Goal: Task Accomplishment & Management: Complete application form

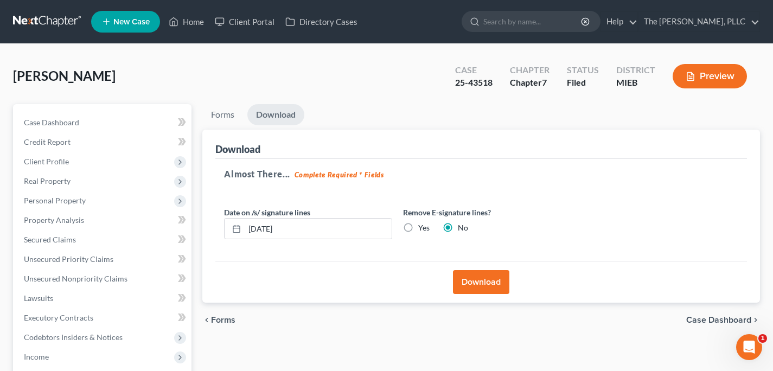
click at [49, 25] on link at bounding box center [47, 22] width 69 height 20
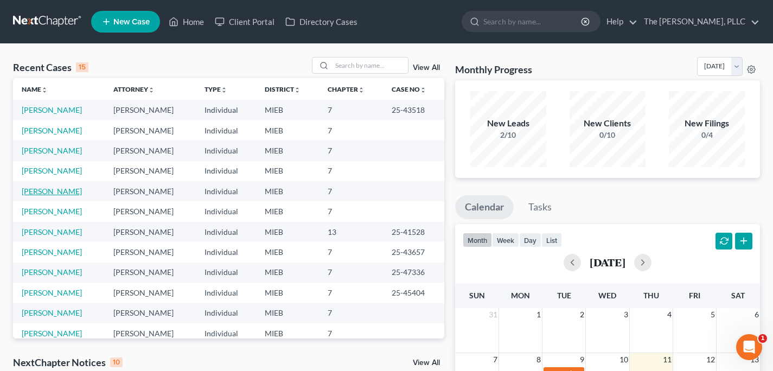
click at [58, 189] on link "[PERSON_NAME]" at bounding box center [52, 191] width 60 height 9
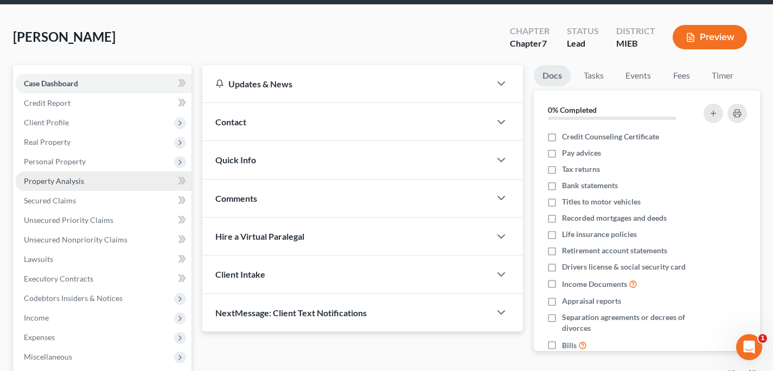
scroll to position [142, 0]
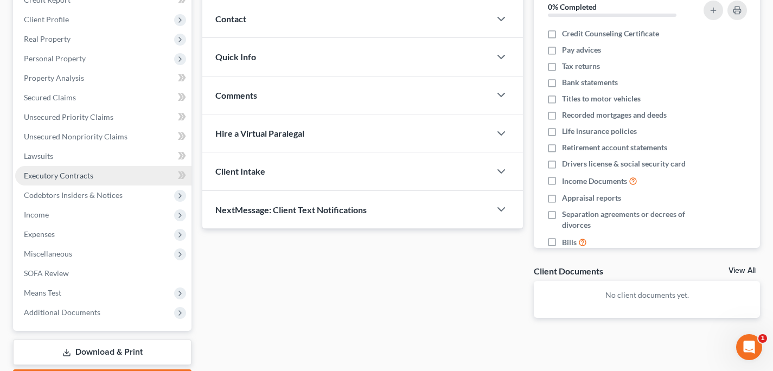
click at [90, 166] on link "Executory Contracts" at bounding box center [103, 176] width 176 height 20
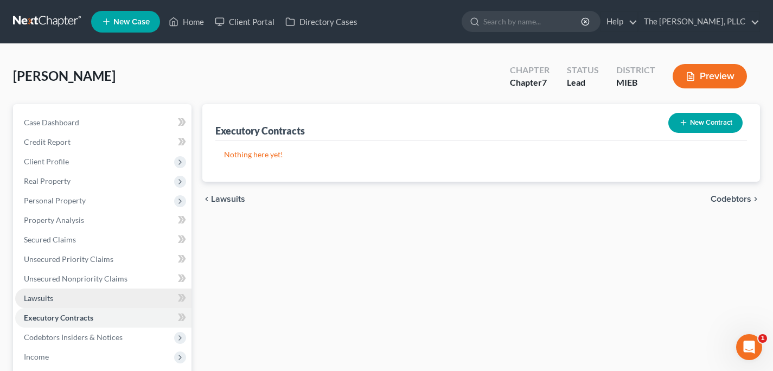
click at [57, 291] on link "Lawsuits" at bounding box center [103, 299] width 176 height 20
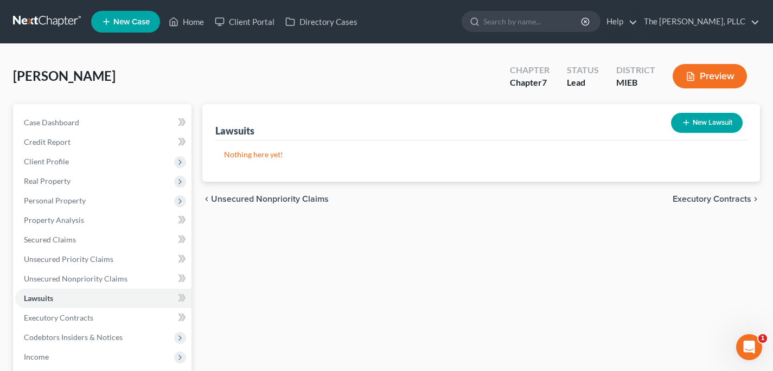
click at [722, 116] on button "New Lawsuit" at bounding box center [707, 123] width 72 height 20
select select "0"
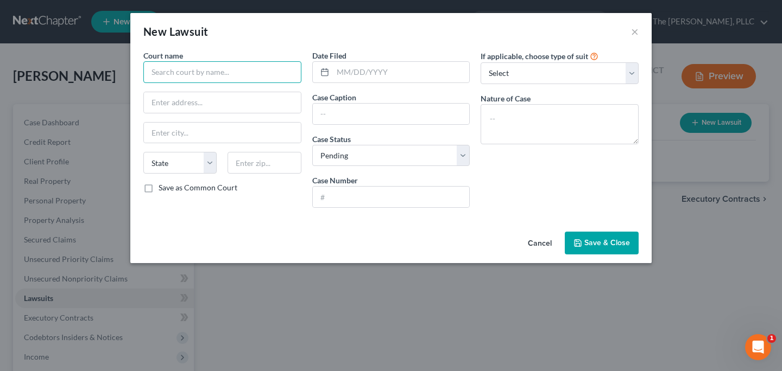
click at [250, 72] on input "text" at bounding box center [222, 72] width 158 height 22
type input "Macomb County Circuit Court"
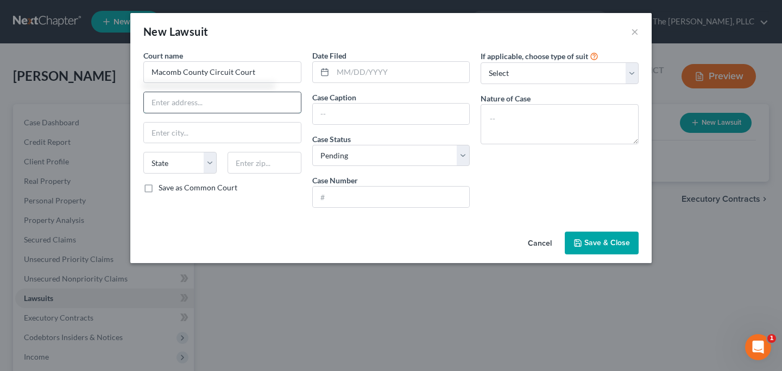
click at [195, 103] on input "text" at bounding box center [222, 102] width 157 height 21
click at [383, 72] on input "text" at bounding box center [401, 72] width 137 height 21
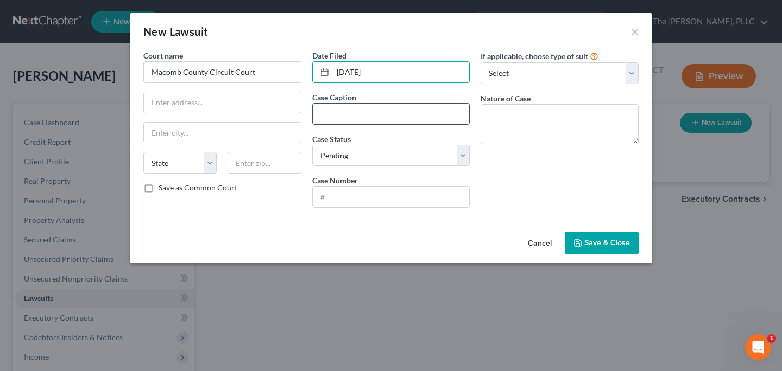
type input "[DATE]"
click at [441, 104] on input "text" at bounding box center [391, 114] width 157 height 21
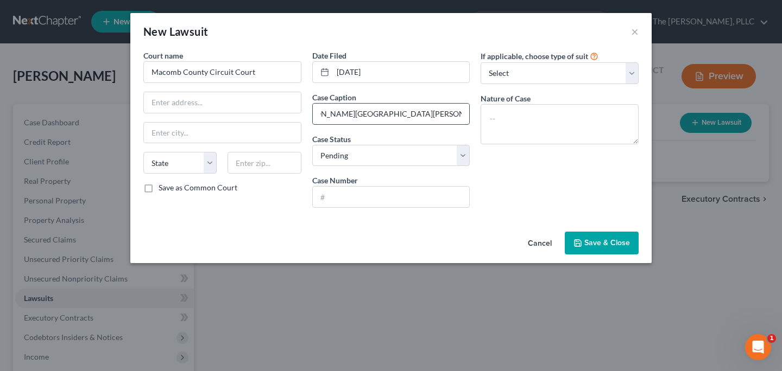
scroll to position [0, 27]
type input "[PERSON_NAME][GEOGRAPHIC_DATA][PERSON_NAME] Condominium Assoc, et al."
type input "25-001737-NO"
click at [545, 58] on label "If applicable, choose type of suit" at bounding box center [533, 55] width 107 height 11
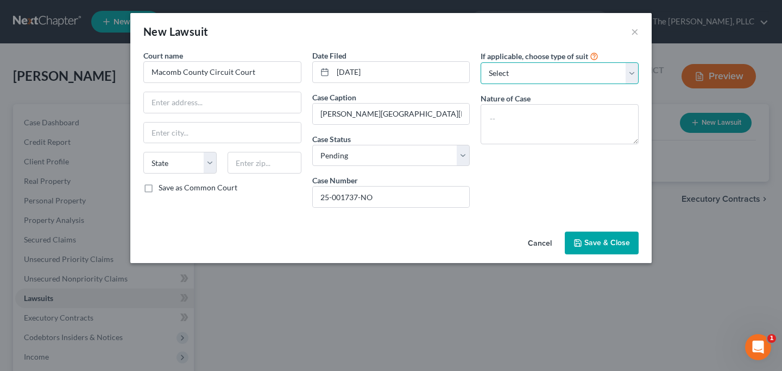
click at [543, 74] on select "Select Repossession Garnishment Foreclosure Attached, Seized, Or Levied Other" at bounding box center [559, 73] width 158 height 22
click at [518, 69] on select "Select Repossession Garnishment Foreclosure Attached, Seized, Or Levied Other" at bounding box center [559, 73] width 158 height 22
select select "4"
click at [480, 62] on select "Select Repossession Garnishment Foreclosure Attached, Seized, Or Levied Other" at bounding box center [559, 73] width 158 height 22
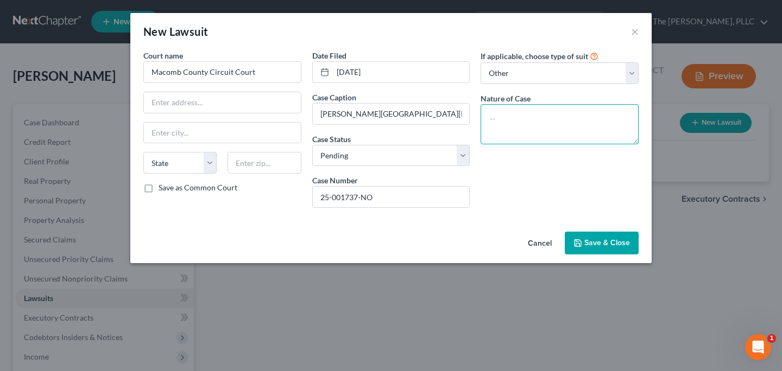
drag, startPoint x: 518, startPoint y: 69, endPoint x: 528, endPoint y: 119, distance: 51.5
click at [528, 120] on textarea at bounding box center [559, 124] width 158 height 40
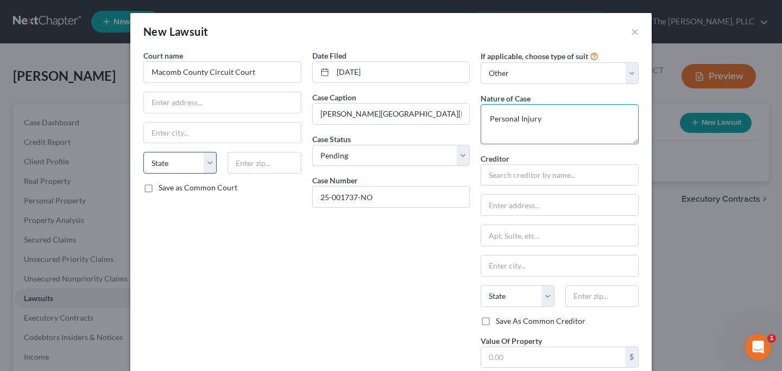
type textarea "Personal Injury"
click at [198, 166] on select "State [US_STATE] AK AR AZ CA CO CT DE DC [GEOGRAPHIC_DATA] [GEOGRAPHIC_DATA] GU…" at bounding box center [179, 163] width 73 height 22
select select "23"
click at [143, 152] on select "State [US_STATE] AK AR AZ CA CO CT DE DC [GEOGRAPHIC_DATA] [GEOGRAPHIC_DATA] GU…" at bounding box center [179, 163] width 73 height 22
click at [277, 162] on input "text" at bounding box center [263, 163] width 73 height 22
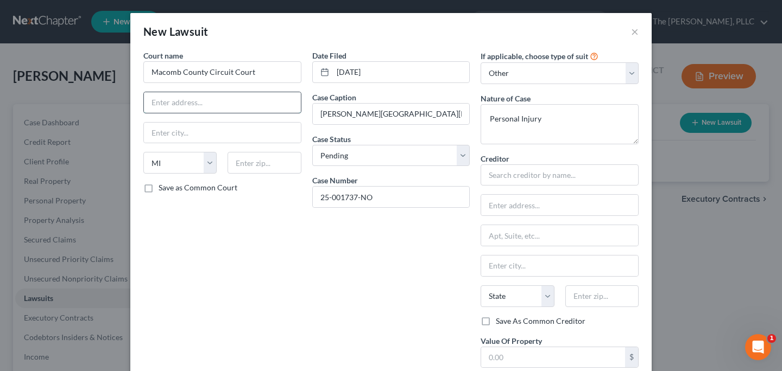
click at [190, 101] on input "text" at bounding box center [222, 102] width 157 height 21
type input "[STREET_ADDRESS]"
select select "24"
type input "Macomb"
select select "23"
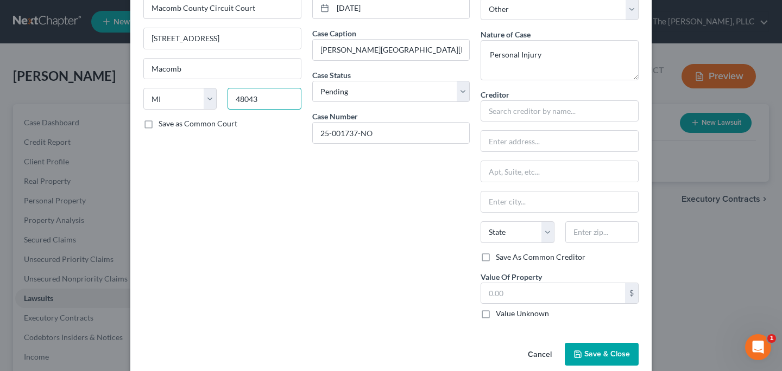
scroll to position [65, 0]
type input "48043"
click at [595, 355] on span "Save & Close" at bounding box center [607, 353] width 46 height 9
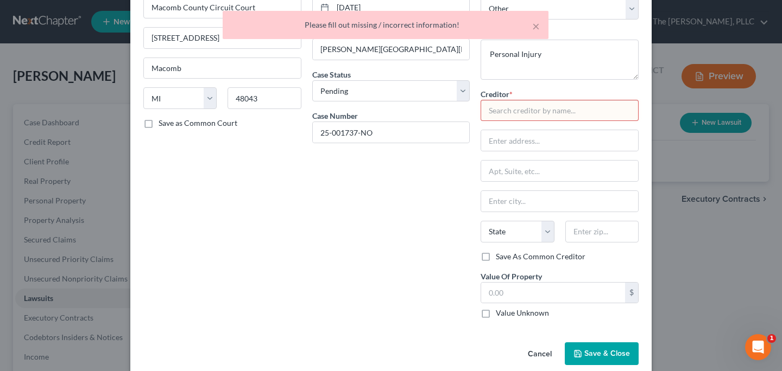
type input "[GEOGRAPHIC_DATA][PERSON_NAME]"
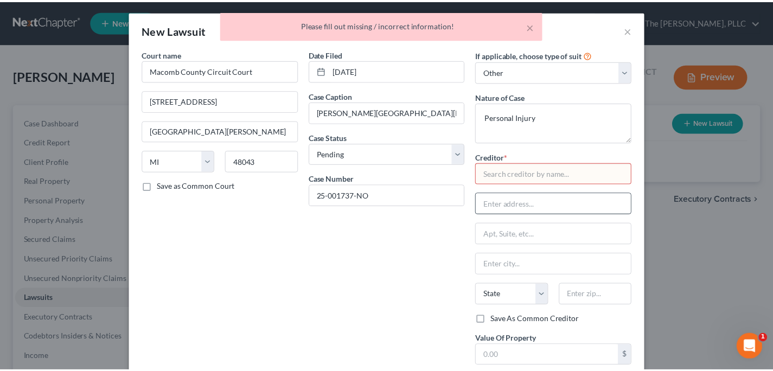
scroll to position [0, 0]
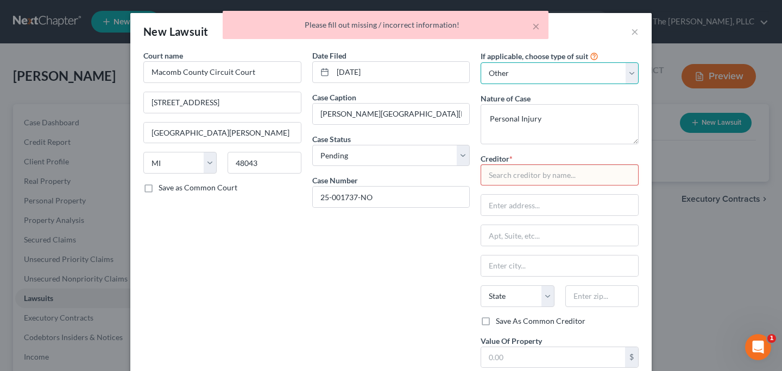
click at [519, 71] on select "Select Repossession Garnishment Foreclosure Attached, Seized, Or Levied Other" at bounding box center [559, 73] width 158 height 22
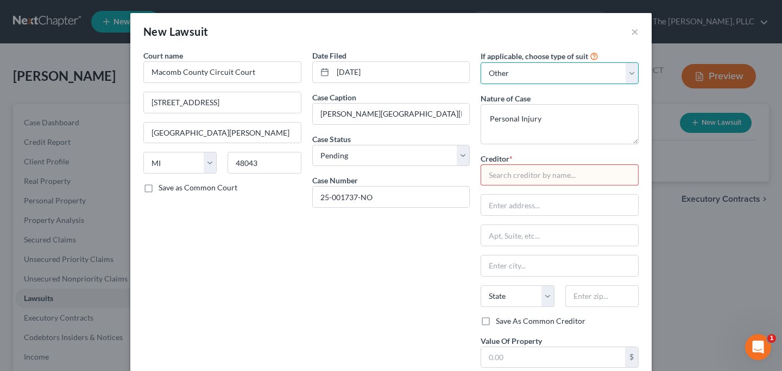
select select
click at [480, 62] on select "Select Repossession Garnishment Foreclosure Attached, Seized, Or Levied Other" at bounding box center [559, 73] width 158 height 22
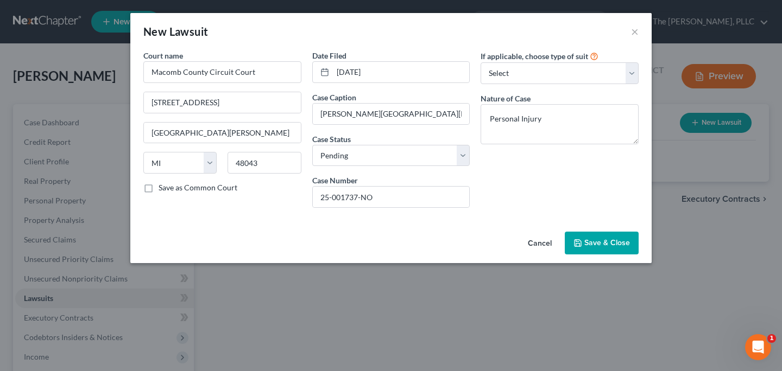
click at [604, 234] on button "Save & Close" at bounding box center [601, 243] width 74 height 23
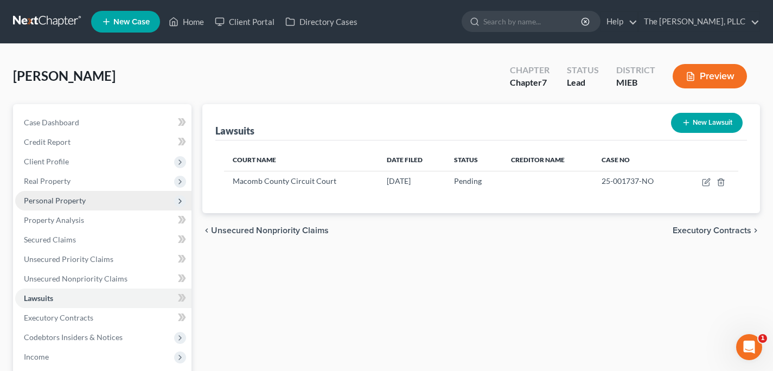
click at [84, 202] on span "Personal Property" at bounding box center [103, 201] width 176 height 20
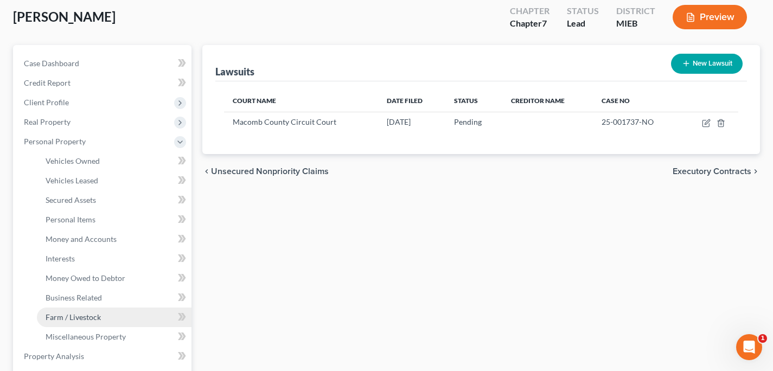
scroll to position [78, 0]
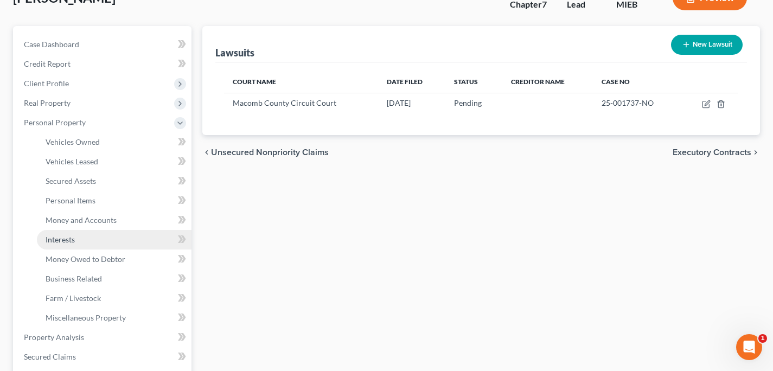
click at [125, 241] on link "Interests" at bounding box center [114, 240] width 155 height 20
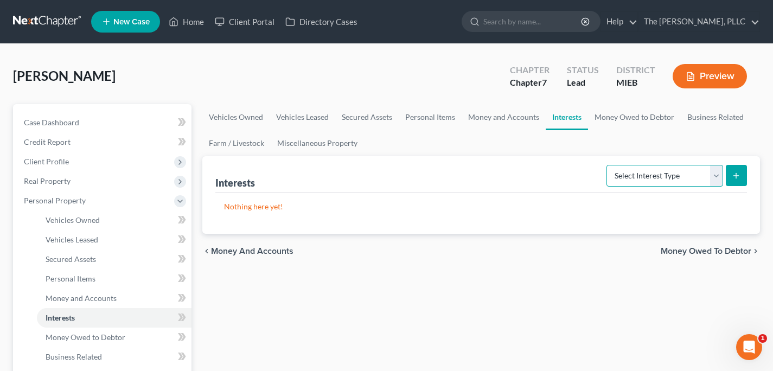
click at [617, 173] on select "Select Interest Type 401K Annuity Bond Education IRA Government Bond Government…" at bounding box center [665, 176] width 117 height 22
click at [612, 116] on link "Money Owed to Debtor" at bounding box center [634, 117] width 93 height 26
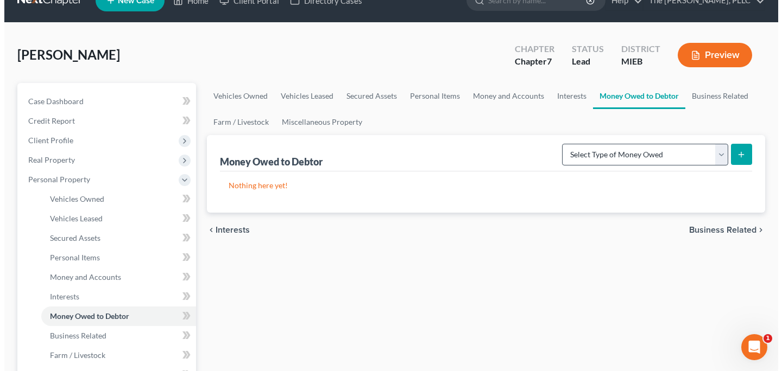
scroll to position [23, 0]
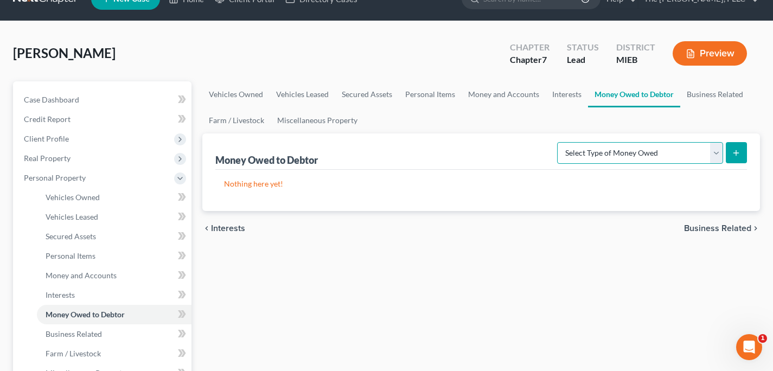
click at [616, 150] on select "Select Type of Money Owed Accounts Receivable Alimony Child Support Claims Agai…" at bounding box center [640, 153] width 166 height 22
select select "claims_against_third_parties"
click at [560, 142] on select "Select Type of Money Owed Accounts Receivable Alimony Child Support Claims Agai…" at bounding box center [640, 153] width 166 height 22
click at [741, 158] on button "submit" at bounding box center [736, 152] width 21 height 21
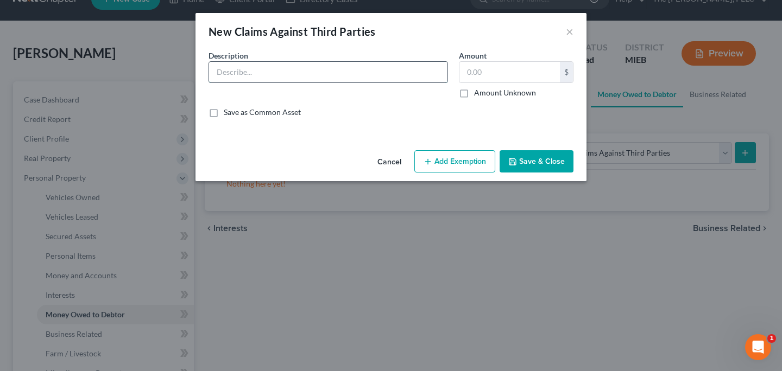
click at [348, 71] on input "text" at bounding box center [328, 72] width 238 height 21
type input "Claim against Hall [PERSON_NAME] Condominium Association"
click at [483, 98] on label "Amount Unknown" at bounding box center [505, 92] width 62 height 11
click at [483, 94] on input "Amount Unknown" at bounding box center [481, 90] width 7 height 7
checkbox input "true"
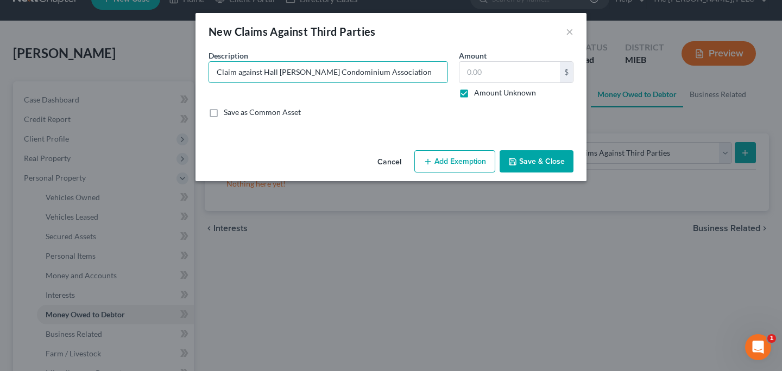
type input "0.00"
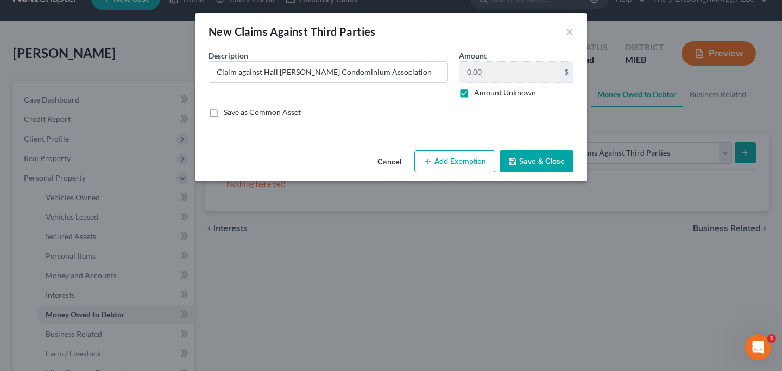
click at [469, 157] on button "Add Exemption" at bounding box center [454, 161] width 81 height 23
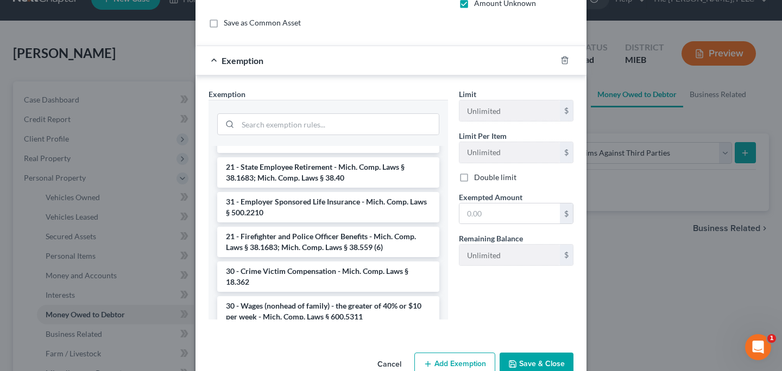
scroll to position [90, 0]
click at [560, 64] on icon "button" at bounding box center [564, 59] width 9 height 9
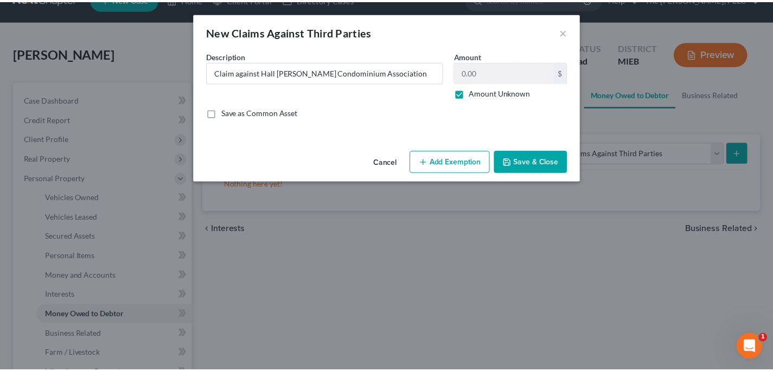
scroll to position [0, 0]
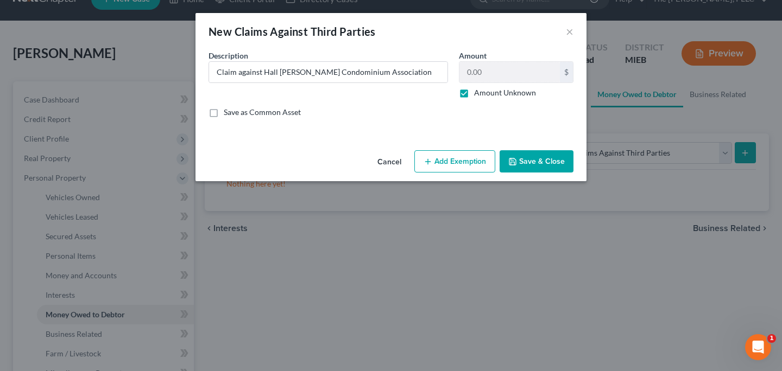
click at [553, 157] on button "Save & Close" at bounding box center [536, 161] width 74 height 23
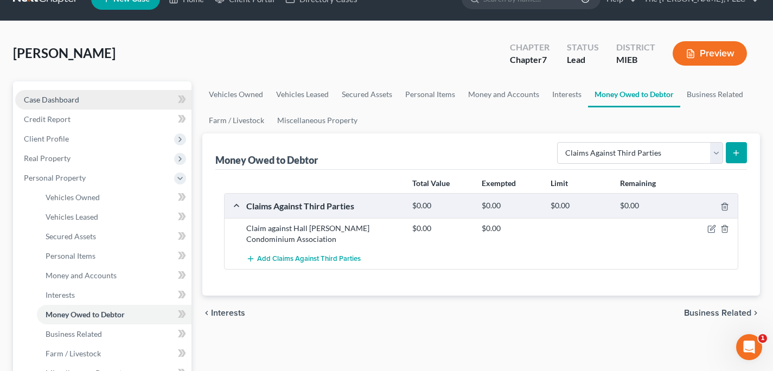
click at [70, 96] on span "Case Dashboard" at bounding box center [51, 99] width 55 height 9
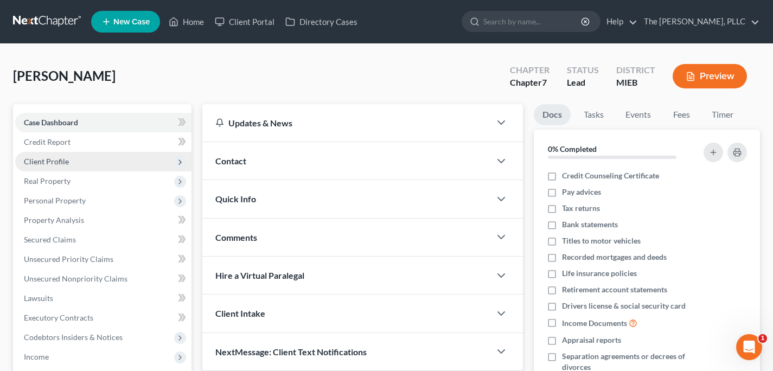
scroll to position [12, 0]
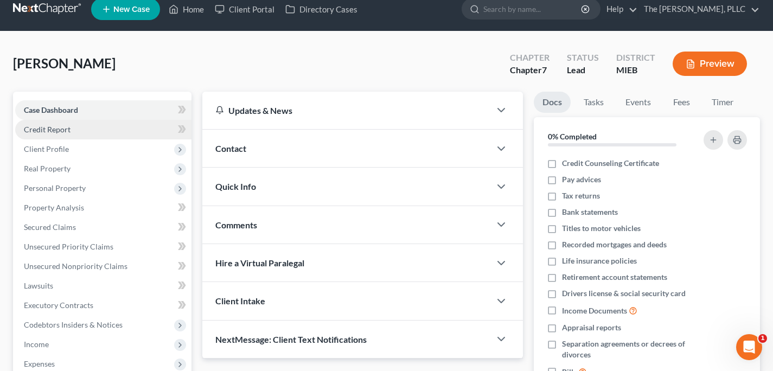
click at [96, 133] on link "Credit Report" at bounding box center [103, 130] width 176 height 20
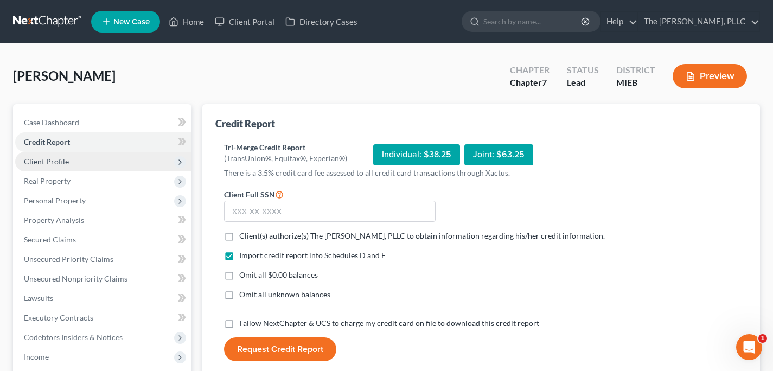
click at [80, 163] on span "Client Profile" at bounding box center [103, 162] width 176 height 20
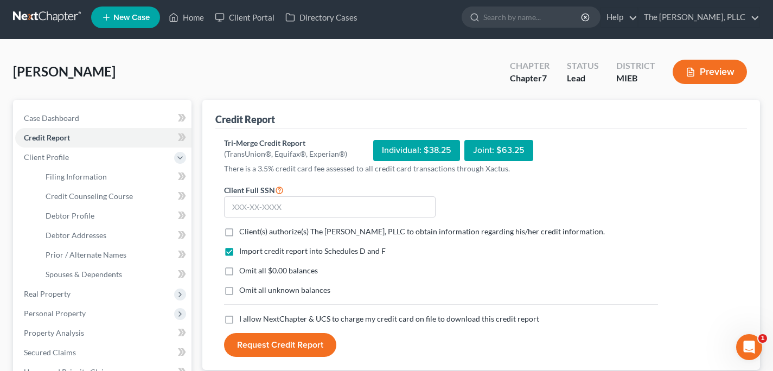
scroll to position [14, 0]
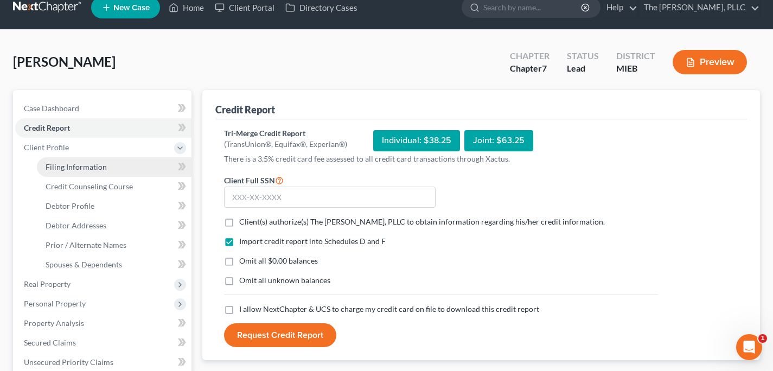
click at [84, 162] on span "Filing Information" at bounding box center [76, 166] width 61 height 9
select select "1"
select select "0"
select select "23"
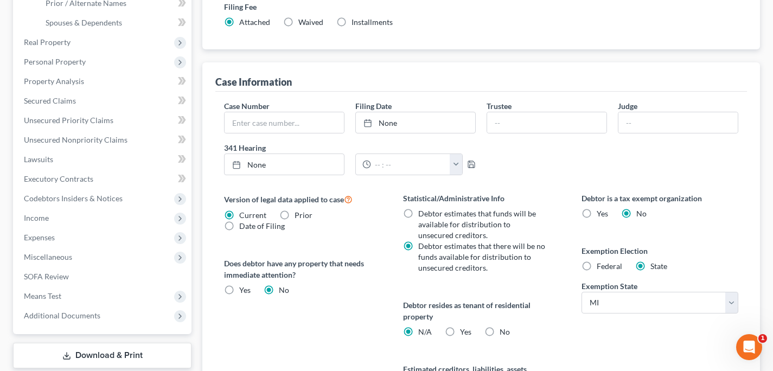
scroll to position [258, 0]
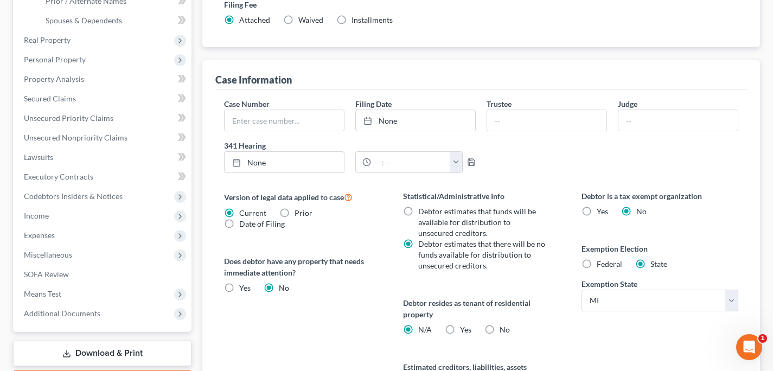
click at [458, 335] on div "Statistical/Administrative Info Debtor estimates that funds will be available f…" at bounding box center [481, 308] width 179 height 234
click at [500, 327] on label "No" at bounding box center [505, 330] width 10 height 11
click at [504, 327] on input "No" at bounding box center [507, 328] width 7 height 7
radio input "true"
radio input "false"
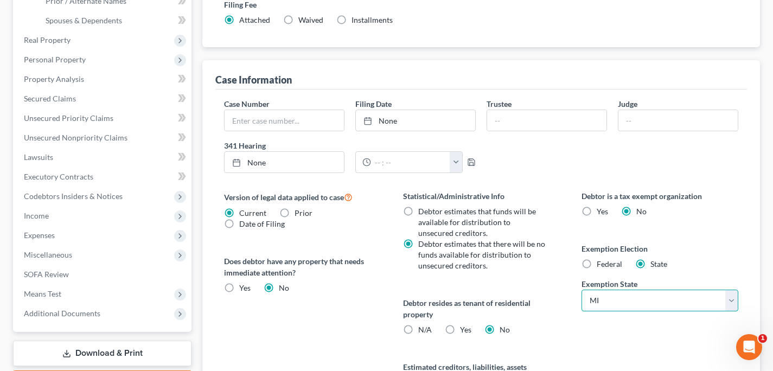
click at [607, 306] on select "State [US_STATE] AK AR AZ CA CO CT DE DC [GEOGRAPHIC_DATA] [GEOGRAPHIC_DATA] GU…" at bounding box center [660, 301] width 157 height 22
click at [600, 259] on label "Federal" at bounding box center [610, 264] width 26 height 11
click at [601, 259] on input "Federal" at bounding box center [604, 262] width 7 height 7
radio input "true"
radio input "false"
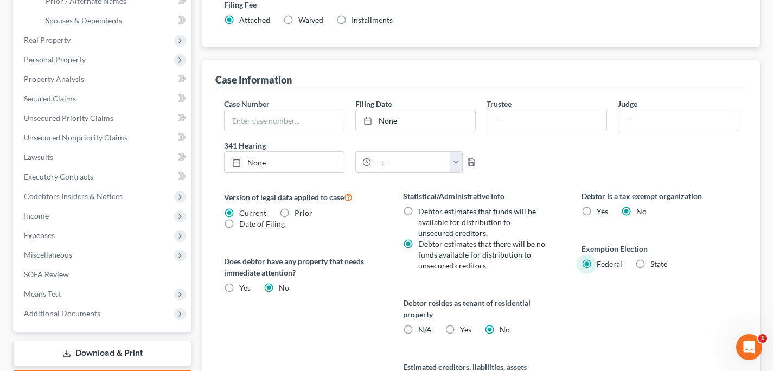
click at [460, 331] on label "Yes Yes" at bounding box center [465, 330] width 11 height 11
click at [465, 331] on input "Yes Yes" at bounding box center [468, 328] width 7 height 7
radio input "true"
radio input "false"
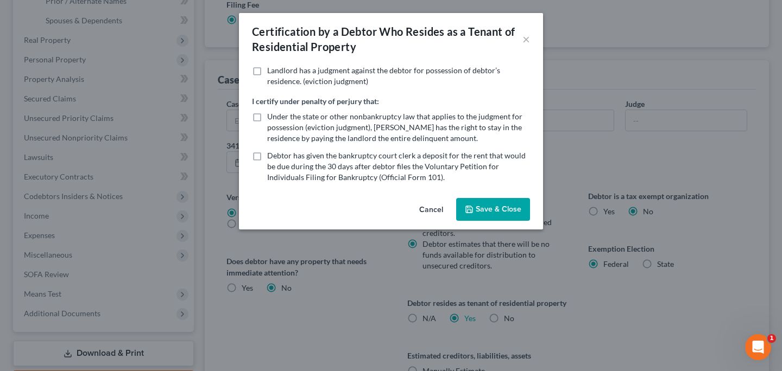
drag, startPoint x: 465, startPoint y: 187, endPoint x: 479, endPoint y: 201, distance: 19.6
click at [474, 198] on div "Certification by a Debtor Who Resides as a Tenant of Residential Property × Lan…" at bounding box center [391, 121] width 304 height 217
click at [480, 201] on button "Save & Close" at bounding box center [493, 209] width 74 height 23
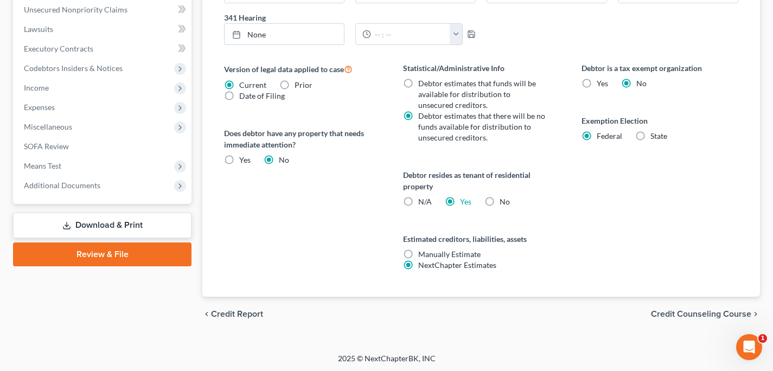
scroll to position [388, 0]
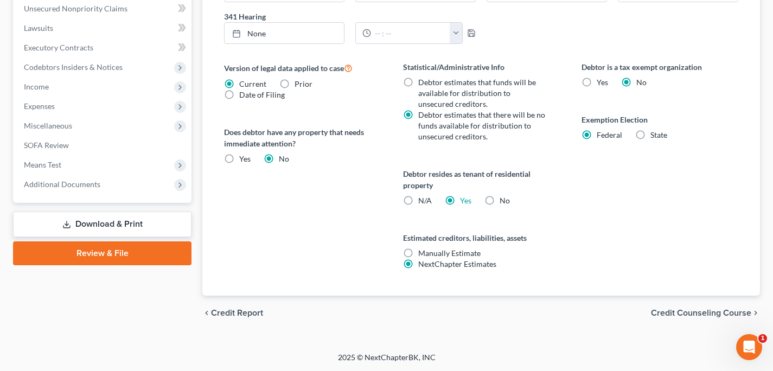
click at [678, 305] on div "chevron_left Credit Report Credit Counseling Course chevron_right" at bounding box center [481, 313] width 558 height 35
click at [677, 310] on span "Credit Counseling Course" at bounding box center [701, 313] width 100 height 9
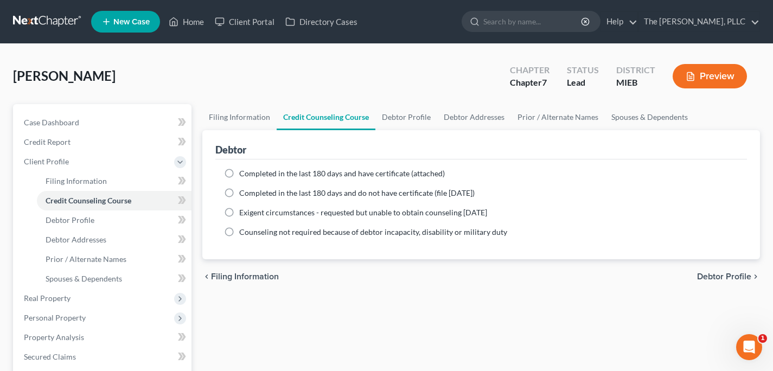
click at [303, 188] on label "Completed in the last 180 days and do not have certificate (file [DATE])" at bounding box center [357, 193] width 236 height 11
click at [251, 188] on input "Completed in the last 180 days and do not have certificate (file [DATE])" at bounding box center [247, 191] width 7 height 7
radio input "true"
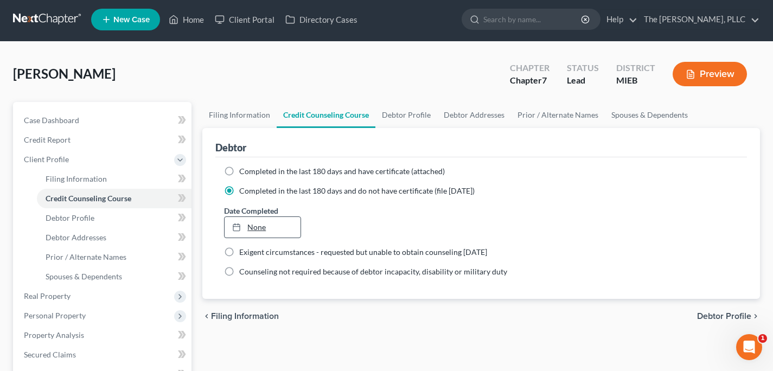
scroll to position [4, 0]
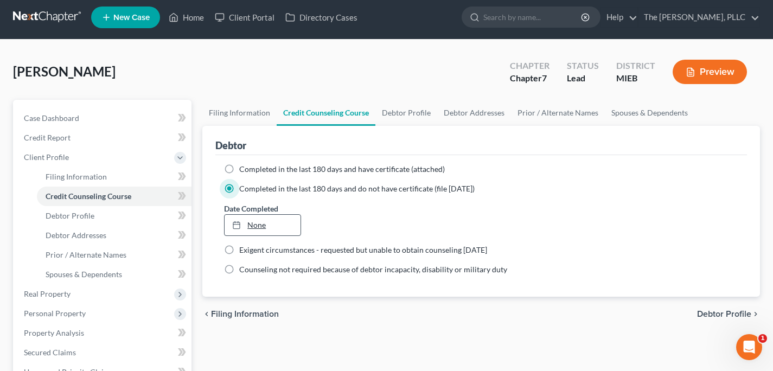
click at [262, 224] on link "None" at bounding box center [262, 225] width 75 height 21
type input "[DATE]"
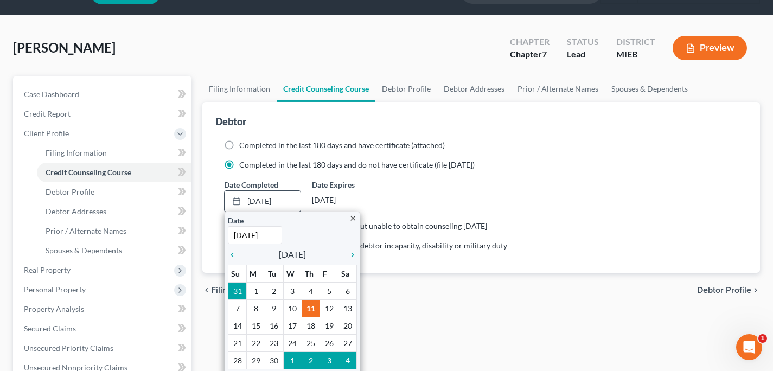
scroll to position [39, 0]
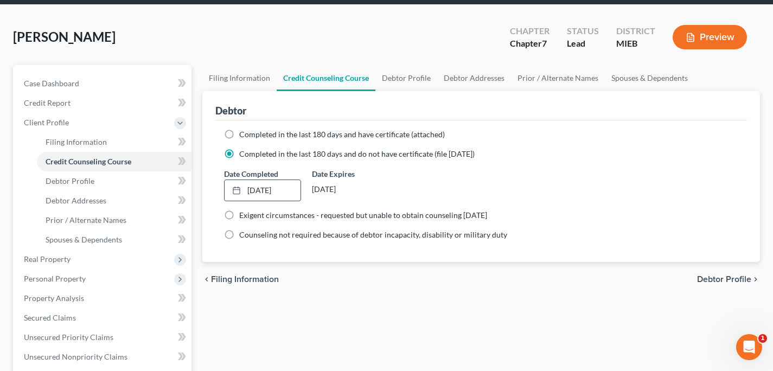
click at [719, 279] on span "Debtor Profile" at bounding box center [724, 279] width 54 height 9
select select "0"
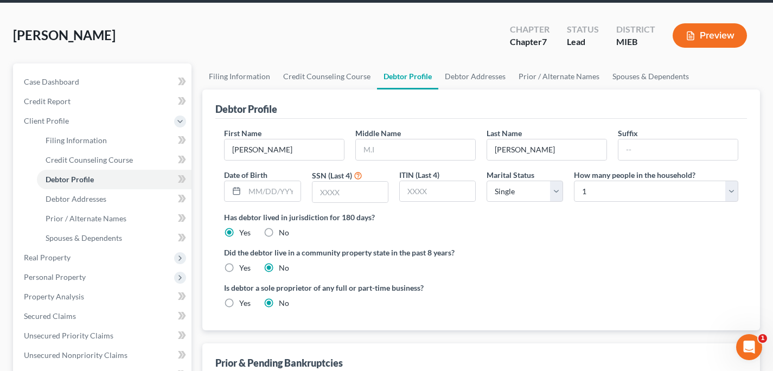
scroll to position [94, 0]
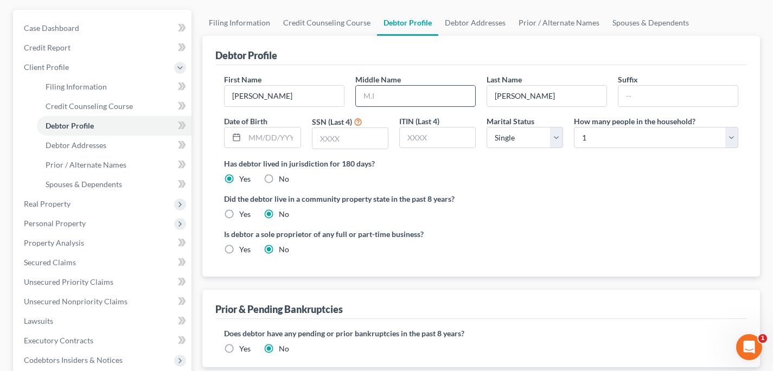
click at [409, 96] on input "text" at bounding box center [415, 96] width 119 height 21
type input "L."
click at [375, 135] on input "text" at bounding box center [350, 138] width 75 height 21
click at [494, 187] on ng-include "First Name [PERSON_NAME] Middle Name L. Last Name [PERSON_NAME] Suffix Date of …" at bounding box center [481, 169] width 515 height 190
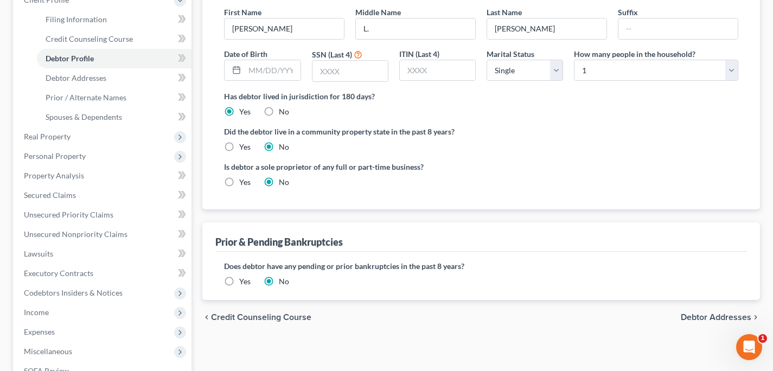
click at [702, 322] on span "Debtor Addresses" at bounding box center [716, 317] width 71 height 9
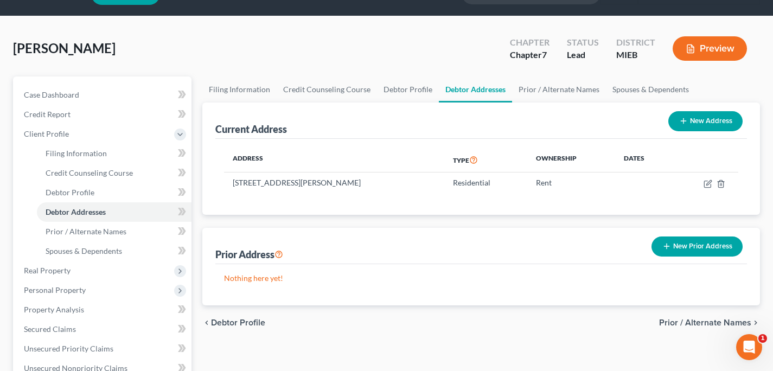
scroll to position [34, 0]
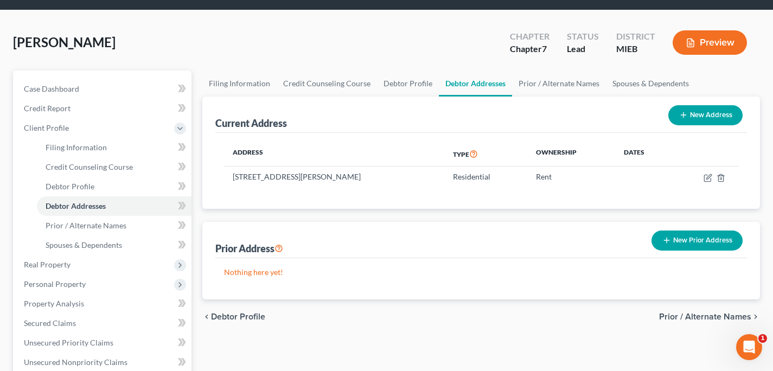
click at [718, 313] on span "Prior / Alternate Names" at bounding box center [705, 317] width 92 height 9
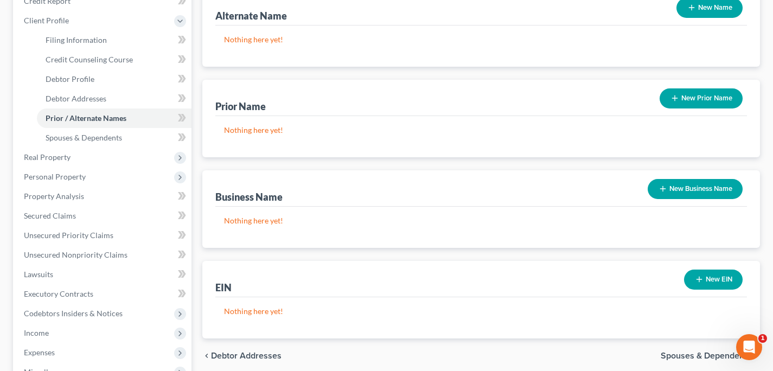
scroll to position [164, 0]
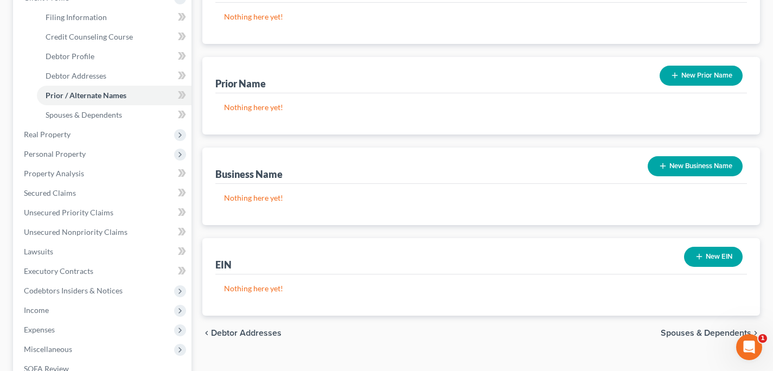
click at [688, 326] on div "chevron_left Debtor Addresses Spouses & Dependents chevron_right" at bounding box center [481, 333] width 558 height 35
click at [688, 334] on span "Spouses & Dependents" at bounding box center [706, 333] width 91 height 9
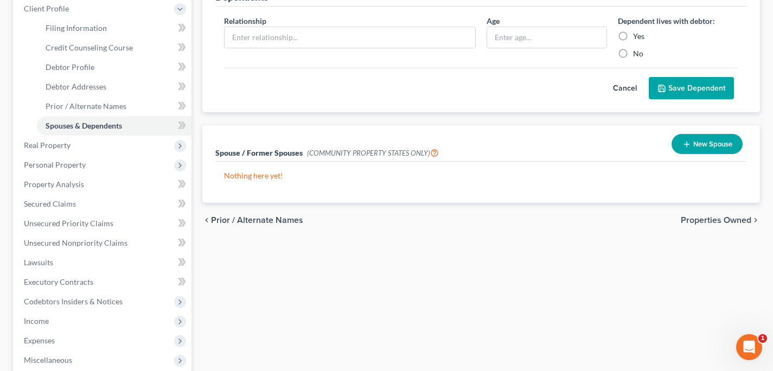
click at [692, 218] on span "Properties Owned" at bounding box center [716, 220] width 71 height 9
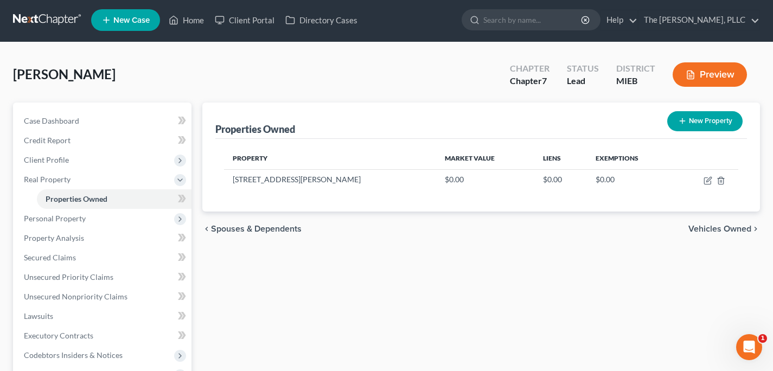
scroll to position [2, 0]
click at [729, 225] on span "Vehicles Owned" at bounding box center [720, 228] width 63 height 9
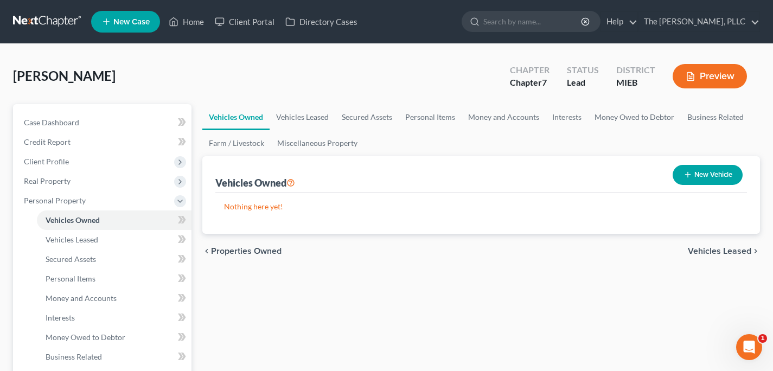
scroll to position [2, 0]
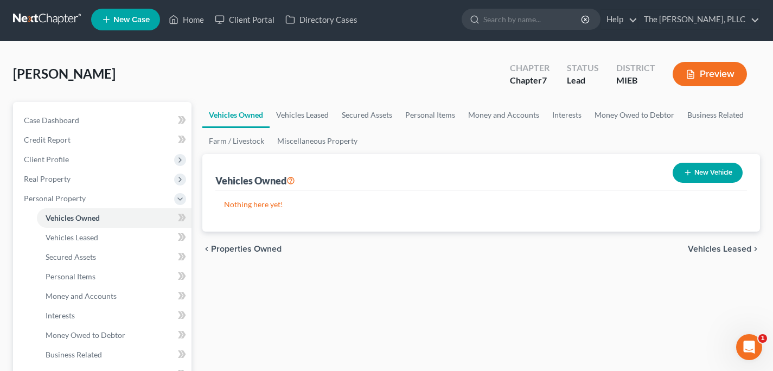
click at [258, 245] on span "Properties Owned" at bounding box center [246, 249] width 71 height 9
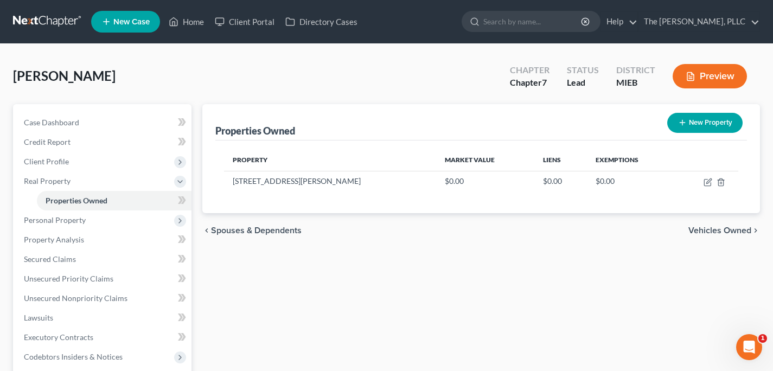
click at [744, 227] on span "Vehicles Owned" at bounding box center [720, 230] width 63 height 9
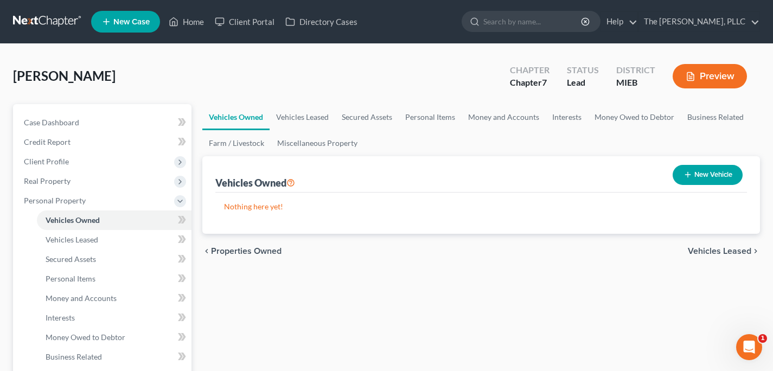
click at [257, 249] on span "Properties Owned" at bounding box center [246, 251] width 71 height 9
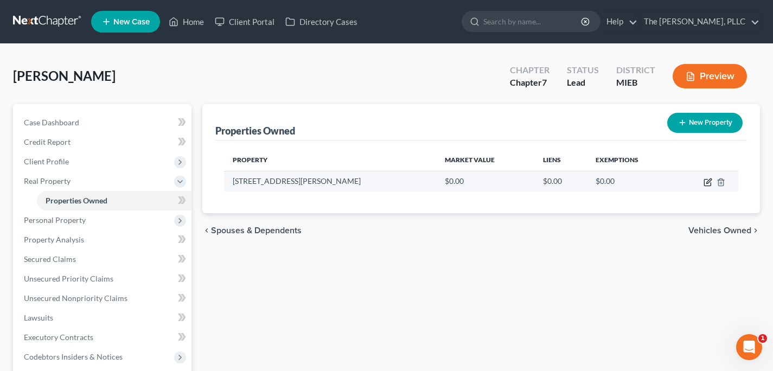
click at [707, 183] on icon "button" at bounding box center [709, 181] width 5 height 5
select select "23"
select select "49"
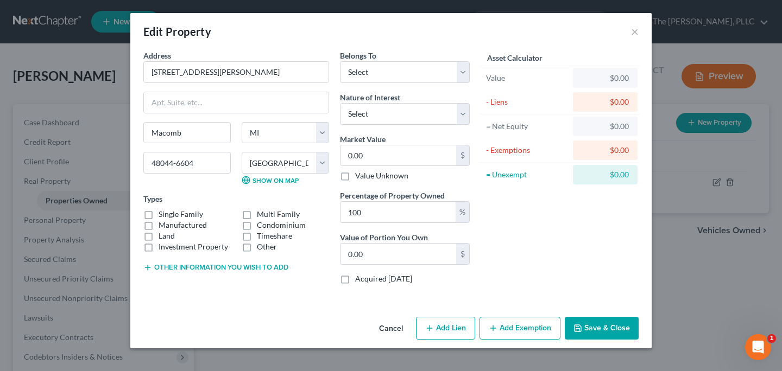
click at [388, 324] on button "Cancel" at bounding box center [390, 329] width 41 height 22
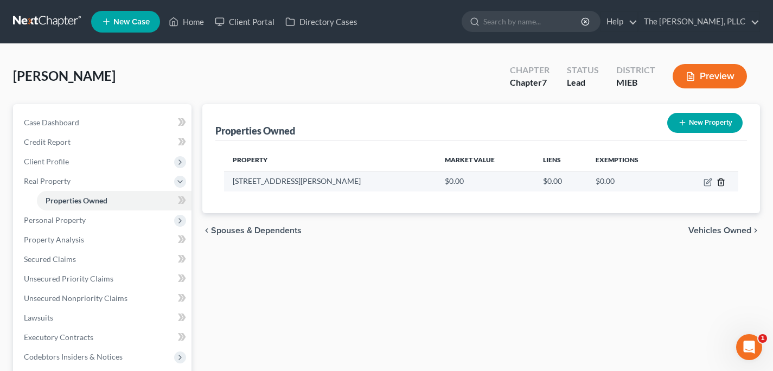
click at [722, 181] on icon "button" at bounding box center [721, 182] width 9 height 9
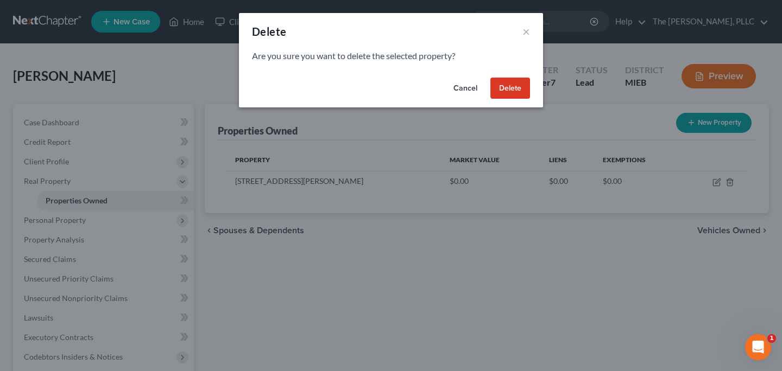
click at [515, 94] on button "Delete" at bounding box center [510, 89] width 40 height 22
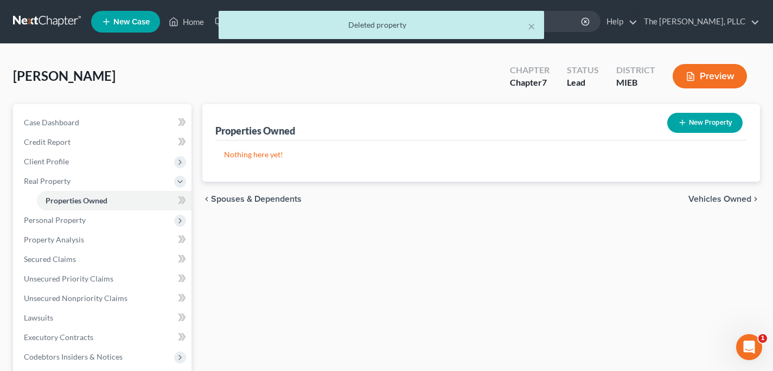
click at [717, 196] on span "Vehicles Owned" at bounding box center [720, 199] width 63 height 9
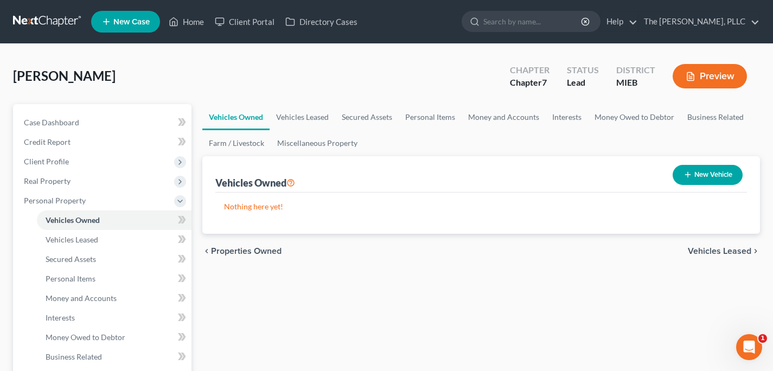
click at [708, 251] on span "Vehicles Leased" at bounding box center [720, 251] width 64 height 9
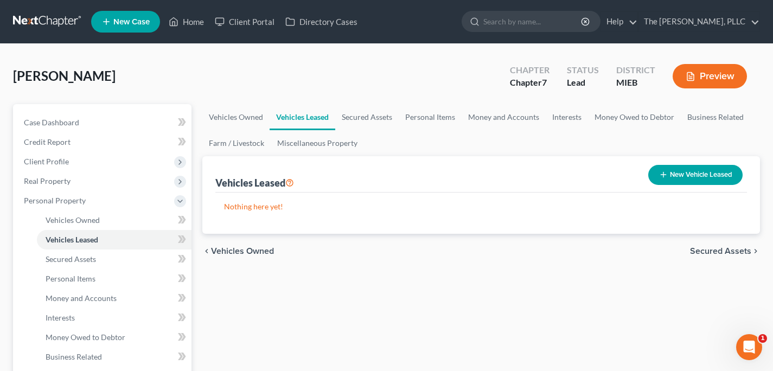
click at [708, 251] on span "Secured Assets" at bounding box center [720, 251] width 61 height 9
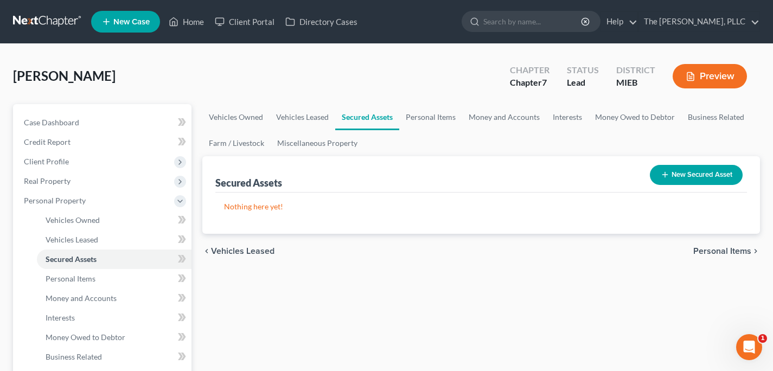
click at [708, 251] on span "Personal Items" at bounding box center [723, 251] width 58 height 9
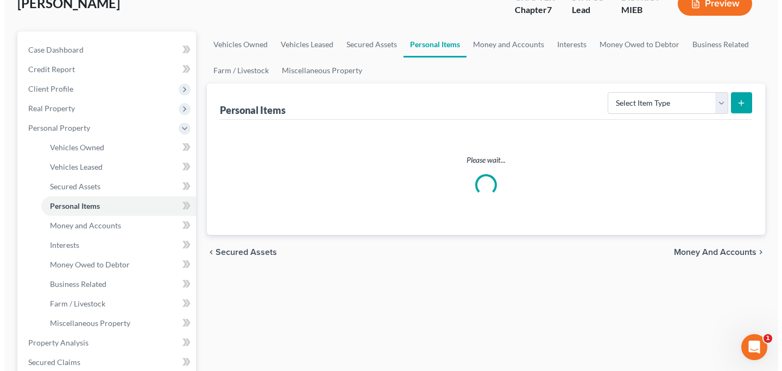
scroll to position [74, 0]
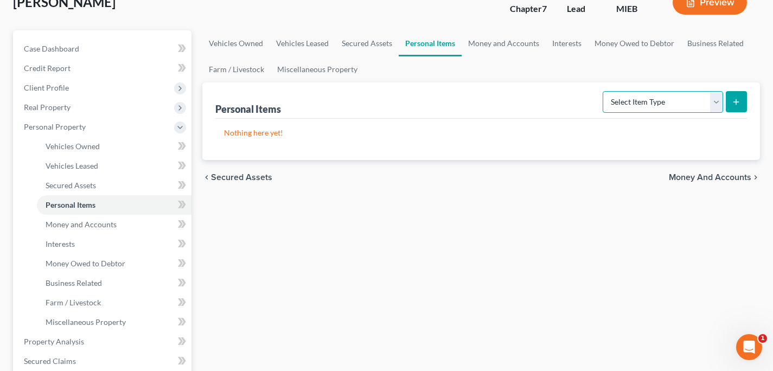
click at [651, 93] on select "Select Item Type Clothing Collectibles Of Value Electronics Firearms Household …" at bounding box center [663, 102] width 120 height 22
click at [604, 91] on select "Select Item Type Clothing Collectibles Of Value Electronics Firearms Household …" at bounding box center [663, 102] width 120 height 22
click at [652, 106] on select "Select Item Type Clothing Collectibles Of Value Electronics Firearms Household …" at bounding box center [663, 102] width 120 height 22
select select "household_goods"
click at [604, 91] on select "Select Item Type Clothing Collectibles Of Value Electronics Firearms Household …" at bounding box center [663, 102] width 120 height 22
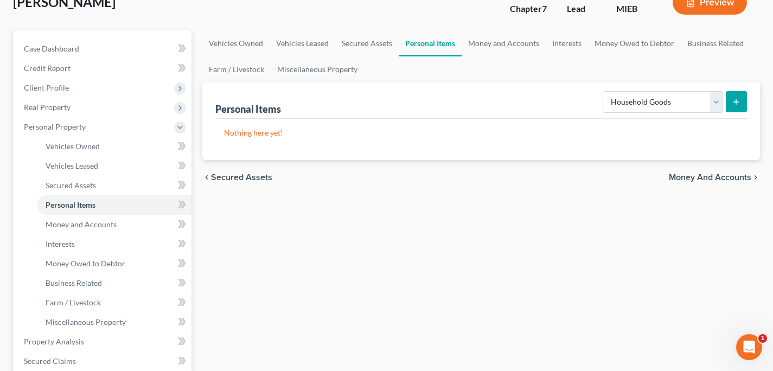
click at [747, 91] on div "Personal Items Select Item Type Clothing Collectibles Of Value Electronics Fire…" at bounding box center [481, 122] width 558 height 78
click at [738, 99] on icon "submit" at bounding box center [736, 102] width 9 height 9
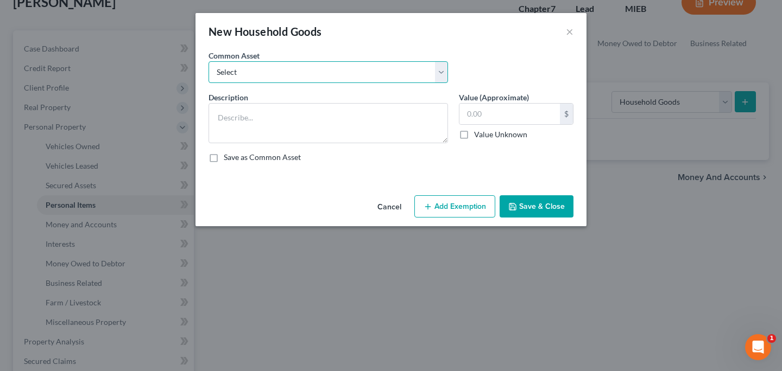
click at [407, 62] on select "Select Miscellaneous household items." at bounding box center [327, 72] width 239 height 22
select select "0"
click at [208, 61] on select "Select Miscellaneous household items." at bounding box center [327, 72] width 239 height 22
type textarea "Miscellaneous household items."
type input "250.00"
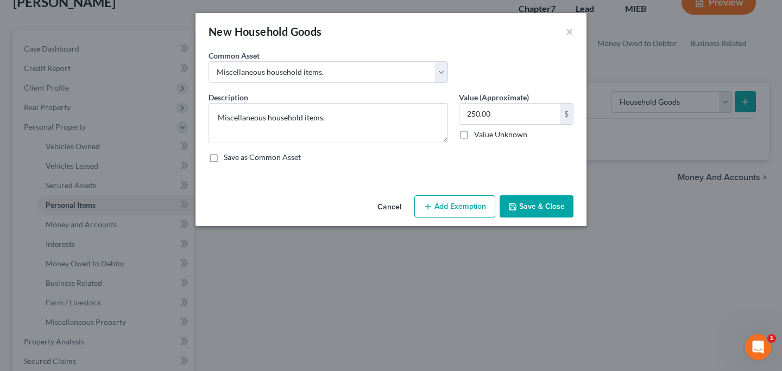
click at [444, 206] on button "Add Exemption" at bounding box center [454, 206] width 81 height 23
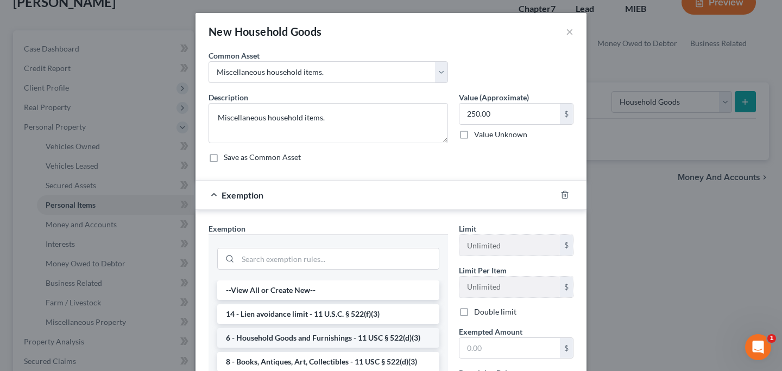
click at [363, 335] on li "6 - Household Goods and Furnishings - 11 USC § 522(d)(3)" at bounding box center [328, 338] width 222 height 20
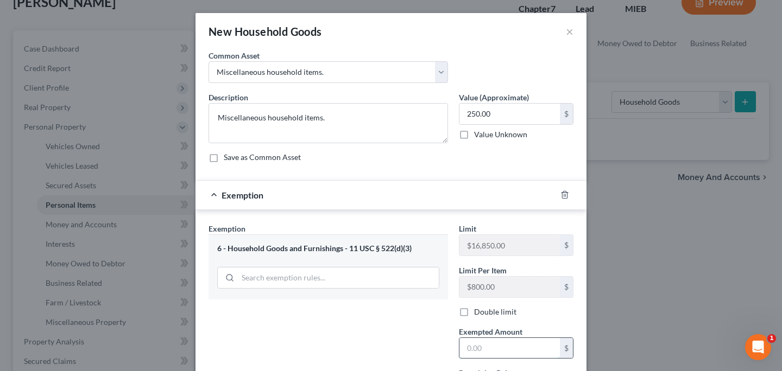
click at [464, 350] on input "text" at bounding box center [509, 348] width 100 height 21
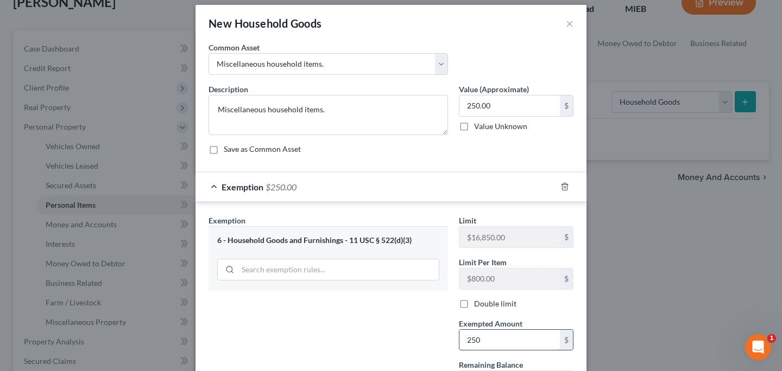
scroll to position [107, 0]
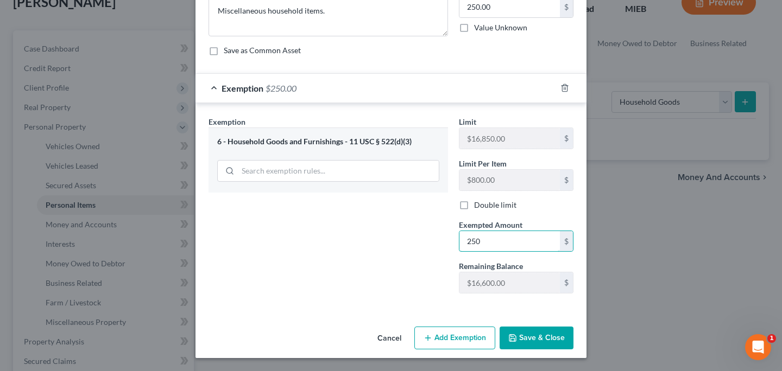
type input "250"
click at [518, 339] on button "Save & Close" at bounding box center [536, 338] width 74 height 23
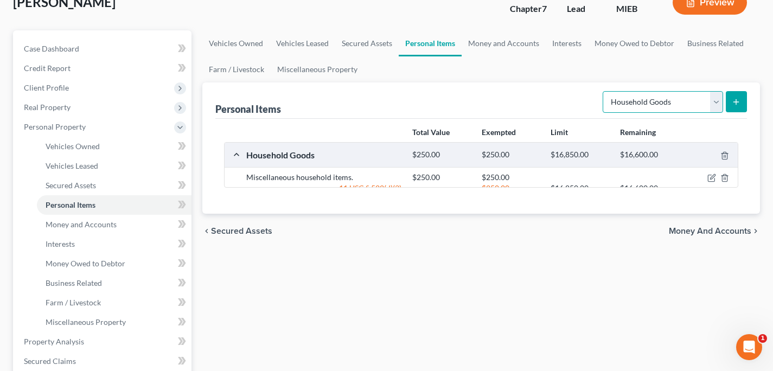
click at [677, 103] on select "Select Item Type Clothing Collectibles Of Value Electronics Firearms Household …" at bounding box center [663, 102] width 120 height 22
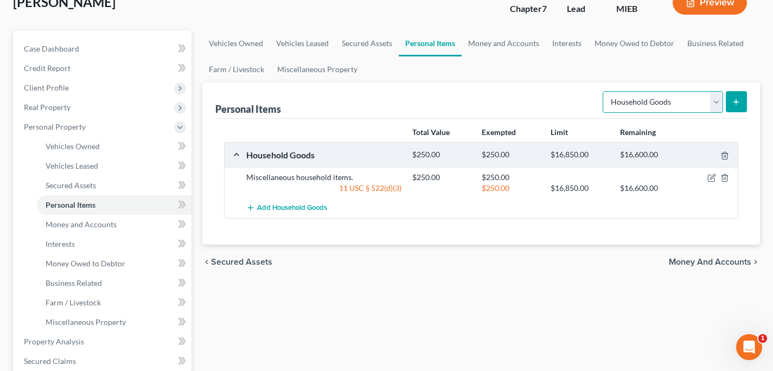
select select "electronics"
click at [604, 91] on select "Select Item Type Clothing Collectibles Of Value Electronics Firearms Household …" at bounding box center [663, 102] width 120 height 22
click at [709, 111] on select "Select Item Type Clothing Collectibles Of Value Electronics Firearms Household …" at bounding box center [663, 102] width 120 height 22
click at [742, 104] on button "submit" at bounding box center [736, 101] width 21 height 21
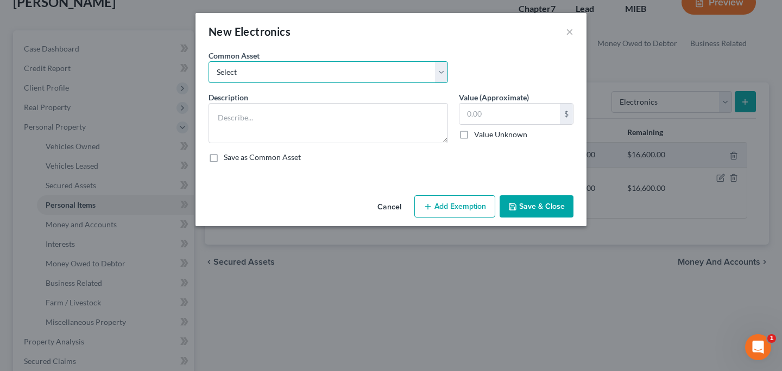
click at [317, 72] on select "Select Miscellaneous electronics." at bounding box center [327, 72] width 239 height 22
select select "0"
click at [208, 61] on select "Select Miscellaneous electronics." at bounding box center [327, 72] width 239 height 22
type textarea "Miscellaneous electronics."
type input "2,500.00"
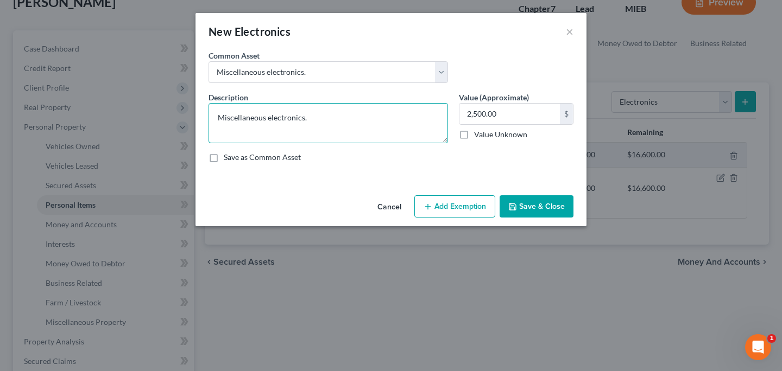
click at [346, 115] on textarea "Miscellaneous electronics." at bounding box center [327, 123] width 239 height 40
type textarea "Miscellaneous electronics (tv, computer, cell phone)."
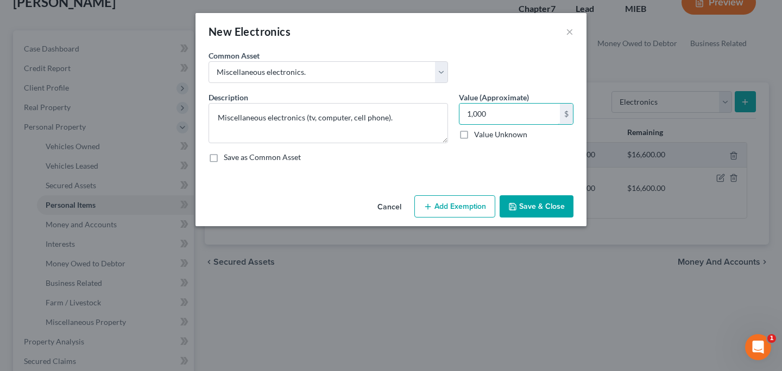
type input "1,000"
click at [435, 205] on button "Add Exemption" at bounding box center [454, 206] width 81 height 23
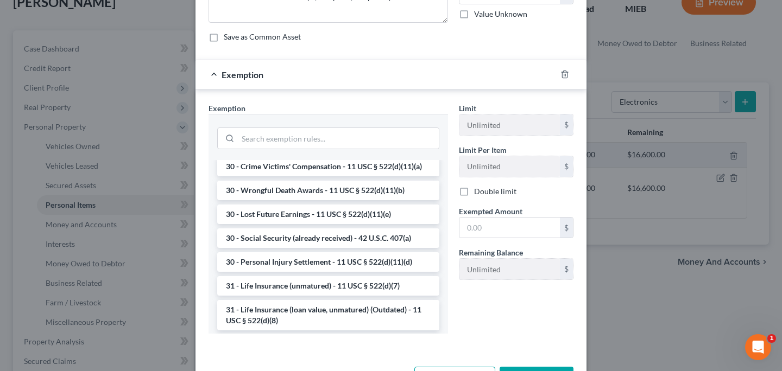
scroll to position [678, 0]
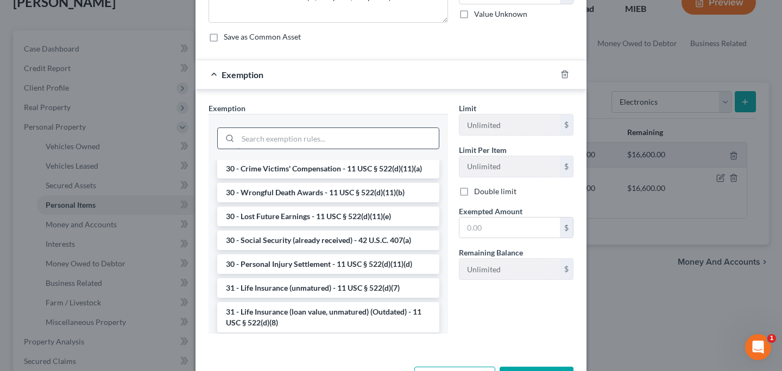
click at [304, 135] on input "search" at bounding box center [338, 138] width 201 height 21
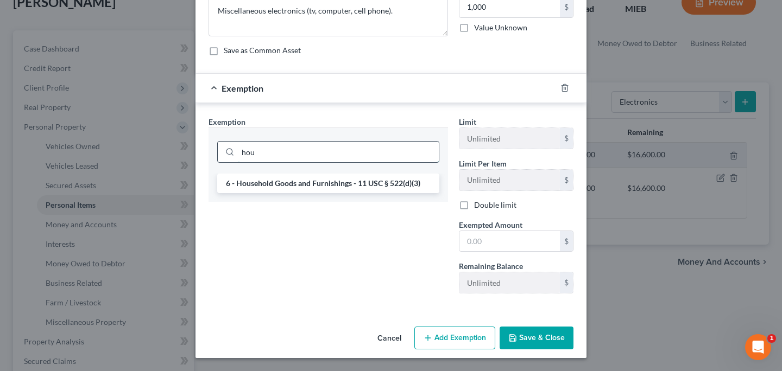
scroll to position [107, 0]
type input "hou"
click at [309, 185] on li "6 - Household Goods and Furnishings - 11 USC § 522(d)(3)" at bounding box center [328, 184] width 222 height 20
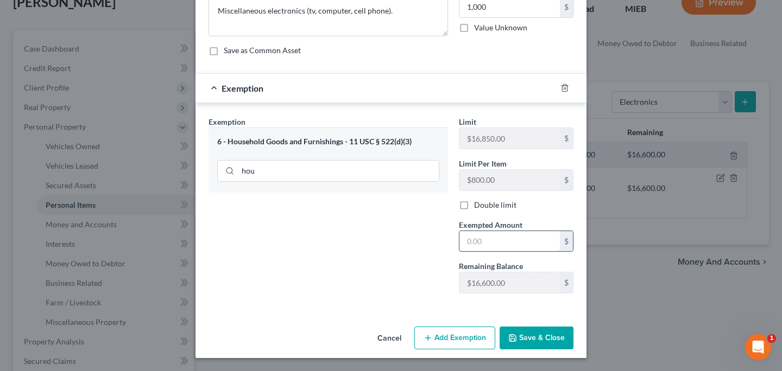
click at [479, 243] on input "text" at bounding box center [509, 241] width 100 height 21
type input "1,000"
click at [526, 344] on button "Save & Close" at bounding box center [536, 338] width 74 height 23
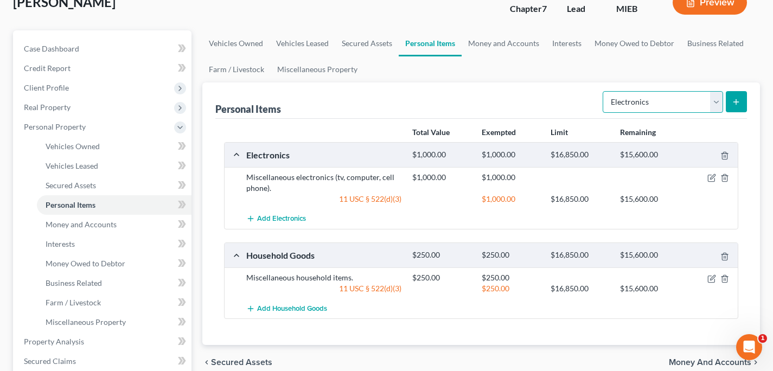
click at [626, 109] on select "Select Item Type Clothing Collectibles Of Value Electronics Firearms Household …" at bounding box center [663, 102] width 120 height 22
select select "clothing"
click at [604, 91] on select "Select Item Type Clothing Collectibles Of Value Electronics Firearms Household …" at bounding box center [663, 102] width 120 height 22
click at [730, 101] on button "submit" at bounding box center [736, 101] width 21 height 21
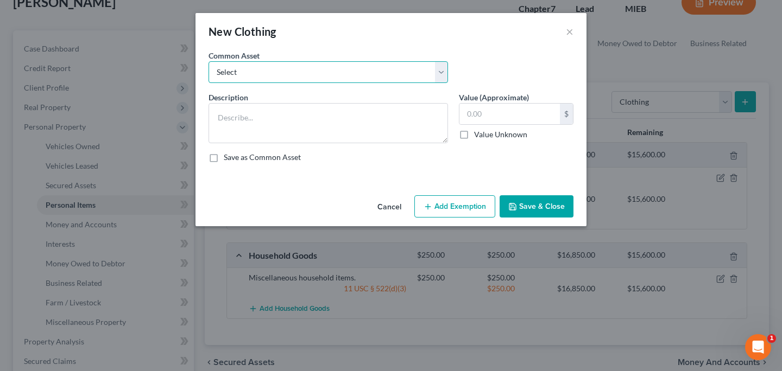
click at [375, 77] on select "Select Miscellaneous clothing." at bounding box center [327, 72] width 239 height 22
select select "0"
click at [208, 61] on select "Select Miscellaneous clothing." at bounding box center [327, 72] width 239 height 22
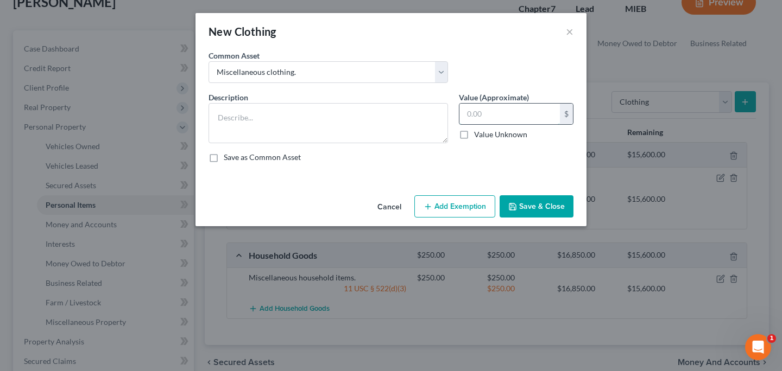
click at [496, 119] on input "text" at bounding box center [509, 114] width 100 height 21
type textarea "Miscellaneous clothing."
type input "250.00"
click at [475, 180] on div "An exemption set must first be selected from the Filing Information section. Co…" at bounding box center [390, 120] width 391 height 141
click at [472, 201] on button "Add Exemption" at bounding box center [454, 206] width 81 height 23
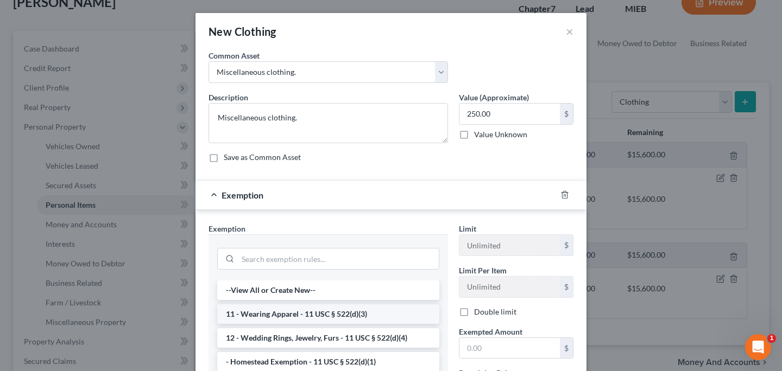
click at [304, 306] on li "11 - Wearing Apparel - 11 USC § 522(d)(3)" at bounding box center [328, 314] width 222 height 20
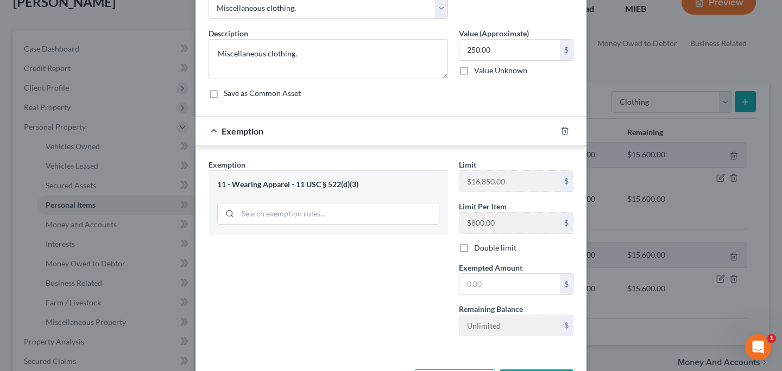
scroll to position [66, 0]
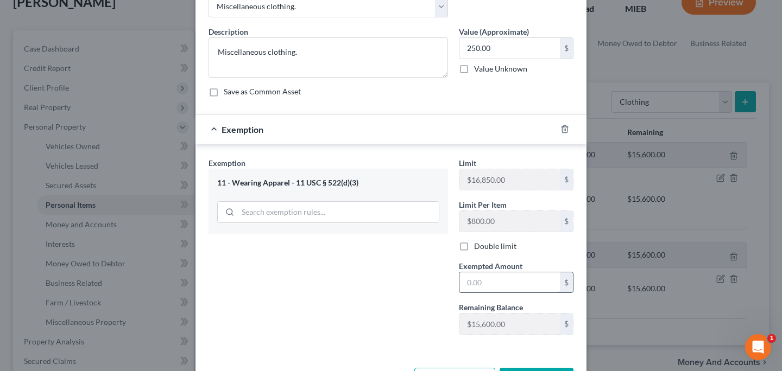
click at [479, 275] on input "text" at bounding box center [509, 282] width 100 height 21
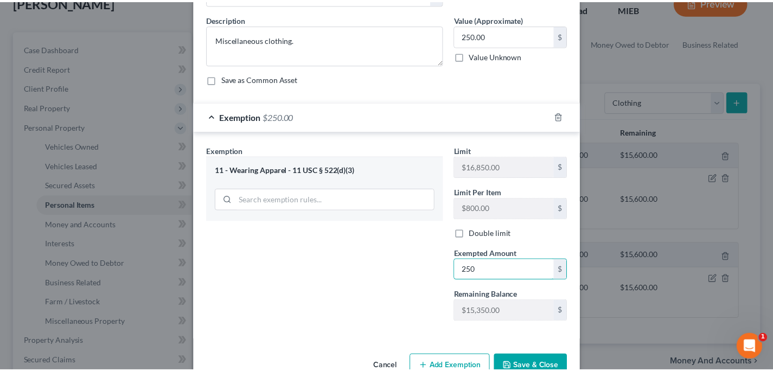
scroll to position [79, 0]
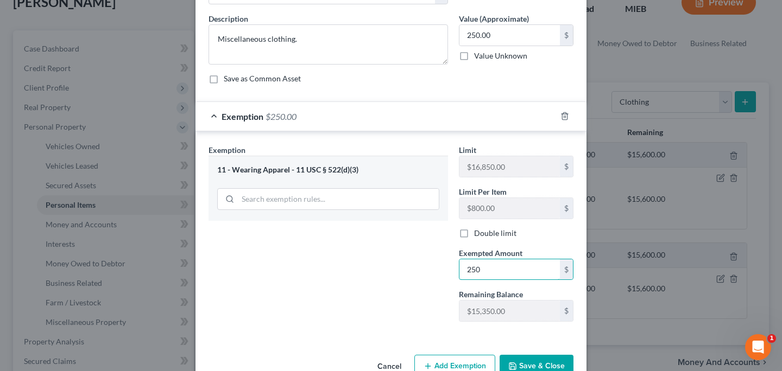
type input "250"
click at [552, 358] on button "Save & Close" at bounding box center [536, 366] width 74 height 23
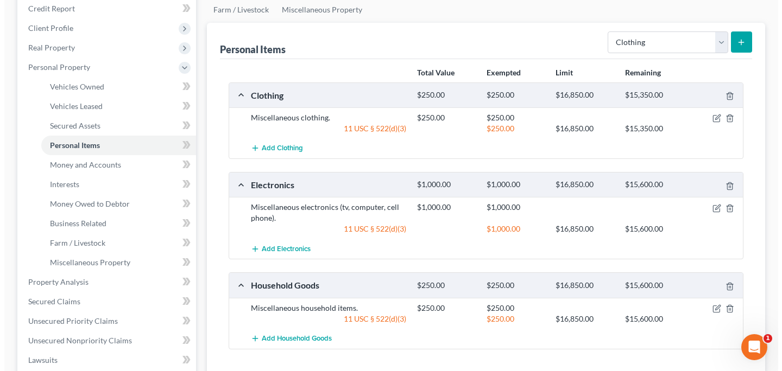
scroll to position [136, 0]
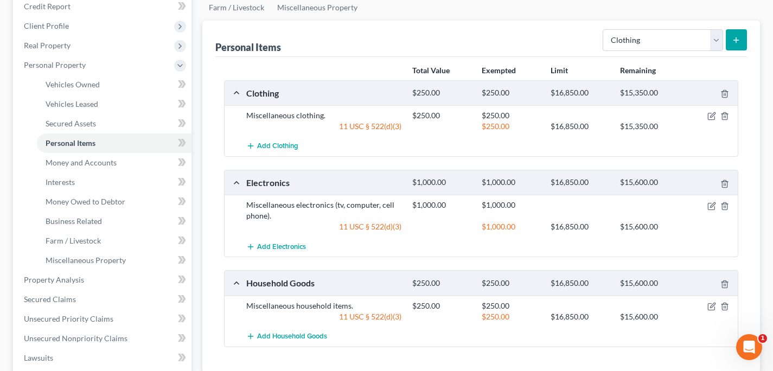
click at [740, 45] on button "submit" at bounding box center [736, 39] width 21 height 21
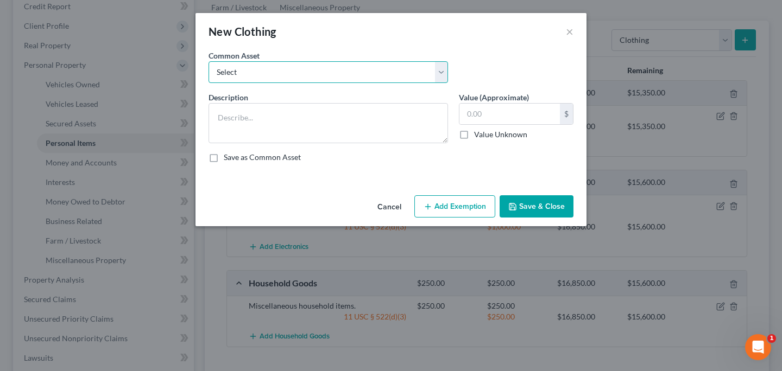
click at [417, 71] on select "Select Miscellaneous clothing." at bounding box center [327, 72] width 239 height 22
drag, startPoint x: 360, startPoint y: 198, endPoint x: 380, endPoint y: 207, distance: 22.3
click at [361, 201] on div "Cancel Add Exemption Save & Close" at bounding box center [390, 209] width 391 height 36
click at [387, 206] on button "Cancel" at bounding box center [389, 207] width 41 height 22
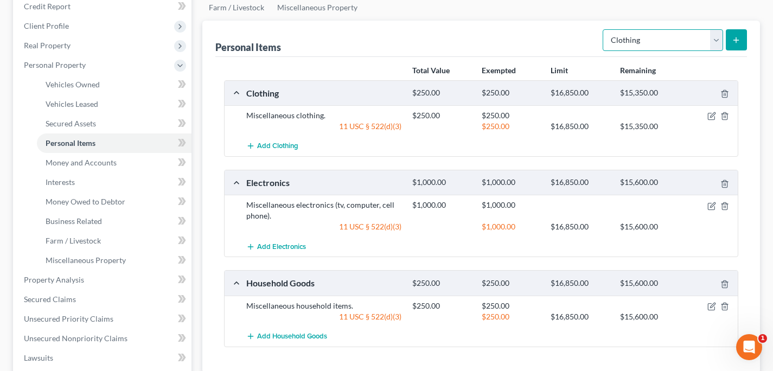
click at [665, 38] on select "Select Item Type Clothing Collectibles Of Value Electronics Firearms Household …" at bounding box center [663, 40] width 120 height 22
select select "jewelry"
click at [604, 29] on select "Select Item Type Clothing Collectibles Of Value Electronics Firearms Household …" at bounding box center [663, 40] width 120 height 22
click at [726, 46] on button "submit" at bounding box center [736, 39] width 21 height 21
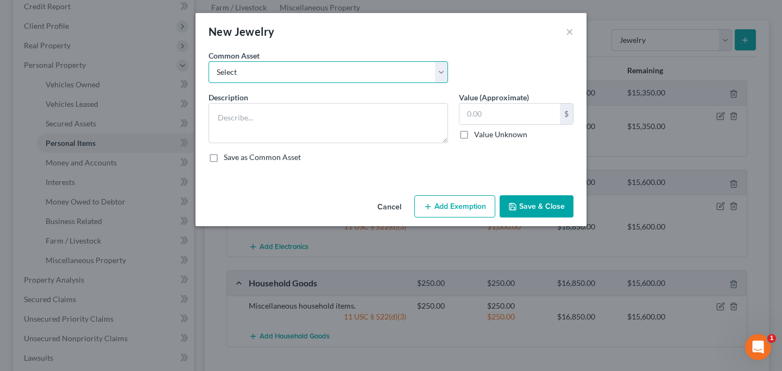
click at [412, 69] on select "Select Miscellaneous jewelry." at bounding box center [327, 72] width 239 height 22
select select "0"
click at [208, 61] on select "Select Miscellaneous jewelry." at bounding box center [327, 72] width 239 height 22
type textarea "Miscellaneous jewelry."
type input "500.00"
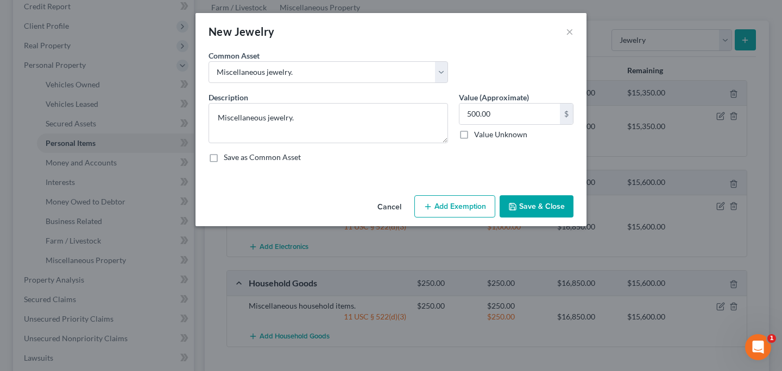
click at [454, 202] on button "Add Exemption" at bounding box center [454, 206] width 81 height 23
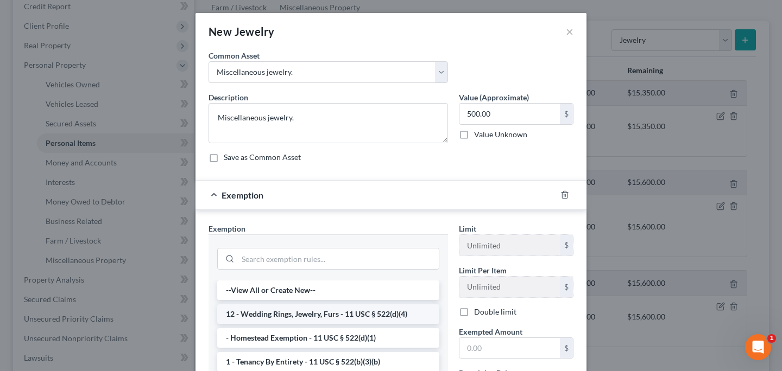
click at [303, 318] on li "12 - Wedding Rings, Jewelry, Furs - 11 USC § 522(d)(4)" at bounding box center [328, 314] width 222 height 20
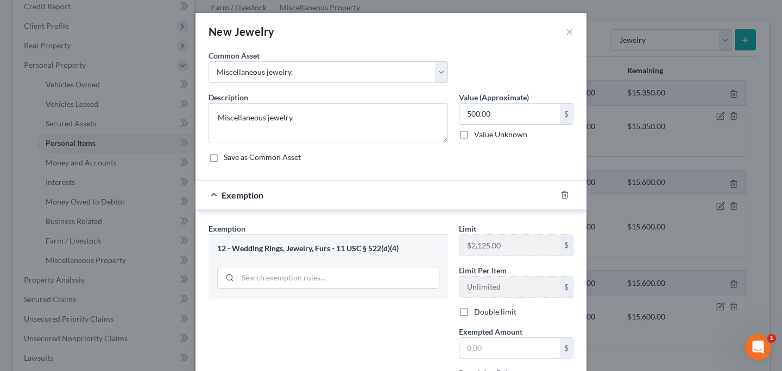
drag, startPoint x: 474, startPoint y: 343, endPoint x: 479, endPoint y: 323, distance: 20.7
click at [475, 343] on input "text" at bounding box center [509, 348] width 100 height 21
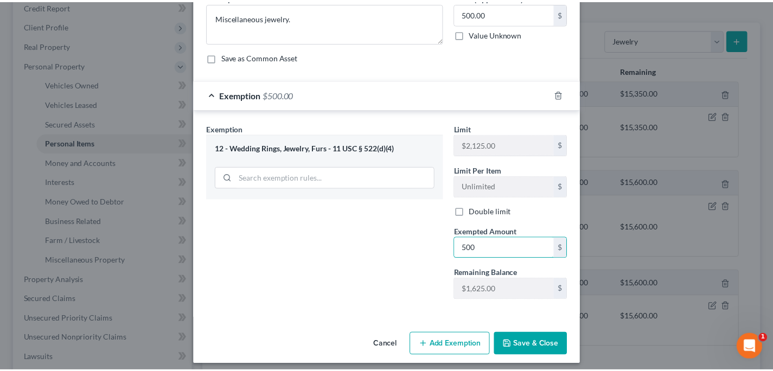
scroll to position [107, 0]
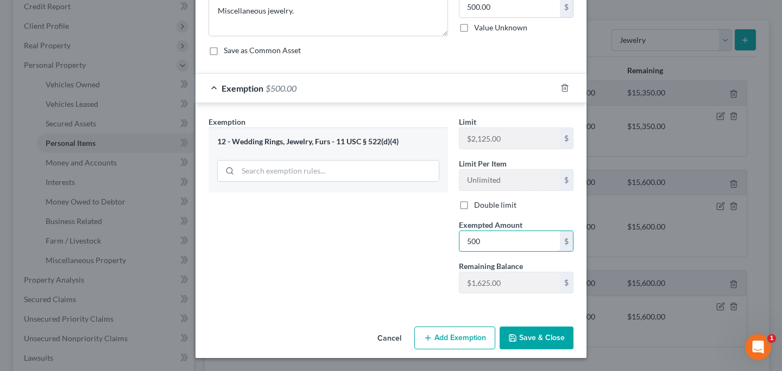
type input "500"
click at [545, 349] on div "Cancel Add Exemption Save & Close" at bounding box center [390, 340] width 391 height 36
click at [538, 333] on button "Save & Close" at bounding box center [536, 338] width 74 height 23
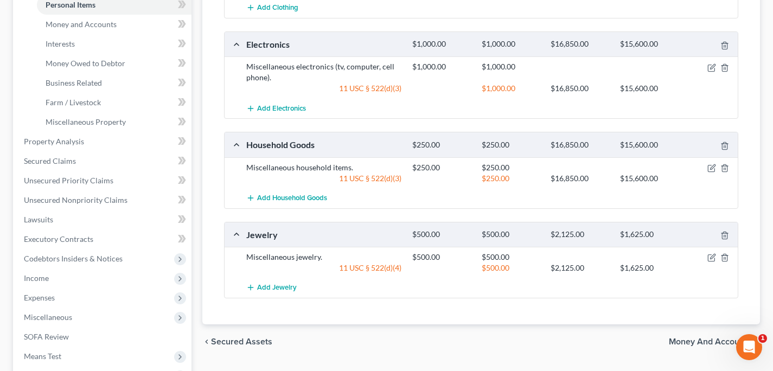
scroll to position [400, 0]
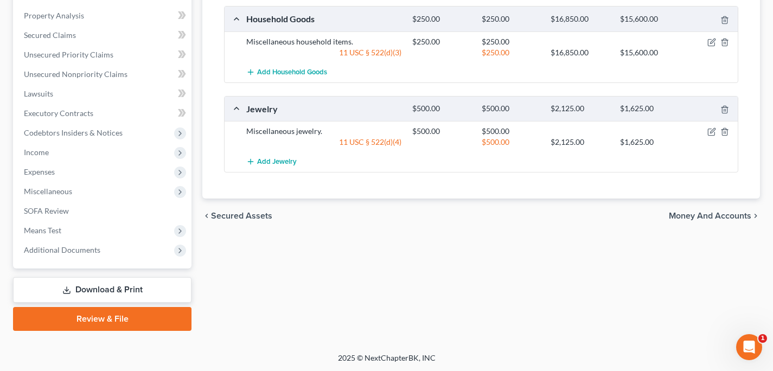
click at [717, 212] on span "Money and Accounts" at bounding box center [710, 216] width 83 height 9
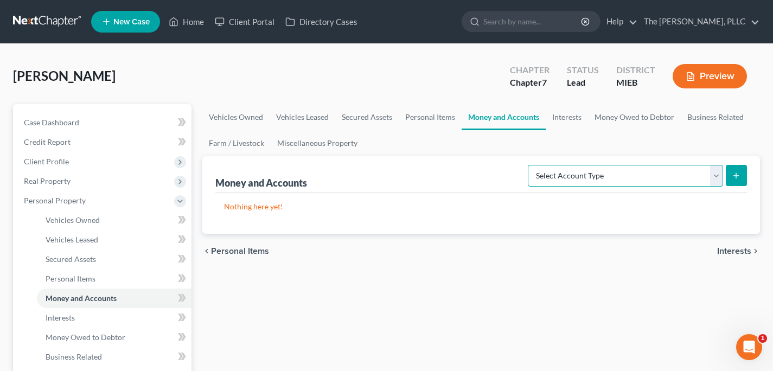
click at [658, 178] on select "Select Account Type Brokerage Cash on Hand Certificates of Deposit Checking Acc…" at bounding box center [625, 176] width 195 height 22
select select "checking"
click at [530, 165] on select "Select Account Type Brokerage Cash on Hand Certificates of Deposit Checking Acc…" at bounding box center [625, 176] width 195 height 22
click at [733, 176] on icon "submit" at bounding box center [736, 176] width 9 height 9
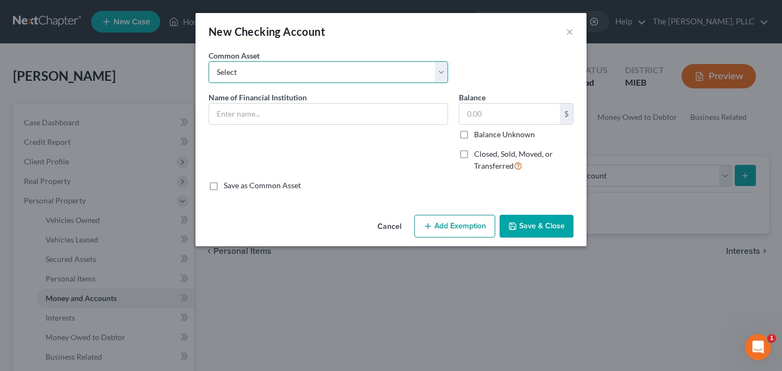
click at [320, 66] on select "Select Huntington National Bank Genisys Financial Credit Union PNC Bank America…" at bounding box center [327, 72] width 239 height 22
click at [327, 68] on select "Select Huntington National Bank Genisys Financial Credit Union PNC Bank America…" at bounding box center [327, 72] width 239 height 22
select select "0"
click at [208, 61] on select "Select Huntington National Bank Genisys Financial Credit Union PNC Bank America…" at bounding box center [327, 72] width 239 height 22
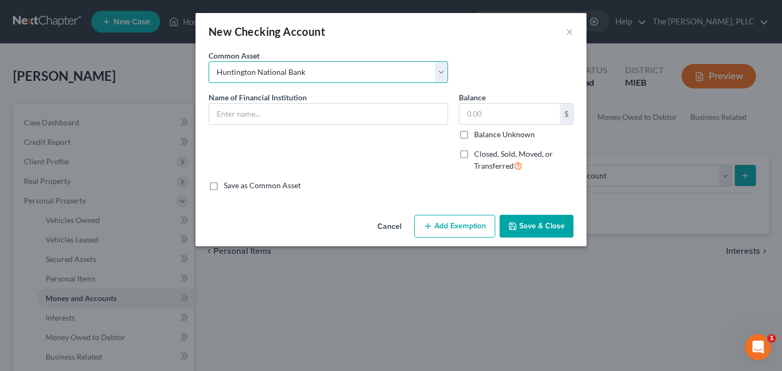
type input "Huntington National Bank"
type input "1,000.00"
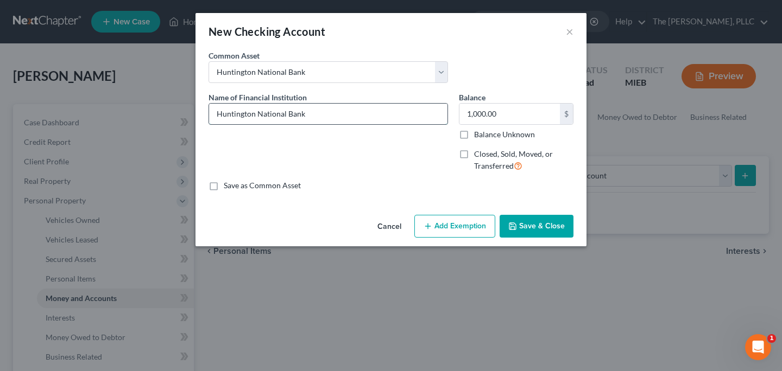
click at [387, 112] on input "Huntington National Bank" at bounding box center [328, 114] width 238 height 21
type input "Huntington National Bank Checking (BodyMax Massage)"
type input "1"
click at [494, 112] on input "0" at bounding box center [509, 114] width 100 height 21
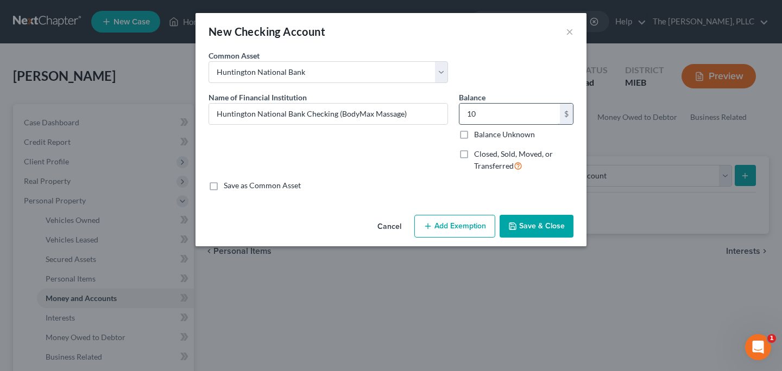
type input "1"
type input "4"
type input "500"
drag, startPoint x: 498, startPoint y: 229, endPoint x: 491, endPoint y: 229, distance: 7.6
click at [498, 228] on div "Cancel Add Exemption Save & Close" at bounding box center [390, 229] width 391 height 36
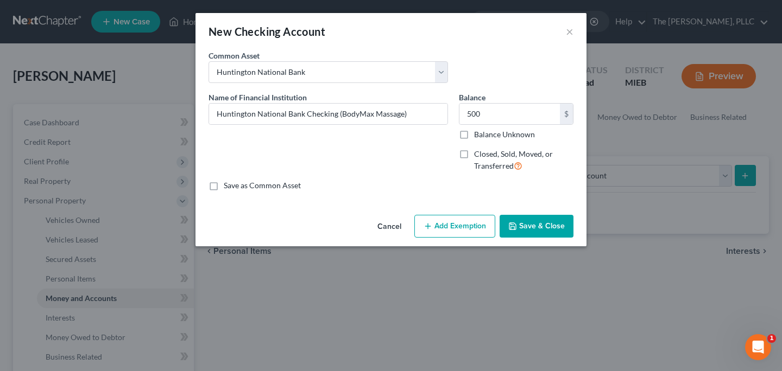
click at [483, 229] on button "Add Exemption" at bounding box center [454, 226] width 81 height 23
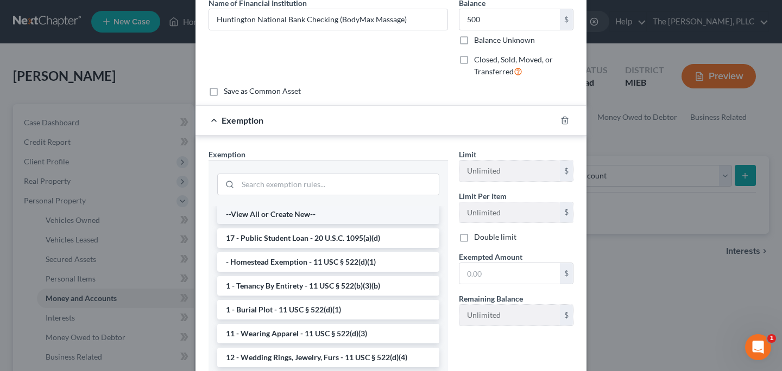
scroll to position [2, 0]
click at [370, 191] on input "search" at bounding box center [338, 184] width 201 height 21
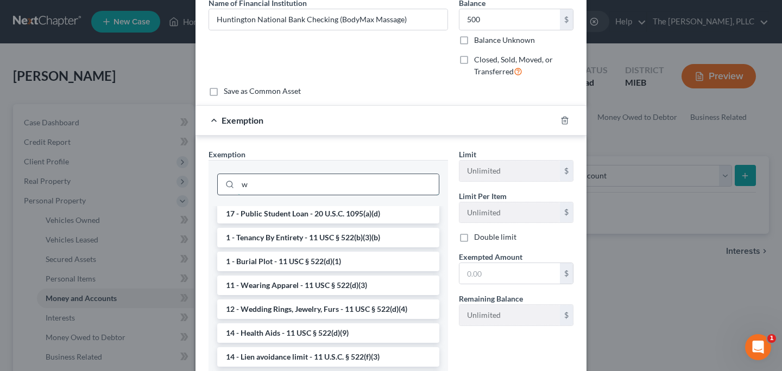
scroll to position [0, 0]
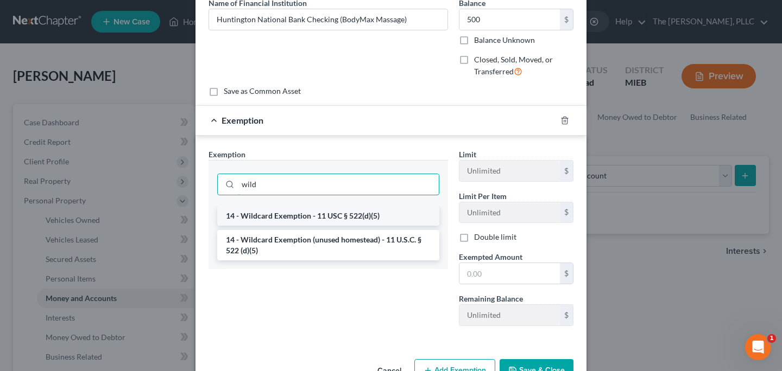
type input "wild"
click at [337, 215] on li "14 - Wildcard Exemption - 11 USC § 522(d)(5)" at bounding box center [328, 216] width 222 height 20
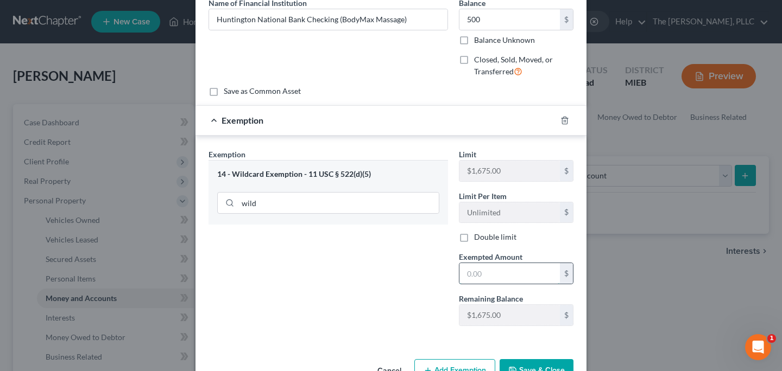
click at [500, 270] on input "text" at bounding box center [509, 273] width 100 height 21
type input "500"
click at [543, 360] on button "Save & Close" at bounding box center [536, 370] width 74 height 23
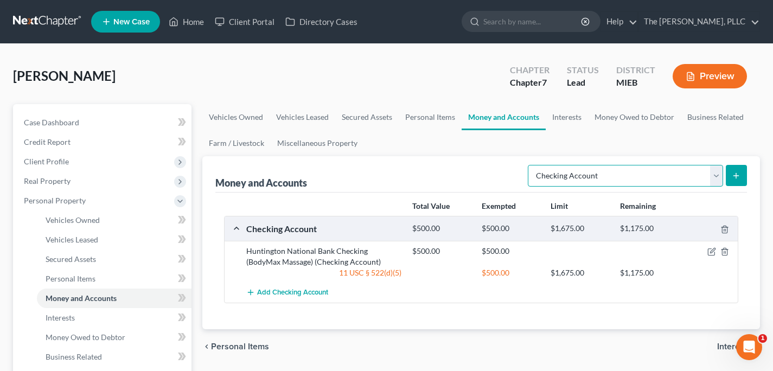
click at [586, 180] on select "Select Account Type Brokerage Cash on Hand Certificates of Deposit Checking Acc…" at bounding box center [625, 176] width 195 height 22
click at [740, 173] on icon "submit" at bounding box center [736, 176] width 9 height 9
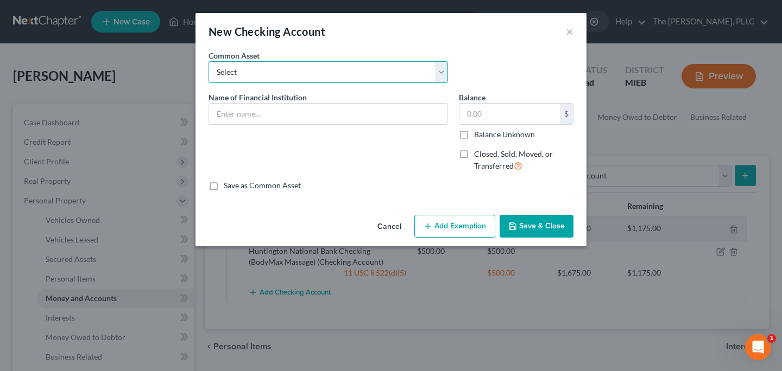
click at [435, 74] on select "Select Huntington National Bank Genisys Financial Credit Union PNC Bank America…" at bounding box center [327, 72] width 239 height 22
click at [306, 68] on select "Select Huntington National Bank Genisys Financial Credit Union PNC Bank America…" at bounding box center [327, 72] width 239 height 22
click at [383, 215] on div "Cancel Add Exemption Save & Close" at bounding box center [390, 229] width 391 height 36
click at [384, 233] on button "Cancel" at bounding box center [389, 227] width 41 height 22
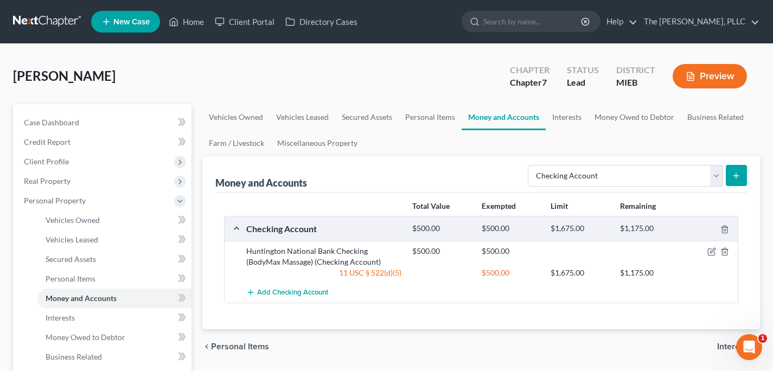
click at [685, 191] on div "Money and Accounts Select Account Type Brokerage Cash on Hand Certificates of D…" at bounding box center [481, 174] width 532 height 36
click at [660, 172] on select "Select Account Type Brokerage Cash on Hand Certificates of Deposit Checking Acc…" at bounding box center [625, 176] width 195 height 22
select select "other"
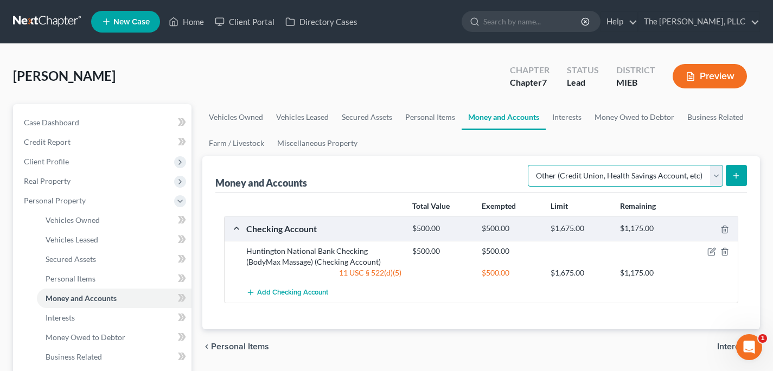
click at [530, 165] on select "Select Account Type Brokerage Cash on Hand Certificates of Deposit Checking Acc…" at bounding box center [625, 176] width 195 height 22
click at [734, 172] on icon "submit" at bounding box center [736, 176] width 9 height 9
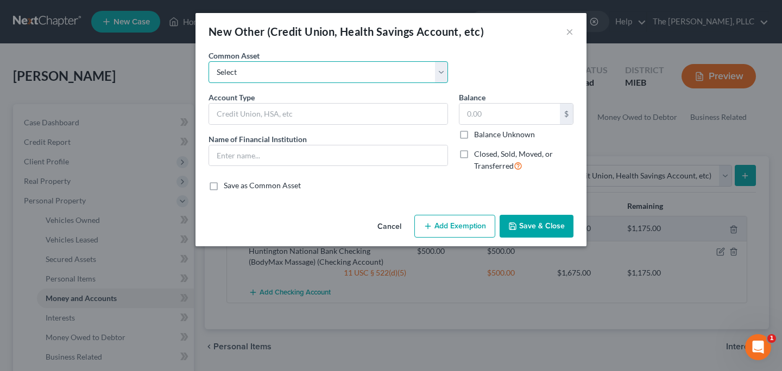
click at [334, 76] on select "Select Wage Deposited on Debit Card Wage Deposited on Debit Card Digital Checki…" at bounding box center [327, 72] width 239 height 22
select select "2"
click at [208, 61] on select "Select Wage Deposited on Debit Card Wage Deposited on Debit Card Digital Checki…" at bounding box center [327, 72] width 239 height 22
type input "Digital Checking Account"
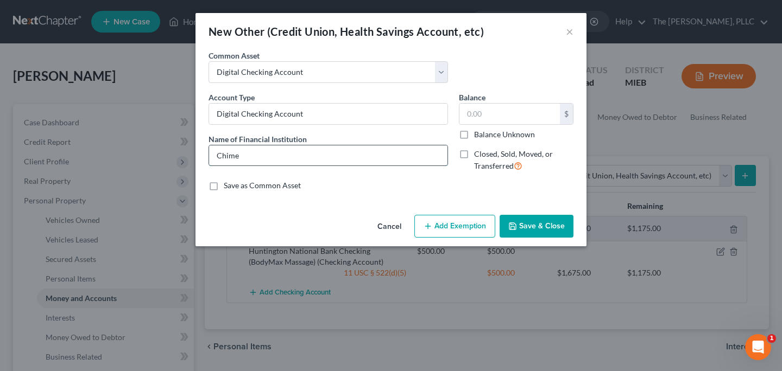
click at [301, 150] on input "Chime" at bounding box center [328, 155] width 238 height 21
type input "Venmo"
click at [513, 111] on input "text" at bounding box center [509, 114] width 100 height 21
type input "5.00"
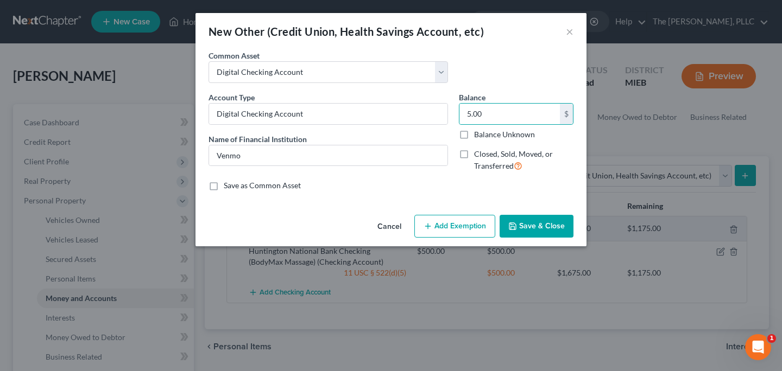
click at [461, 225] on button "Add Exemption" at bounding box center [454, 226] width 81 height 23
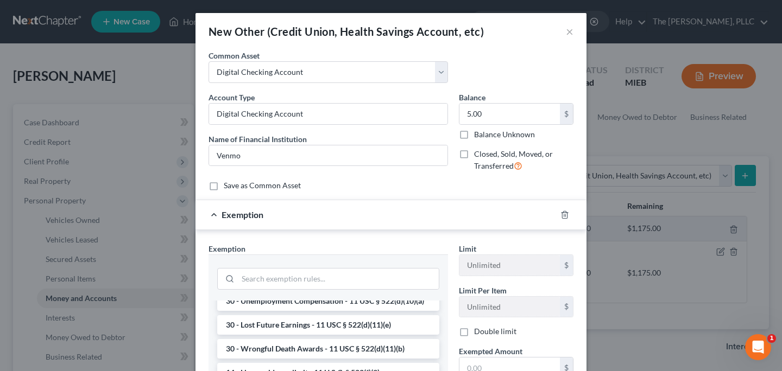
scroll to position [62, 0]
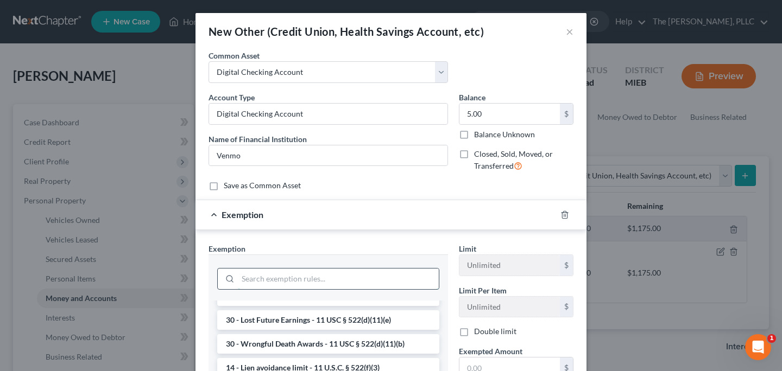
click at [346, 284] on input "search" at bounding box center [338, 279] width 201 height 21
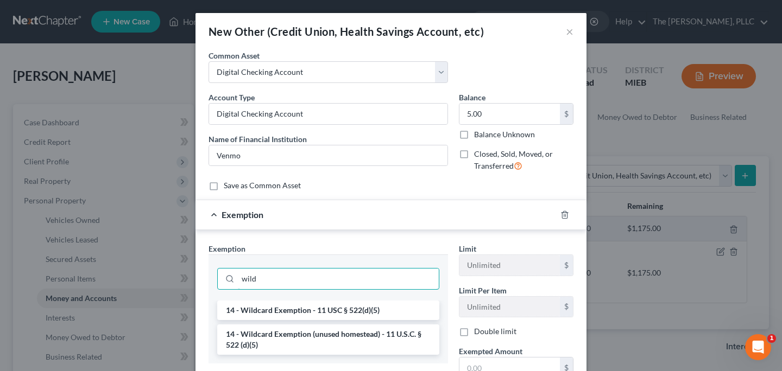
type input "wild"
drag, startPoint x: 340, startPoint y: 299, endPoint x: 340, endPoint y: 310, distance: 12.0
click at [340, 300] on div "wild" at bounding box center [327, 278] width 239 height 46
click at [340, 310] on li "14 - Wildcard Exemption - 11 USC § 522(d)(5)" at bounding box center [328, 311] width 222 height 20
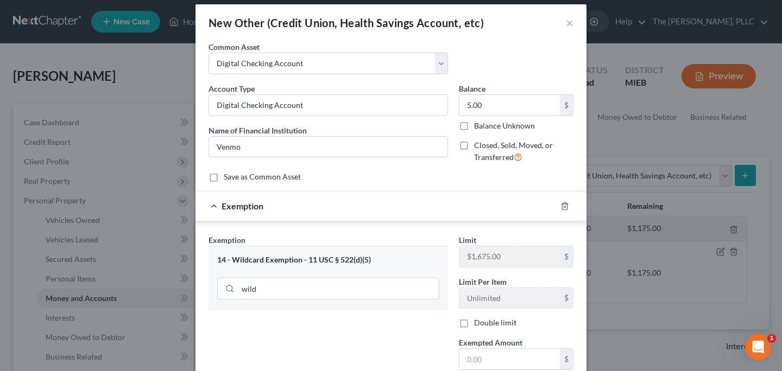
scroll to position [126, 0]
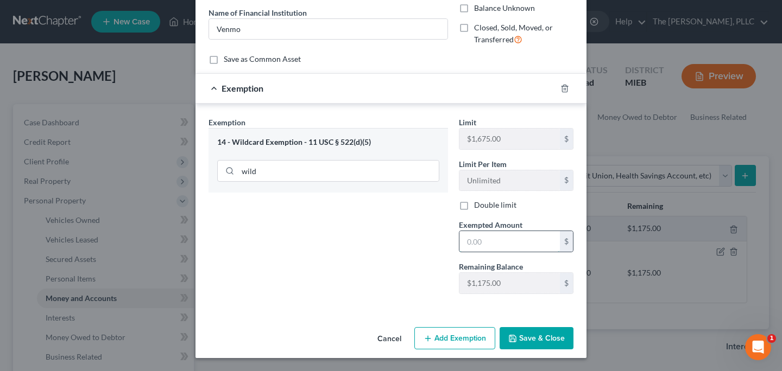
click at [497, 242] on input "text" at bounding box center [509, 241] width 100 height 21
type input "5.00"
click at [531, 331] on button "Save & Close" at bounding box center [536, 338] width 74 height 23
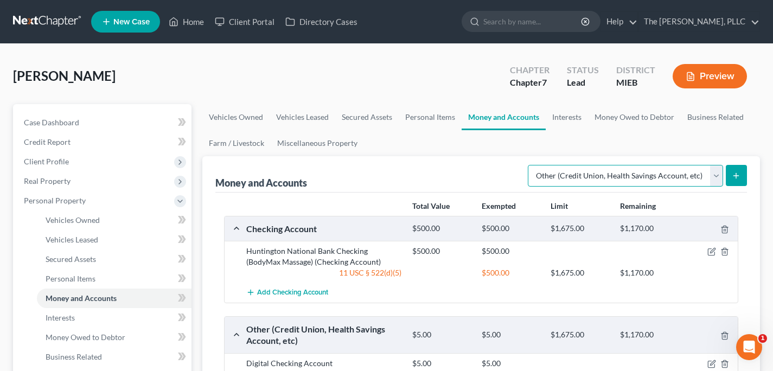
click at [586, 178] on select "Select Account Type Brokerage Cash on Hand Certificates of Deposit Checking Acc…" at bounding box center [625, 176] width 195 height 22
select select "checking"
click at [530, 165] on select "Select Account Type Brokerage Cash on Hand Certificates of Deposit Checking Acc…" at bounding box center [625, 176] width 195 height 22
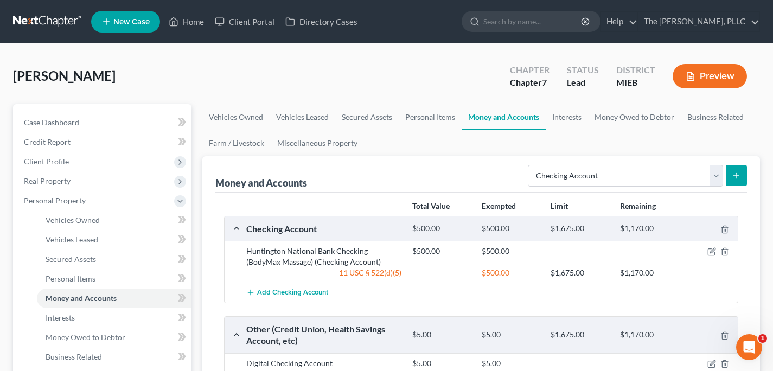
click at [720, 161] on div "Select Account Type Brokerage Cash on Hand Certificates of Deposit Checking Acc…" at bounding box center [636, 175] width 224 height 29
click at [730, 170] on button "submit" at bounding box center [736, 175] width 21 height 21
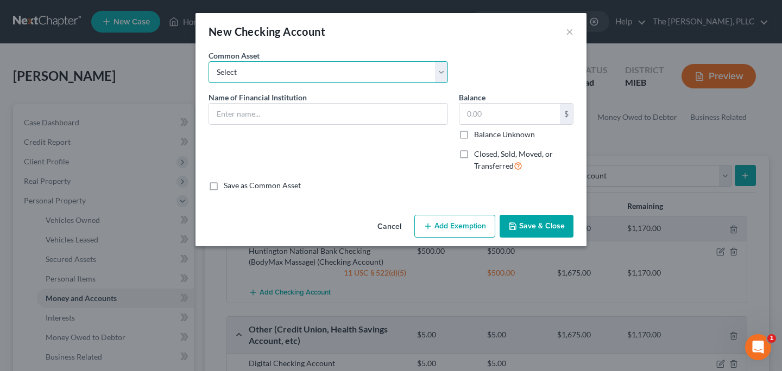
click at [330, 81] on select "Select Huntington National Bank Genisys Financial Credit Union PNC Bank America…" at bounding box center [327, 72] width 239 height 22
select select "0"
click at [208, 61] on select "Select Huntington National Bank Genisys Financial Credit Union PNC Bank America…" at bounding box center [327, 72] width 239 height 22
type input "Huntington National Bank"
type input "1,000.00"
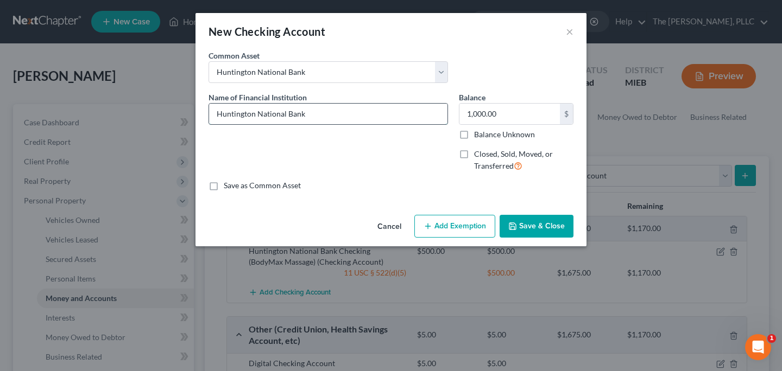
click at [350, 116] on input "Huntington National Bank" at bounding box center [328, 114] width 238 height 21
type input "Huntington National Bank (Individual Account)"
type input "100.00"
click at [453, 234] on button "Add Exemption" at bounding box center [454, 226] width 81 height 23
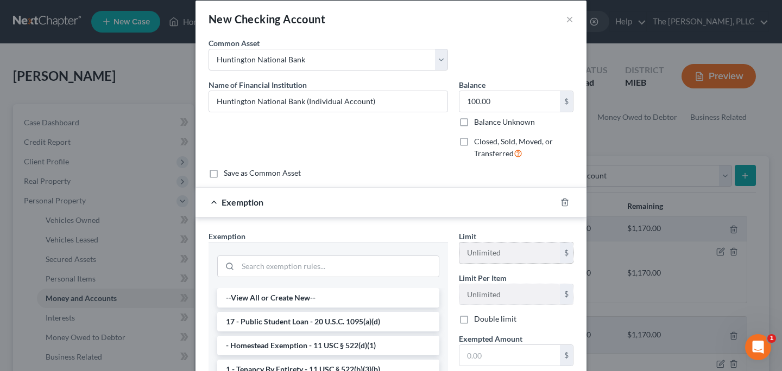
scroll to position [159, 0]
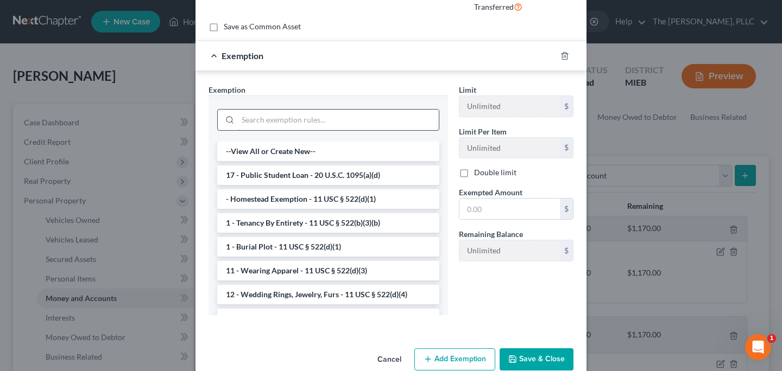
click at [334, 116] on input "search" at bounding box center [338, 120] width 201 height 21
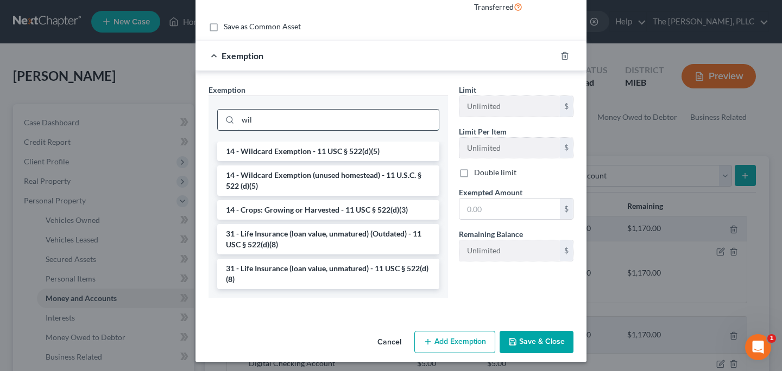
scroll to position [126, 0]
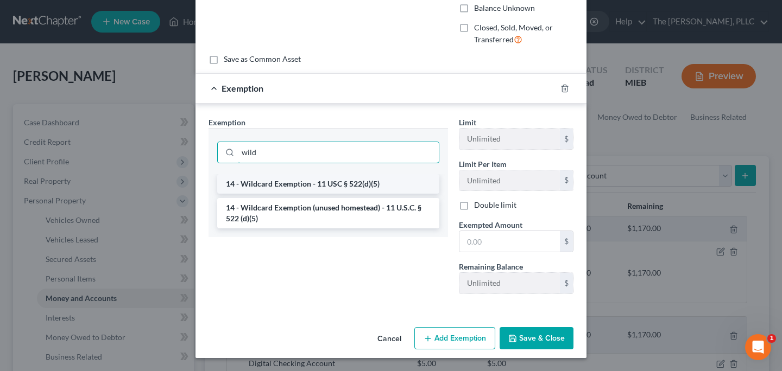
type input "wild"
click at [329, 179] on li "14 - Wildcard Exemption - 11 USC § 522(d)(5)" at bounding box center [328, 184] width 222 height 20
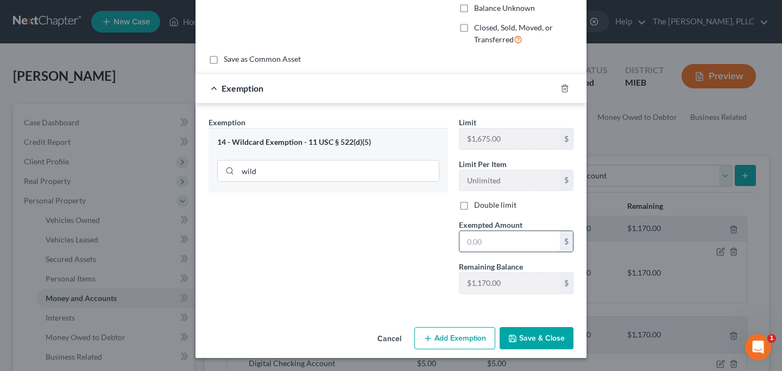
click at [508, 249] on input "text" at bounding box center [509, 241] width 100 height 21
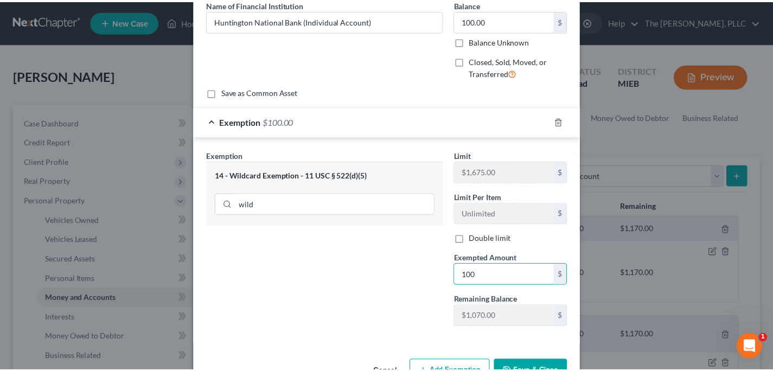
scroll to position [94, 0]
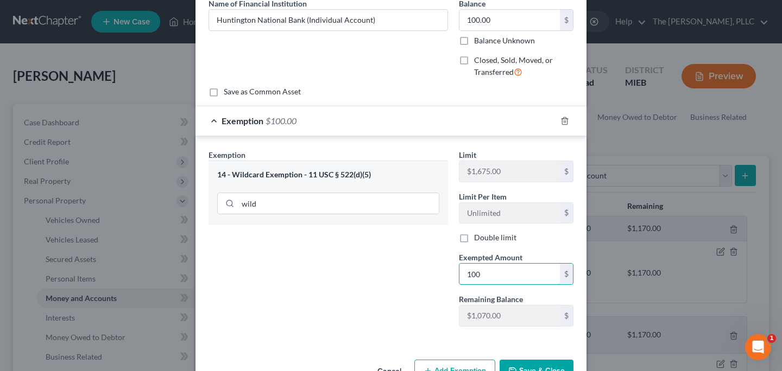
type input "100"
click at [542, 366] on button "Save & Close" at bounding box center [536, 371] width 74 height 23
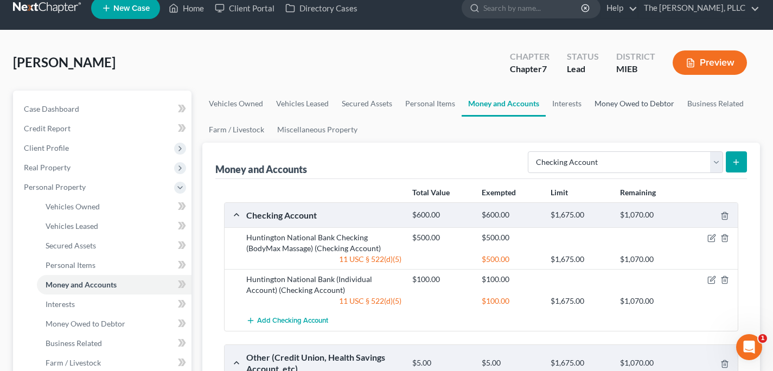
scroll to position [14, 0]
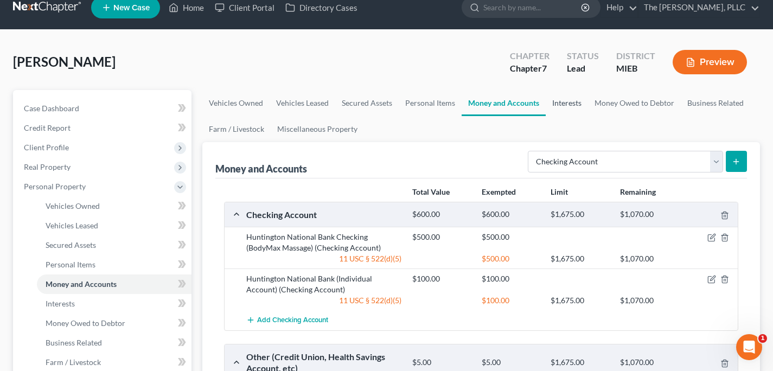
click at [564, 110] on link "Interests" at bounding box center [567, 103] width 42 height 26
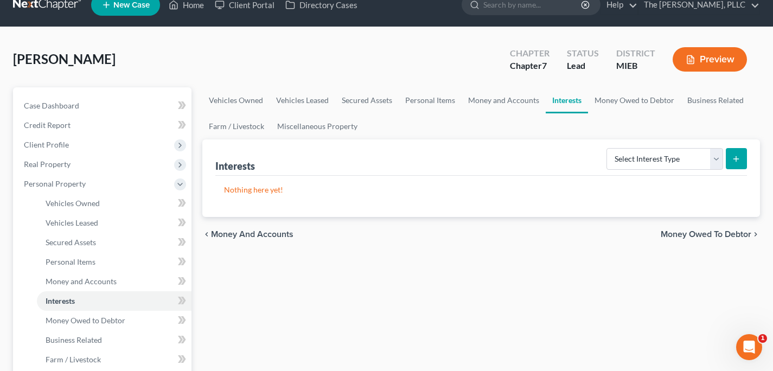
scroll to position [35, 0]
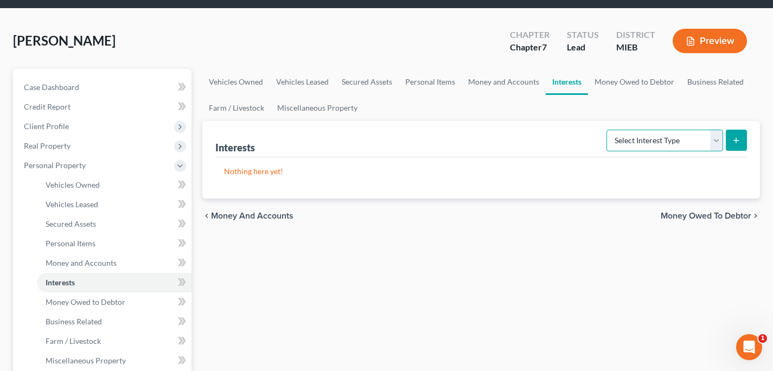
click at [631, 136] on select "Select Interest Type 401K Annuity Bond Education IRA Government Bond Government…" at bounding box center [665, 141] width 117 height 22
click at [617, 82] on link "Money Owed to Debtor" at bounding box center [634, 82] width 93 height 26
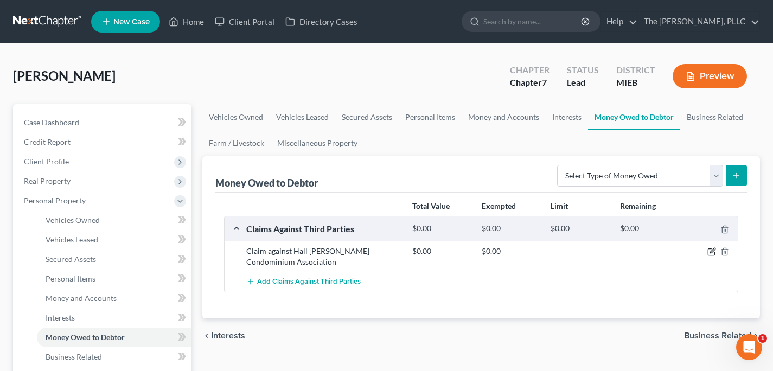
click at [710, 252] on icon "button" at bounding box center [712, 252] width 9 height 9
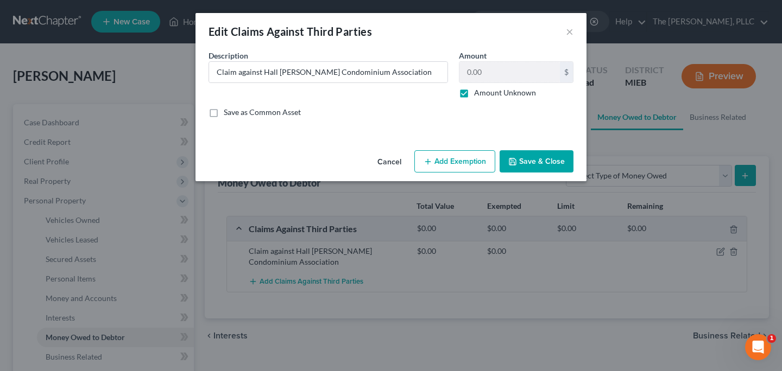
click at [478, 154] on button "Add Exemption" at bounding box center [454, 161] width 81 height 23
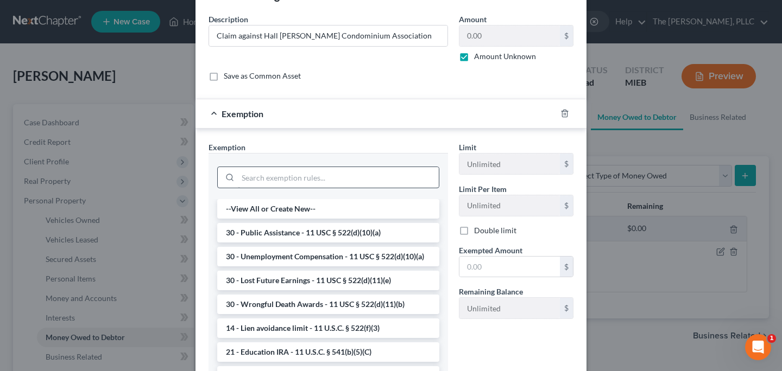
scroll to position [47, 0]
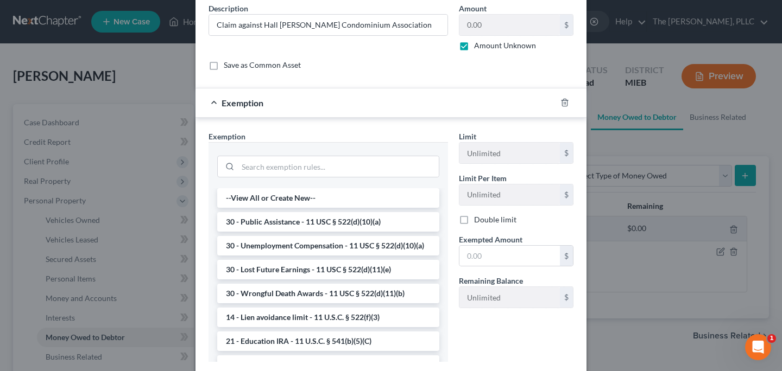
click at [359, 149] on div at bounding box center [327, 165] width 239 height 46
click at [367, 161] on input "search" at bounding box center [338, 166] width 201 height 21
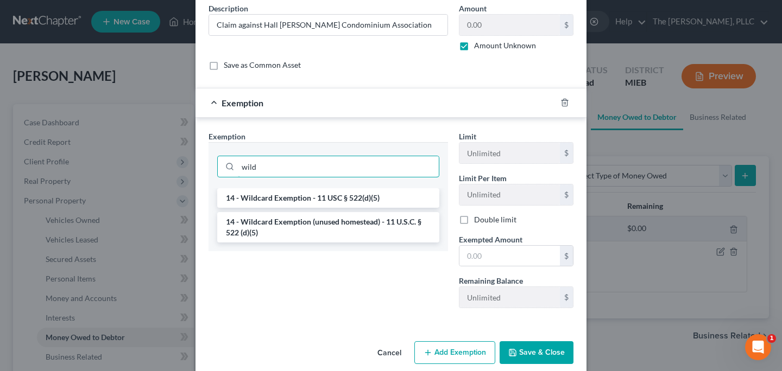
type input "wild"
click at [319, 226] on li "14 - Wildcard Exemption (unused homestead) - 11 U.S.C. § 522 (d)(5)" at bounding box center [328, 227] width 222 height 30
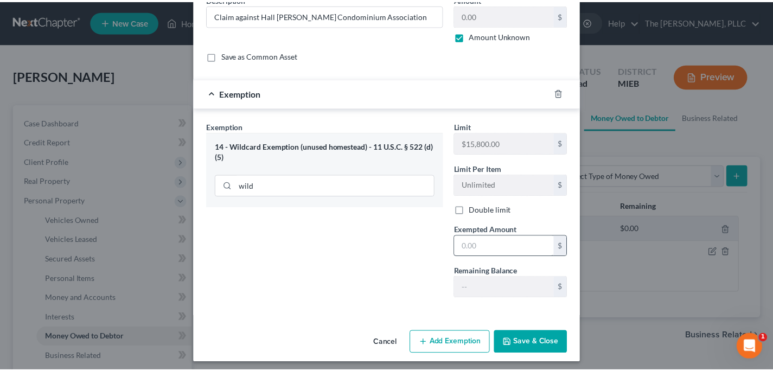
scroll to position [57, 0]
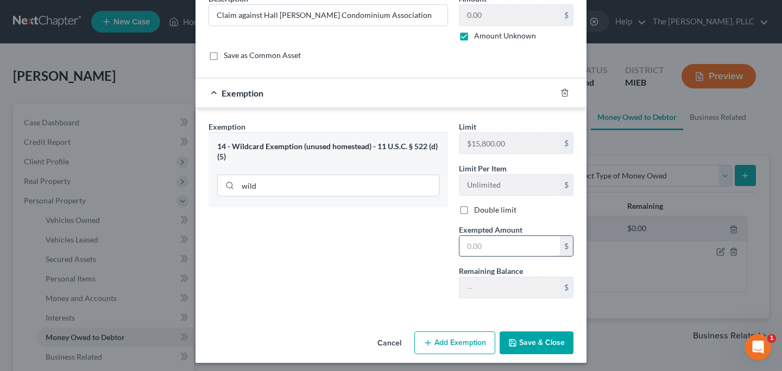
click at [496, 238] on input "text" at bounding box center [509, 246] width 100 height 21
type input "15,800"
click at [426, 258] on div "Exemption Set must be selected for CA. Exemption * 14 - Wildcard Exemption (unu…" at bounding box center [328, 214] width 250 height 186
click at [537, 346] on button "Save & Close" at bounding box center [536, 343] width 74 height 23
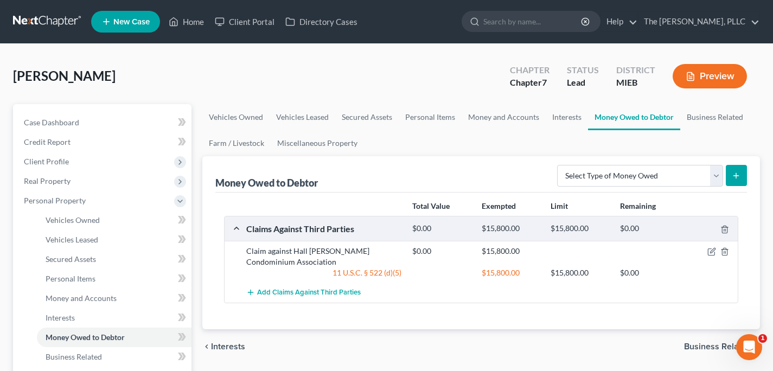
click at [383, 272] on div "11 U.S.C. § 522 (d)(5)" at bounding box center [324, 273] width 166 height 11
click at [647, 172] on select "Select Type of Money Owed Accounts Receivable Alimony Child Support Claims Agai…" at bounding box center [640, 176] width 166 height 22
select select "claims_against_third_parties"
click at [560, 165] on select "Select Type of Money Owed Accounts Receivable Alimony Child Support Claims Agai…" at bounding box center [640, 176] width 166 height 22
click at [734, 176] on line "submit" at bounding box center [736, 176] width 5 height 0
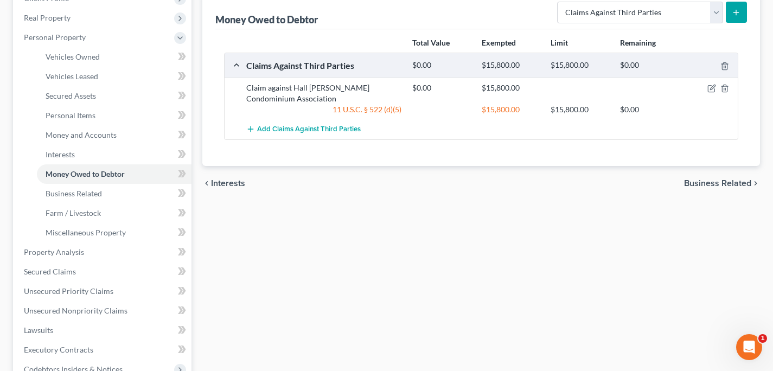
scroll to position [158, 0]
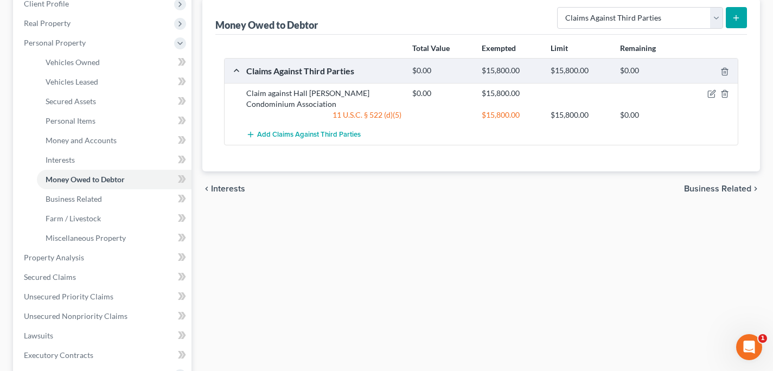
click at [760, 6] on div "Money Owed to Debtor Select Type of Money Owed Accounts Receivable Alimony Chil…" at bounding box center [481, 84] width 558 height 173
click at [744, 14] on button "submit" at bounding box center [736, 17] width 21 height 21
click at [732, 17] on button "submit" at bounding box center [736, 17] width 21 height 21
click at [528, 219] on div "Vehicles Owned Vehicles Leased Secured Assets Personal Items Money and Accounts…" at bounding box center [481, 259] width 569 height 627
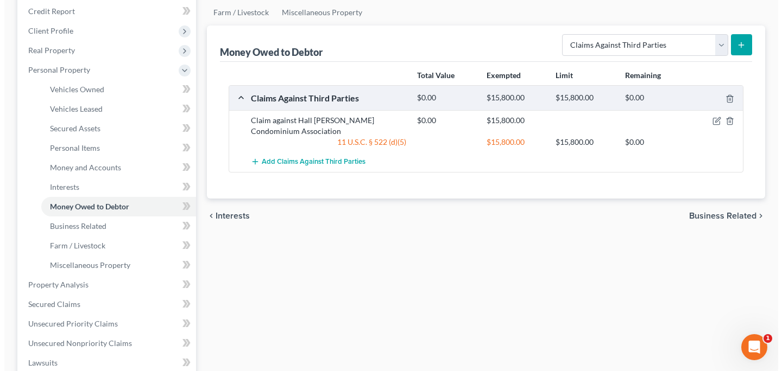
scroll to position [118, 0]
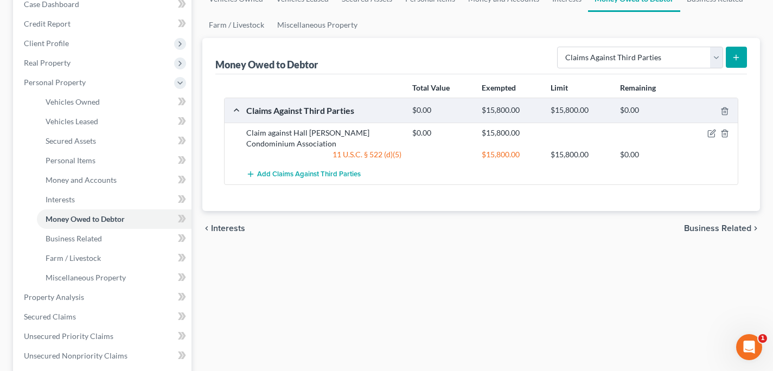
click at [716, 137] on div at bounding box center [711, 133] width 55 height 11
click at [706, 131] on div at bounding box center [711, 133] width 55 height 11
click at [713, 135] on icon "button" at bounding box center [712, 133] width 9 height 9
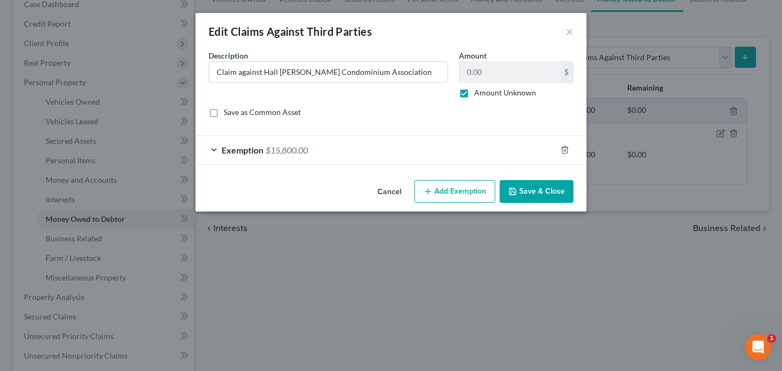
click at [443, 188] on button "Add Exemption" at bounding box center [454, 191] width 81 height 23
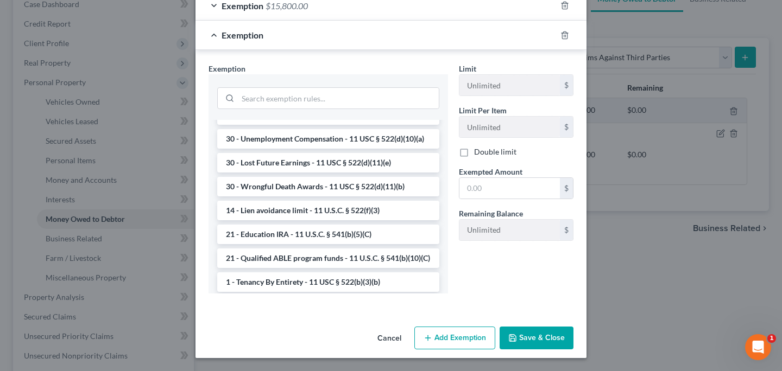
scroll to position [47, 0]
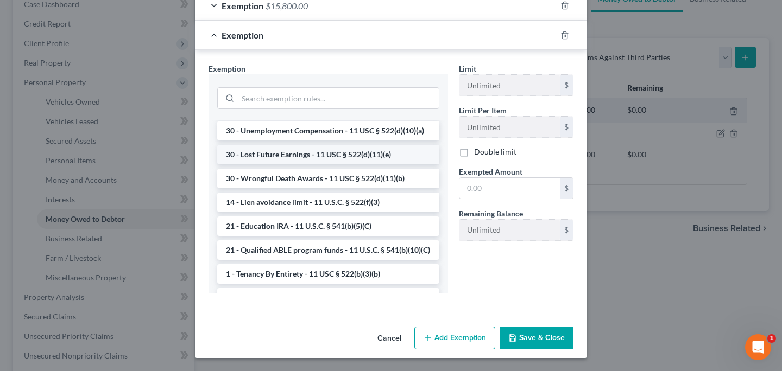
click at [357, 164] on li "30 - Lost Future Earnings - 11 USC § 522(d)(11)(e)" at bounding box center [328, 155] width 222 height 20
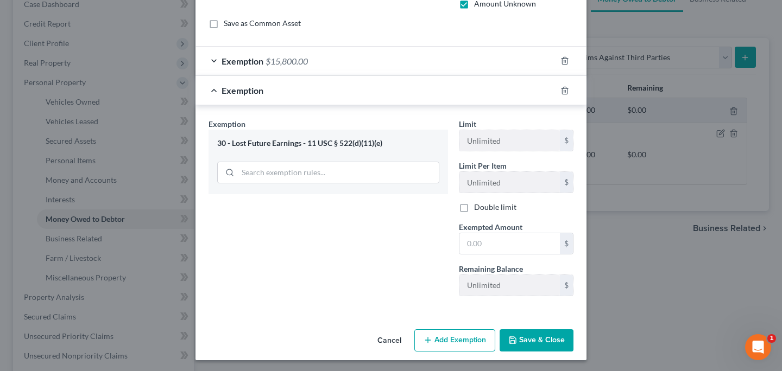
scroll to position [89, 0]
click at [529, 60] on div "Exemption $15,800.00" at bounding box center [375, 61] width 360 height 29
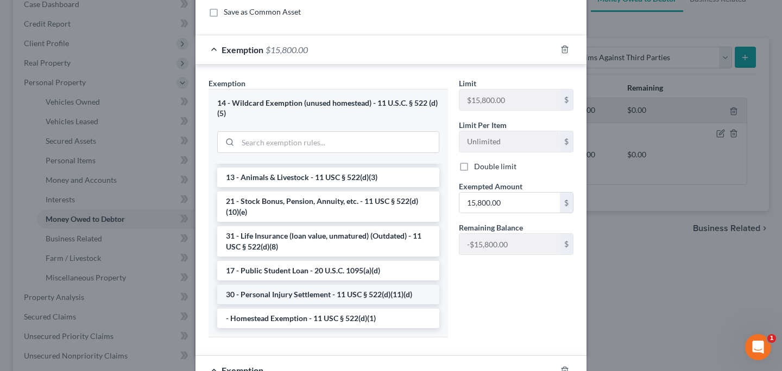
scroll to position [100, 0]
click at [343, 289] on li "30 - Personal Injury Settlement - 11 USC § 522(d)(11)(d)" at bounding box center [328, 295] width 222 height 20
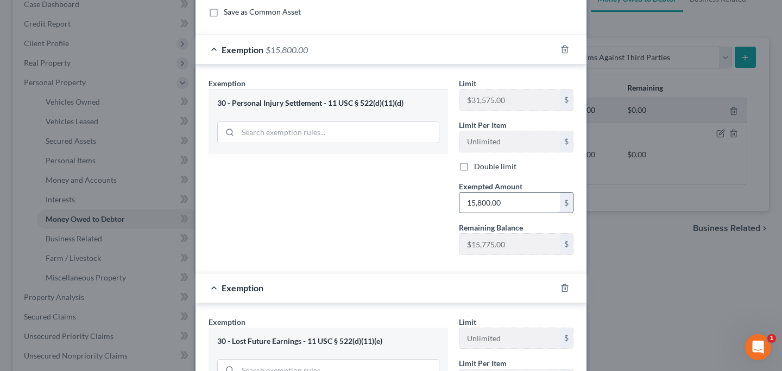
click at [509, 206] on input "15,800.00" at bounding box center [509, 203] width 100 height 21
click at [428, 211] on div "Exemption Set must be selected for CA. Exemption * 30 - Personal Injury Settlem…" at bounding box center [391, 171] width 376 height 187
type input "31,575.00"
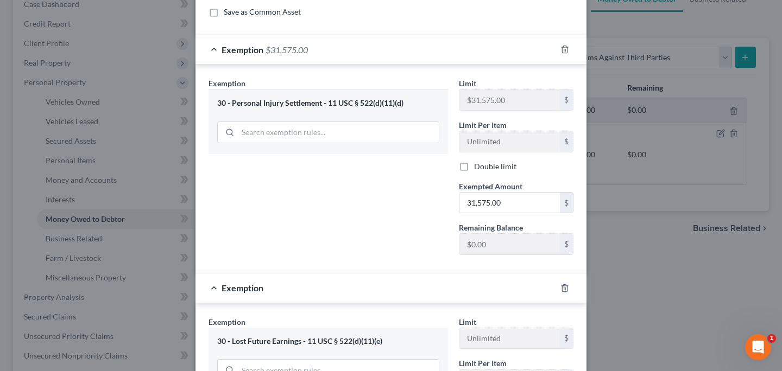
drag, startPoint x: 405, startPoint y: 211, endPoint x: 419, endPoint y: 211, distance: 13.6
click at [405, 211] on div "Exemption Set must be selected for CA. Exemption * 30 - Personal Injury Settlem…" at bounding box center [328, 171] width 250 height 186
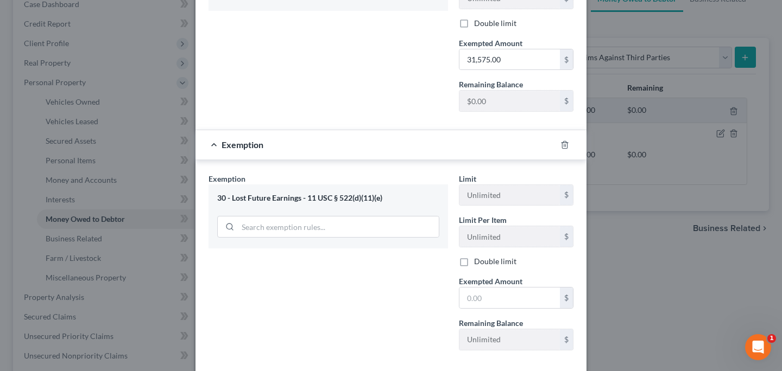
scroll to position [244, 0]
click at [483, 301] on input "text" at bounding box center [509, 298] width 100 height 21
type input "0.00"
click at [439, 319] on div "Exemption Set must be selected for CA. Exemption * 30 - Lost Future Earnings - …" at bounding box center [328, 266] width 250 height 186
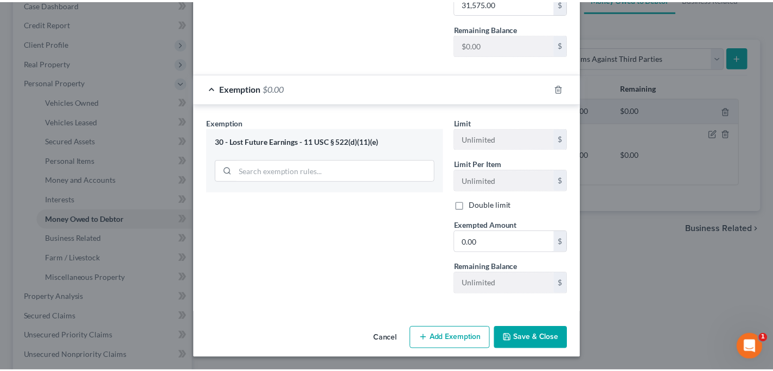
scroll to position [300, 0]
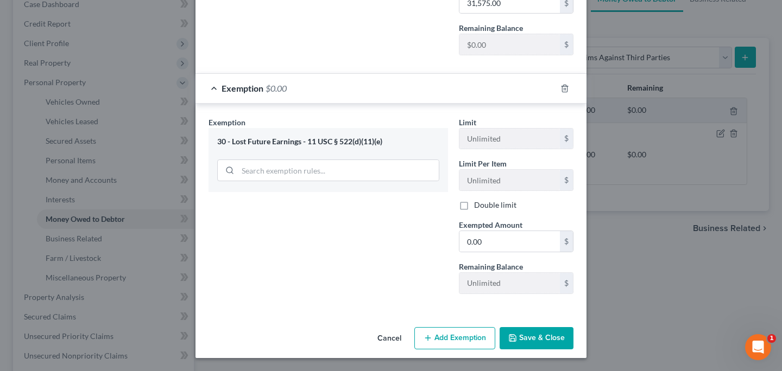
click at [535, 329] on button "Save & Close" at bounding box center [536, 338] width 74 height 23
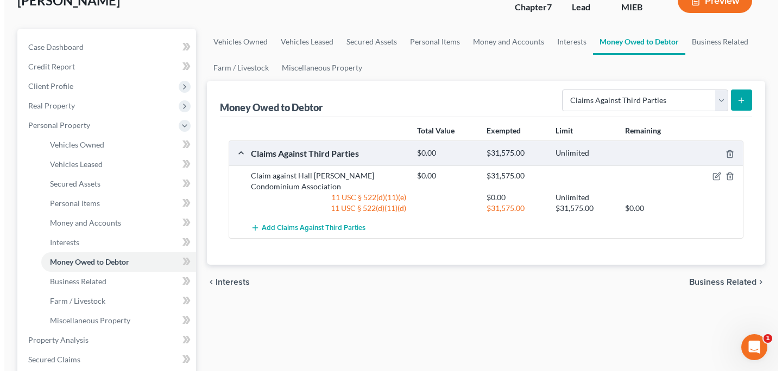
scroll to position [61, 0]
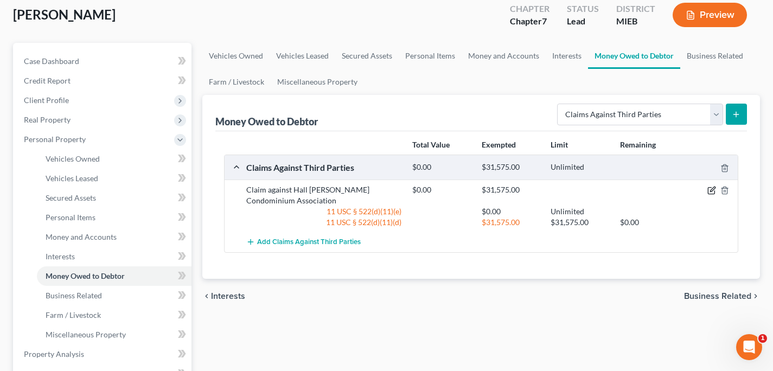
click at [713, 190] on icon "button" at bounding box center [712, 189] width 5 height 5
click at [709, 190] on body "Home New Case Client Portal Directory Cases The [PERSON_NAME], PLLC [PERSON_NAM…" at bounding box center [386, 325] width 773 height 772
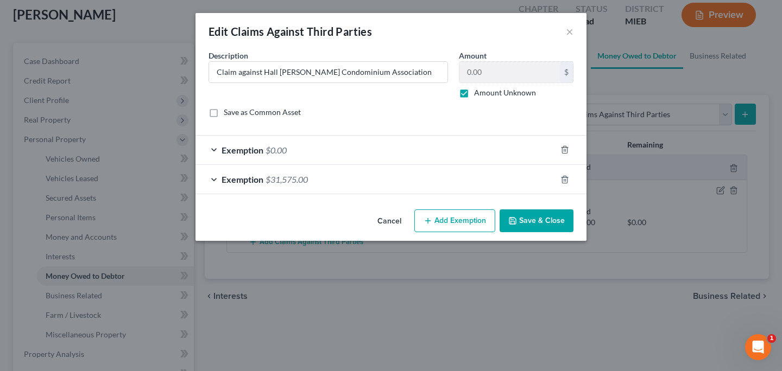
click at [450, 223] on button "Add Exemption" at bounding box center [454, 221] width 81 height 23
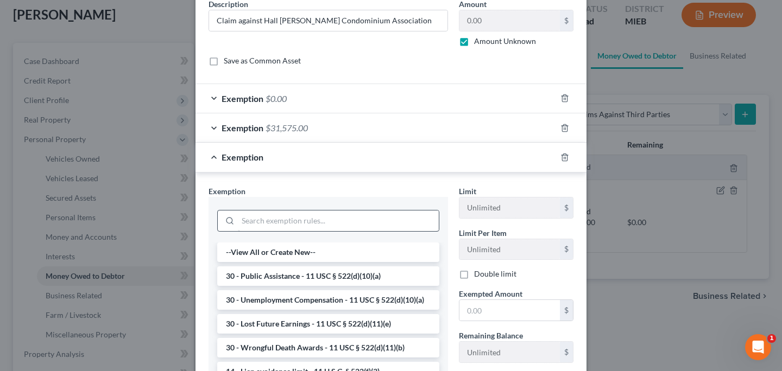
scroll to position [52, 0]
click at [335, 219] on input "search" at bounding box center [338, 220] width 201 height 21
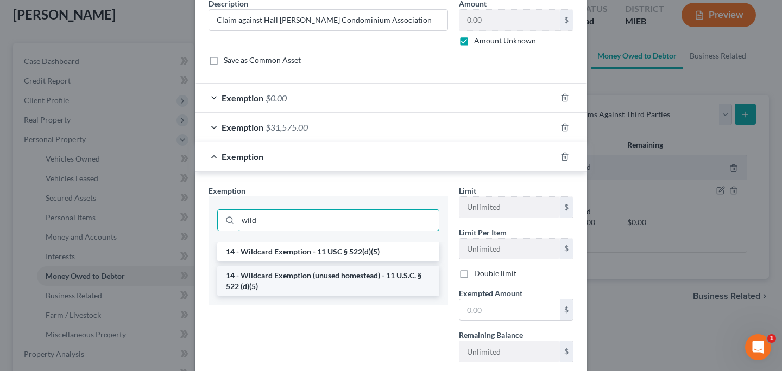
type input "wild"
click at [335, 291] on li "14 - Wildcard Exemption (unused homestead) - 11 U.S.C. § 522 (d)(5)" at bounding box center [328, 281] width 222 height 30
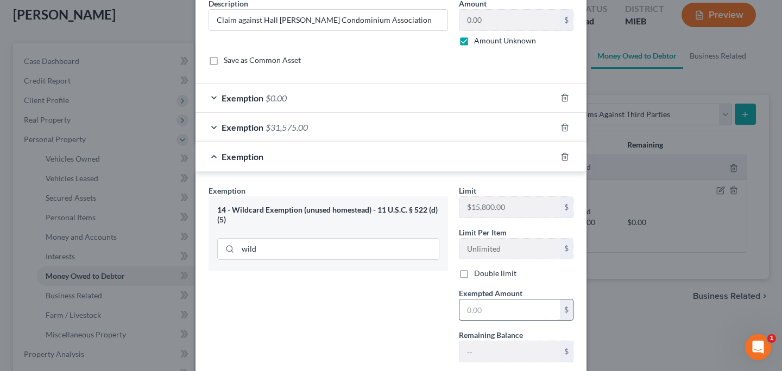
click at [505, 304] on input "text" at bounding box center [509, 310] width 100 height 21
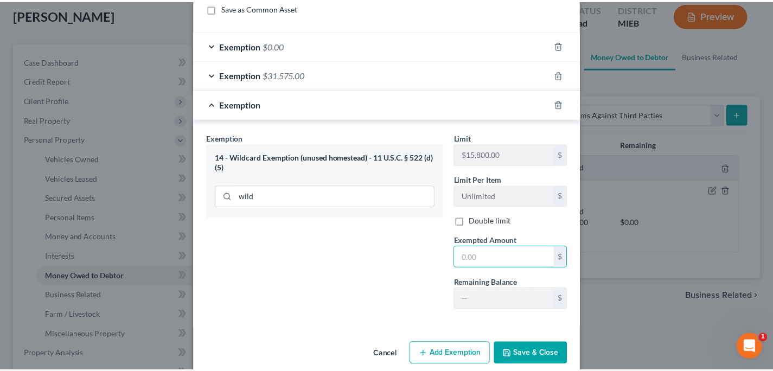
scroll to position [105, 0]
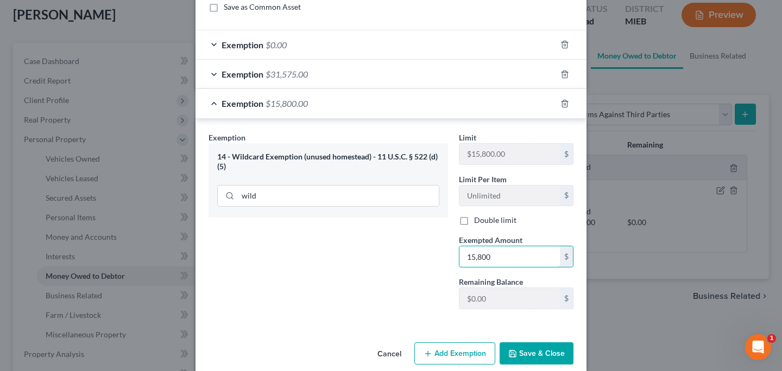
type input "15,800"
click at [547, 350] on button "Save & Close" at bounding box center [536, 353] width 74 height 23
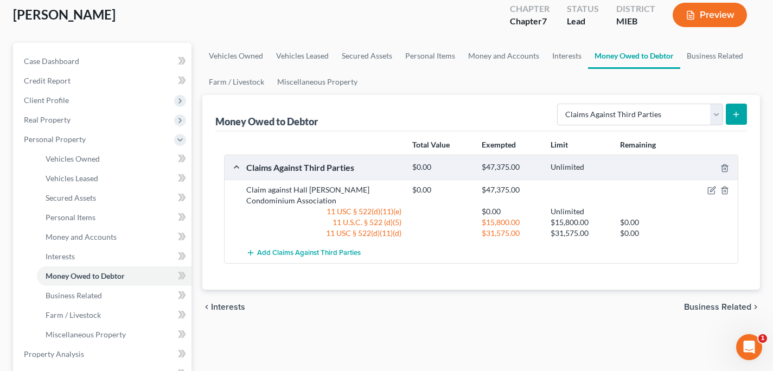
scroll to position [0, 0]
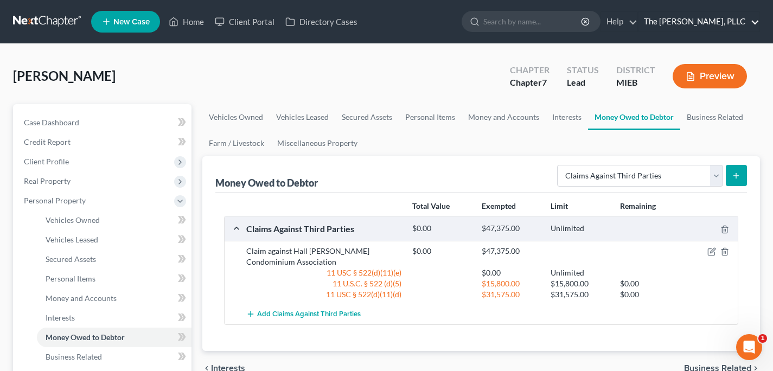
click at [709, 21] on link "The [PERSON_NAME], PLLC" at bounding box center [699, 22] width 121 height 20
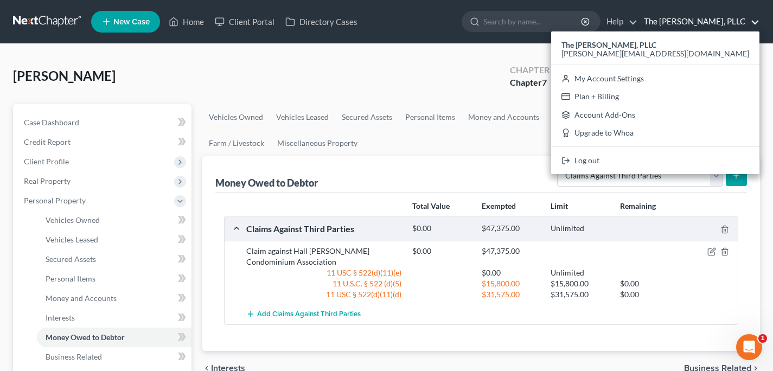
click at [709, 21] on link "The [PERSON_NAME], PLLC" at bounding box center [699, 22] width 121 height 20
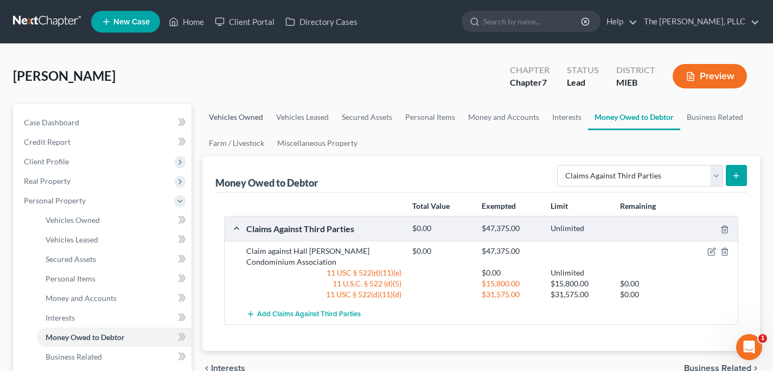
drag, startPoint x: 215, startPoint y: 117, endPoint x: 238, endPoint y: 116, distance: 22.3
click at [216, 117] on link "Vehicles Owned" at bounding box center [235, 117] width 67 height 26
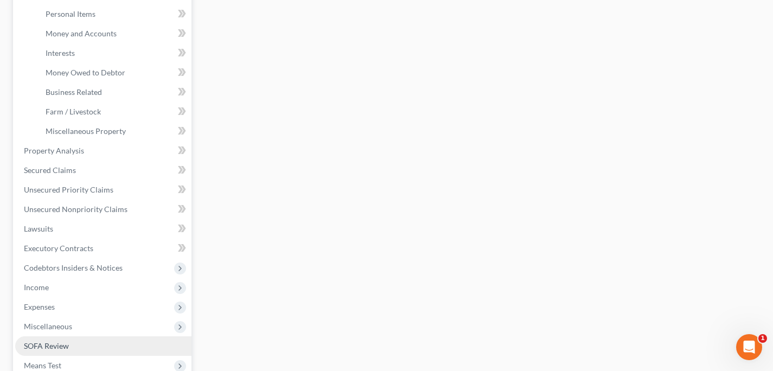
scroll to position [316, 0]
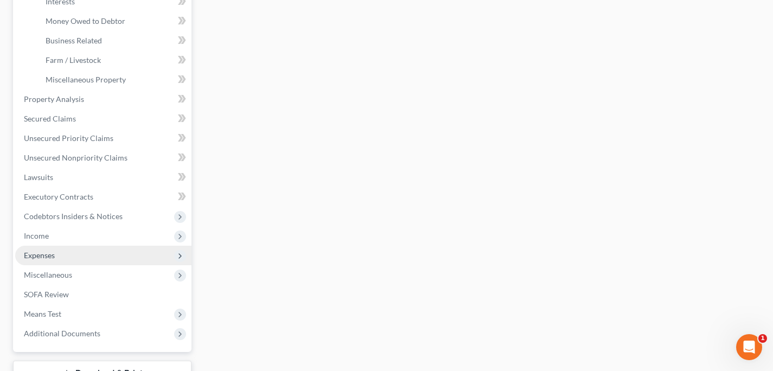
click at [78, 255] on span "Expenses" at bounding box center [103, 256] width 176 height 20
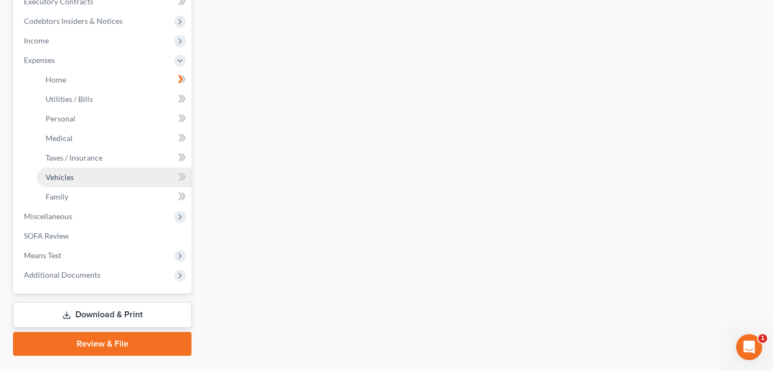
click at [78, 185] on link "Vehicles" at bounding box center [114, 178] width 155 height 20
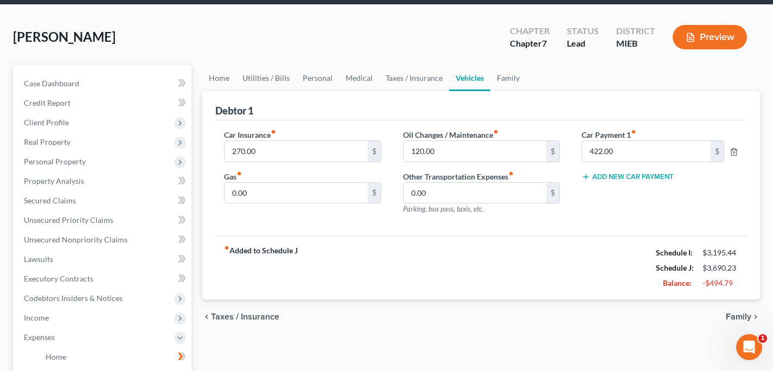
scroll to position [194, 0]
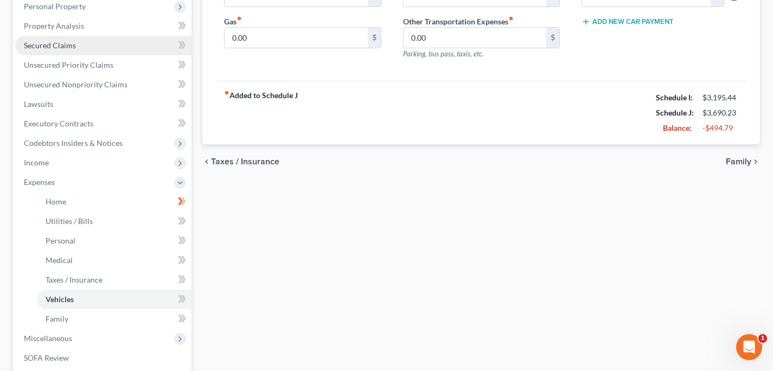
click at [93, 47] on link "Secured Claims" at bounding box center [103, 46] width 176 height 20
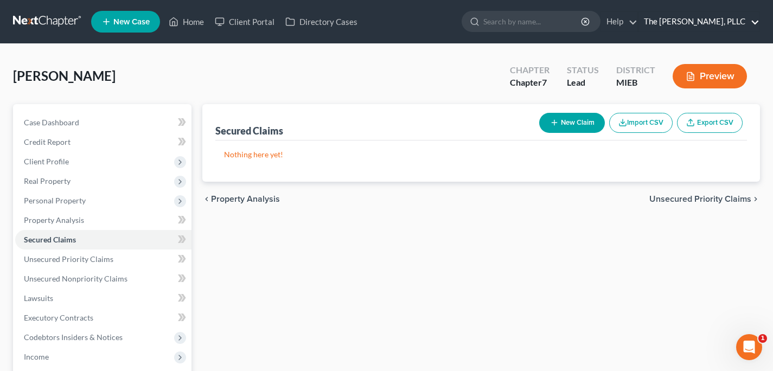
click at [696, 20] on link "The [PERSON_NAME], PLLC" at bounding box center [699, 22] width 121 height 20
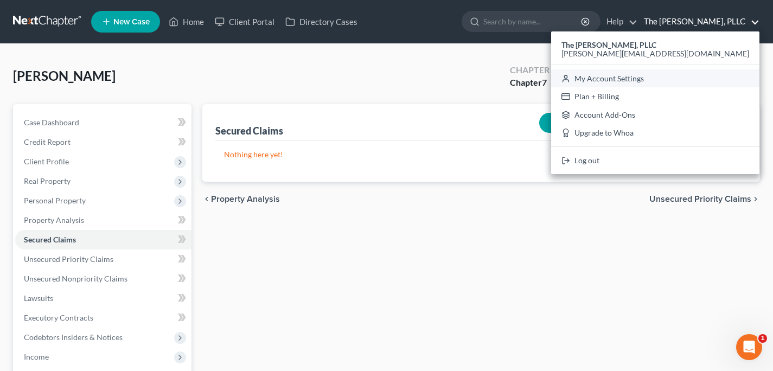
click at [707, 77] on link "My Account Settings" at bounding box center [655, 78] width 208 height 18
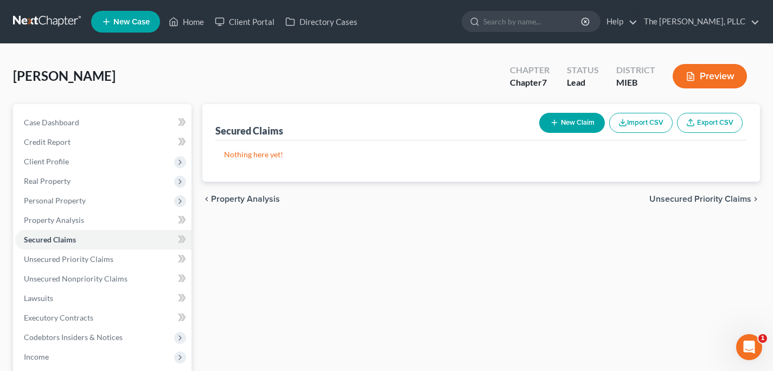
select select "40"
select select "24"
select select "23"
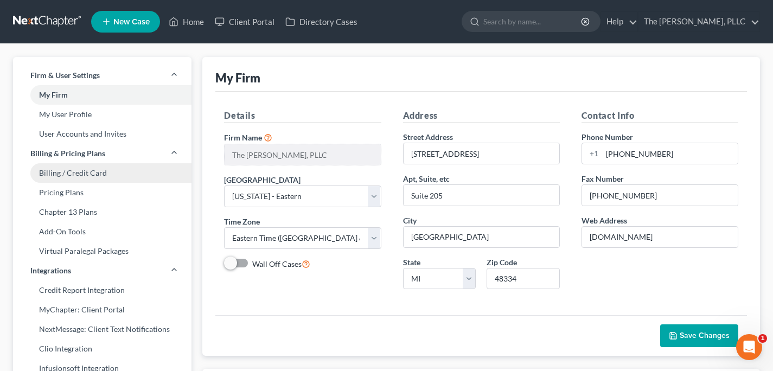
click at [137, 173] on link "Billing / Credit Card" at bounding box center [102, 173] width 179 height 20
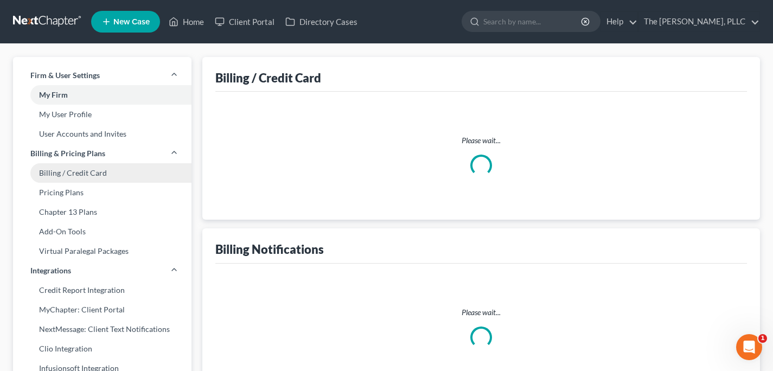
select select "23"
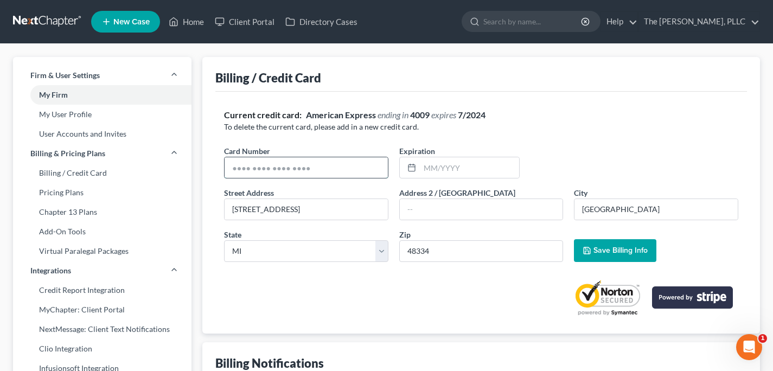
click at [322, 176] on input "text" at bounding box center [306, 167] width 163 height 21
click at [319, 168] on input "text" at bounding box center [306, 167] width 163 height 21
paste input "[CREDIT_CARD_NUMBER]"
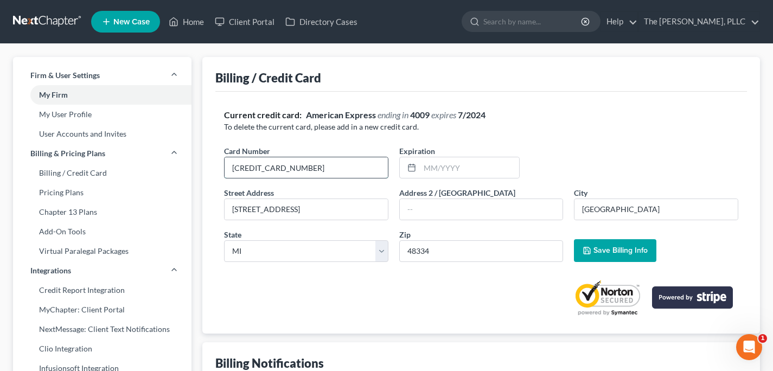
click at [318, 167] on input "[CREDIT_CARD_NUMBER]" at bounding box center [306, 167] width 163 height 21
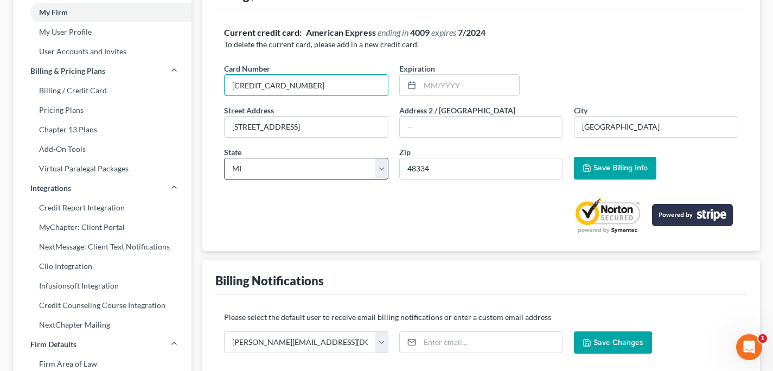
scroll to position [20, 0]
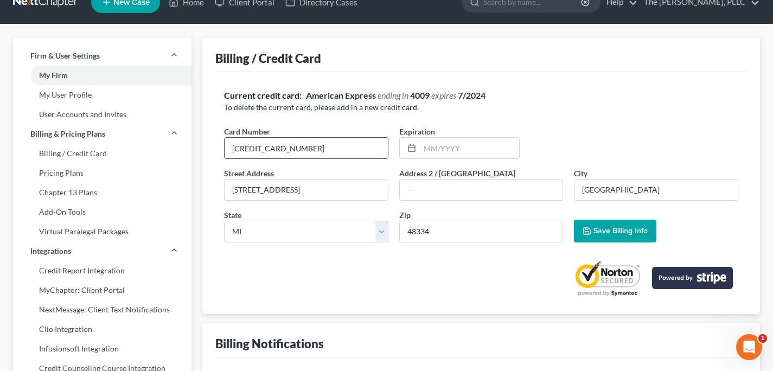
click at [265, 149] on input "[CREDIT_CARD_NUMBER]" at bounding box center [306, 148] width 163 height 21
paste input "text"
type input "[CREDIT_CARD_NUMBER]"
click at [409, 149] on icon at bounding box center [412, 148] width 9 height 9
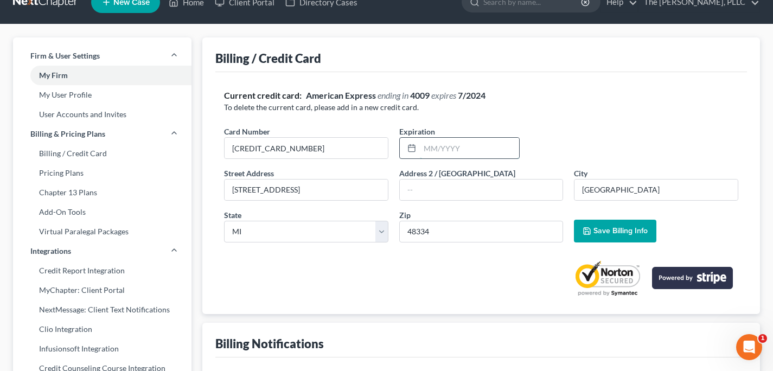
click at [446, 144] on input "text" at bounding box center [469, 148] width 99 height 21
click at [452, 269] on div at bounding box center [481, 274] width 515 height 46
click at [638, 237] on button "Save Billing Info" at bounding box center [615, 231] width 83 height 23
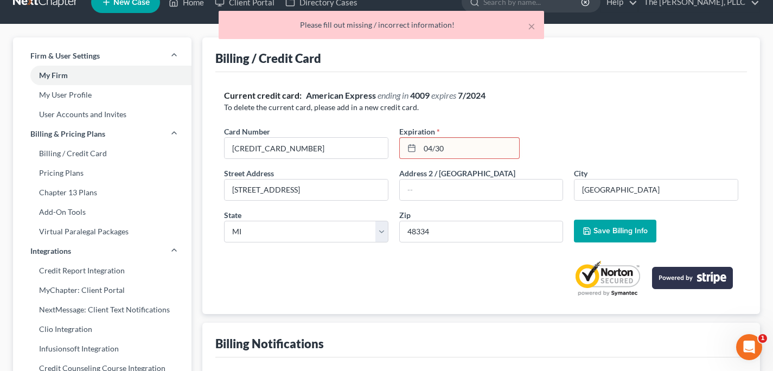
click at [462, 152] on input "04/30" at bounding box center [469, 148] width 99 height 21
type input "04/2030"
click at [605, 235] on span "Save Billing Info" at bounding box center [621, 230] width 54 height 9
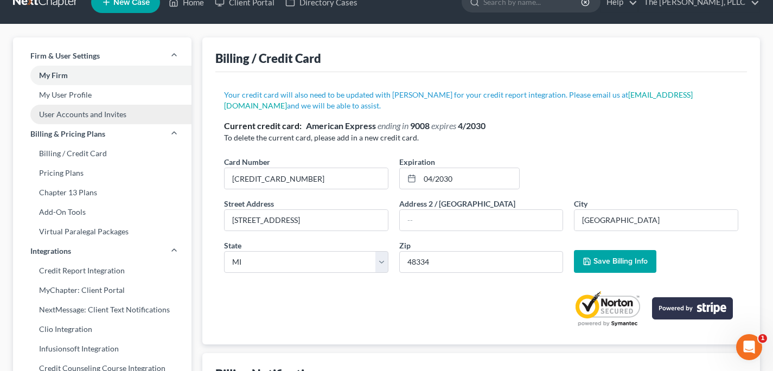
click at [82, 115] on link "User Accounts and Invites" at bounding box center [102, 115] width 179 height 20
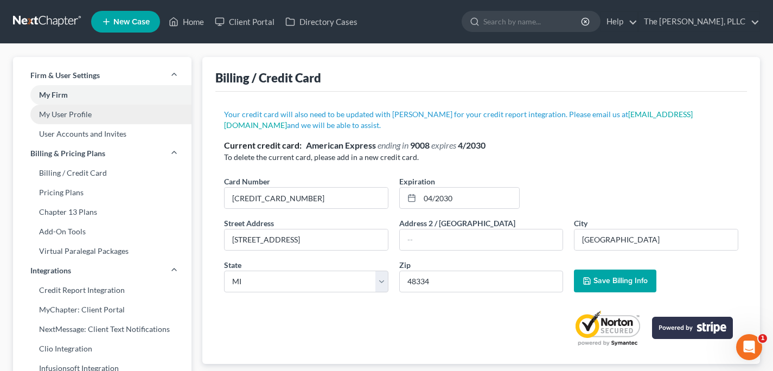
select select "0"
select select "2"
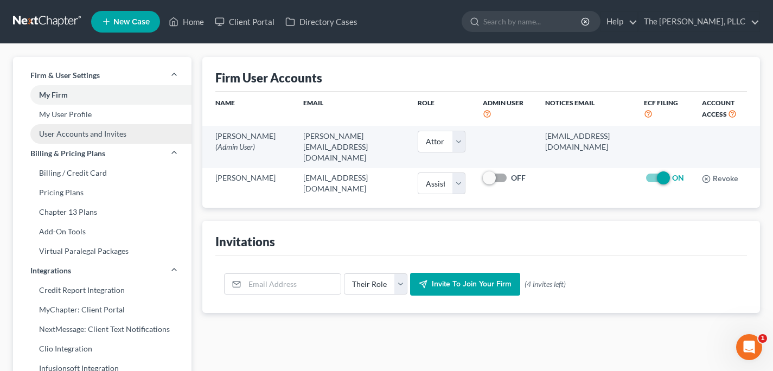
click at [97, 137] on link "User Accounts and Invites" at bounding box center [102, 134] width 179 height 20
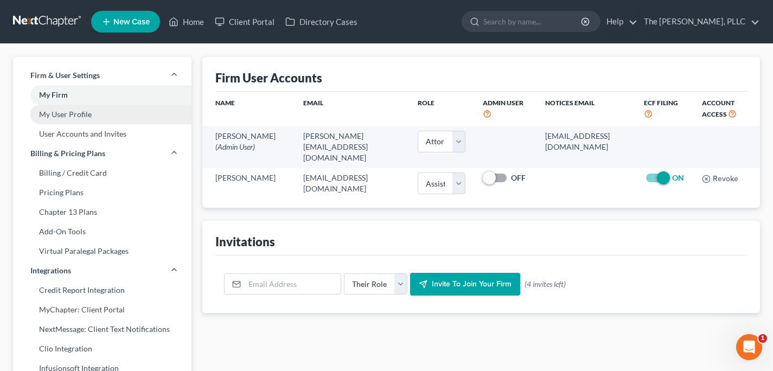
click at [87, 116] on link "My User Profile" at bounding box center [102, 115] width 179 height 20
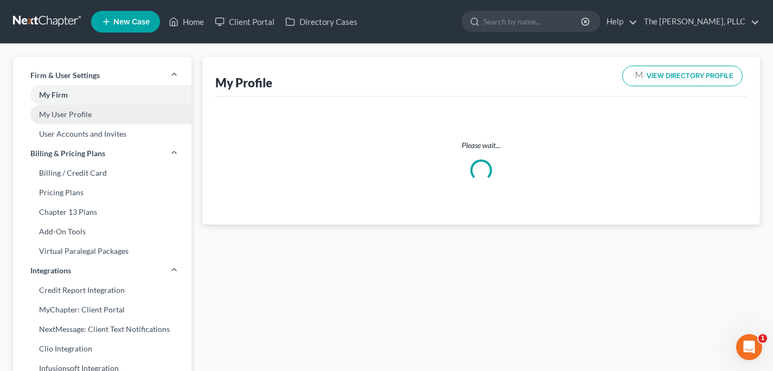
select select "23"
select select "40"
select select "attorney"
select select "0"
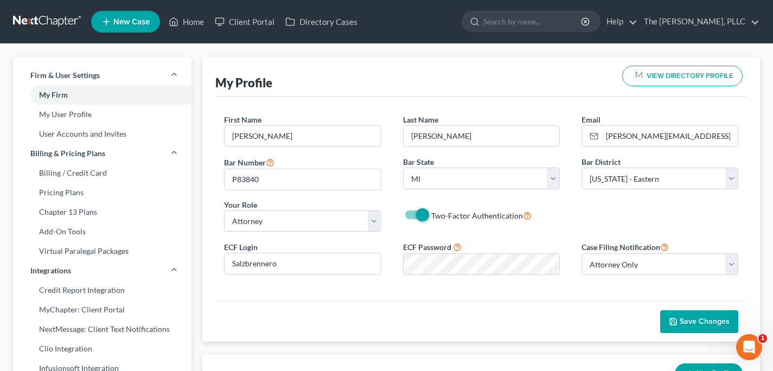
click at [53, 18] on link at bounding box center [47, 22] width 69 height 20
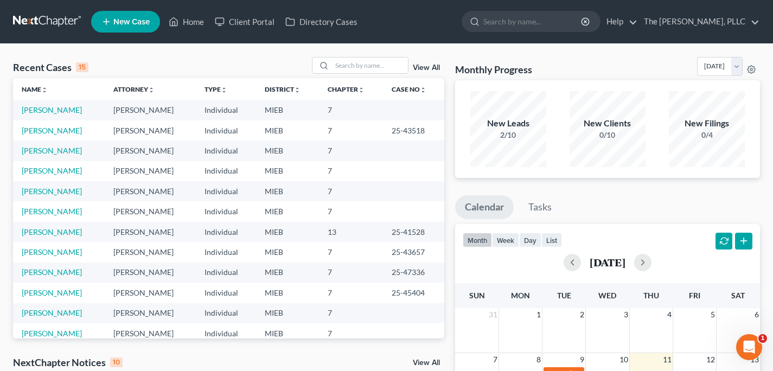
click at [42, 101] on td "Murphy, Michelle" at bounding box center [59, 110] width 92 height 20
click at [41, 107] on link "Murphy, Michelle" at bounding box center [52, 109] width 60 height 9
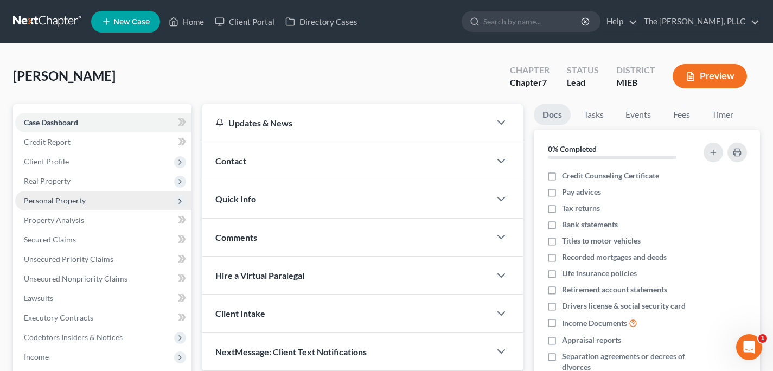
click at [78, 201] on span "Personal Property" at bounding box center [55, 200] width 62 height 9
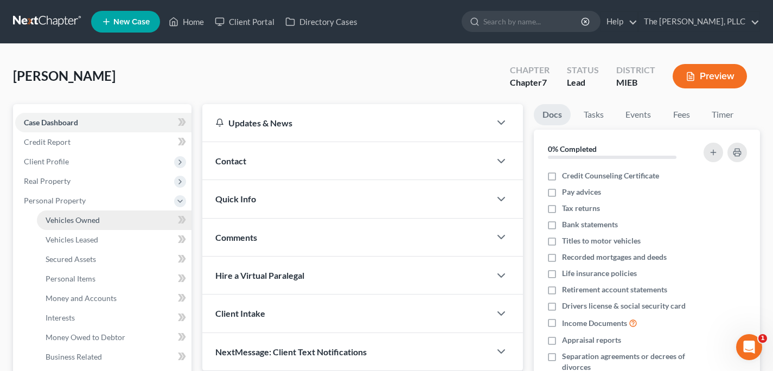
click at [83, 215] on span "Vehicles Owned" at bounding box center [73, 219] width 54 height 9
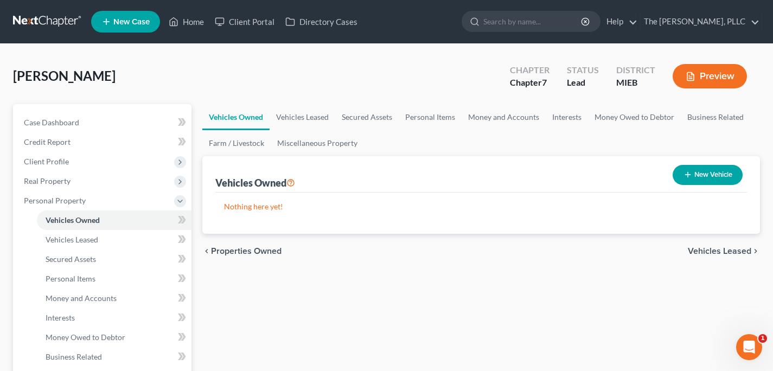
click at [697, 171] on button "New Vehicle" at bounding box center [708, 175] width 70 height 20
select select "0"
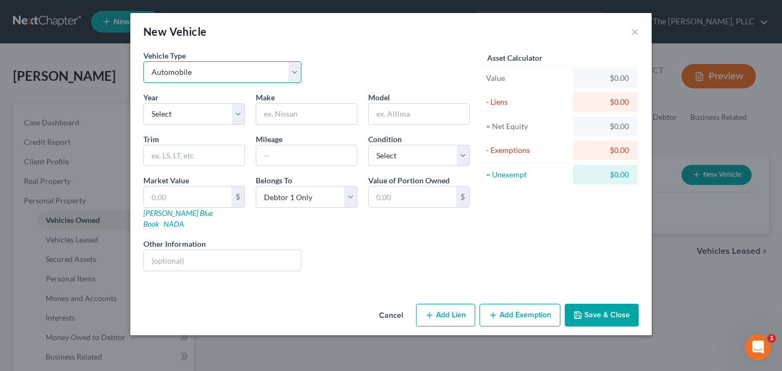
click at [232, 73] on select "Select Automobile Truck Trailer Watercraft Aircraft Motor Home Atv Other Vehicle" at bounding box center [222, 72] width 158 height 22
click at [217, 112] on select "Select 2026 2025 2024 2023 2022 2021 2020 2019 2018 2017 2016 2015 2014 2013 20…" at bounding box center [193, 114] width 101 height 22
select select "2"
click at [143, 103] on select "Select 2026 2025 2024 2023 2022 2021 2020 2019 2018 2017 2016 2015 2014 2013 20…" at bounding box center [193, 114] width 101 height 22
click at [295, 108] on input "text" at bounding box center [306, 114] width 100 height 21
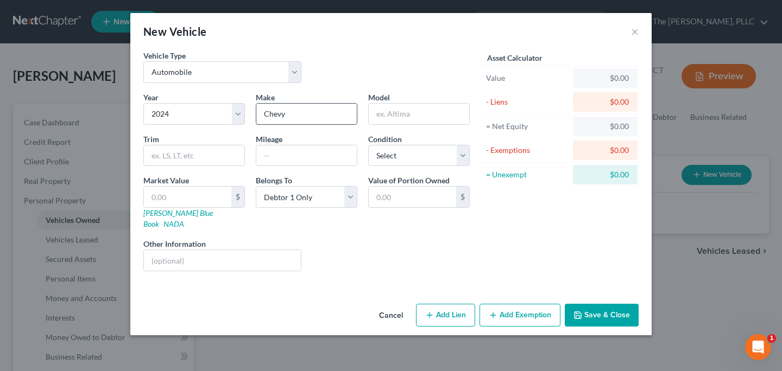
type input "Chevy"
type input "Blazer"
click at [290, 158] on input "text" at bounding box center [306, 155] width 100 height 21
type input "6700"
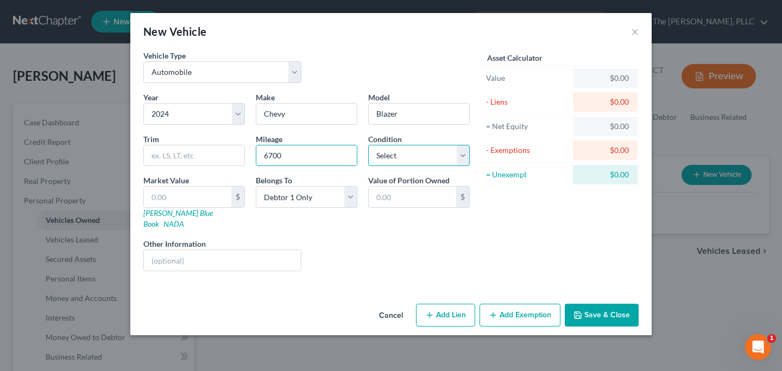
click at [389, 150] on select "Select Excellent Very Good Good Fair Poor" at bounding box center [418, 156] width 101 height 22
select select "2"
click at [368, 145] on select "Select Excellent Very Good Good Fair Poor" at bounding box center [418, 156] width 101 height 22
click at [199, 193] on input "text" at bounding box center [187, 197] width 87 height 21
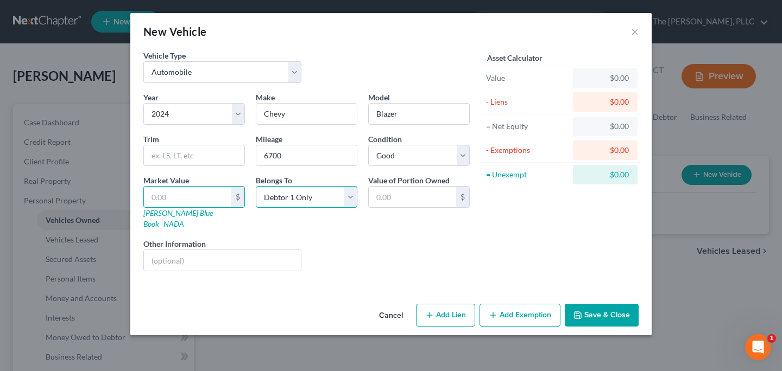
click at [270, 197] on select "Select Debtor 1 Only Debtor 2 Only Debtor 1 And Debtor 2 Only At Least One Of T…" at bounding box center [306, 197] width 101 height 22
click at [183, 200] on input "text" at bounding box center [187, 197] width 87 height 21
click at [164, 212] on link "Kelly Blue Book" at bounding box center [177, 218] width 69 height 20
click at [202, 187] on input "text" at bounding box center [187, 197] width 87 height 21
type input "2"
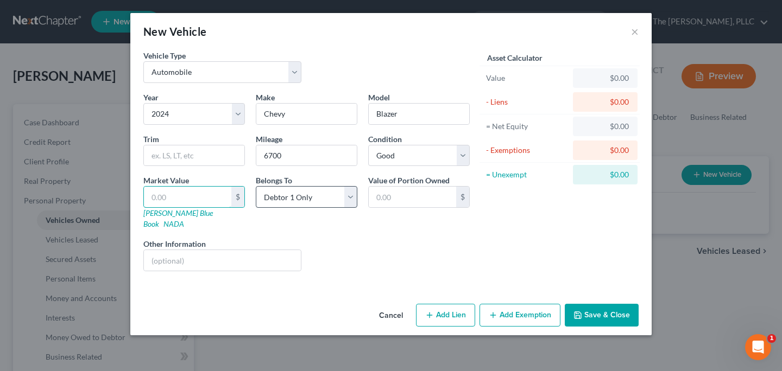
type input "2.00"
type input "24"
type input "24.00"
type input "240"
type input "240.00"
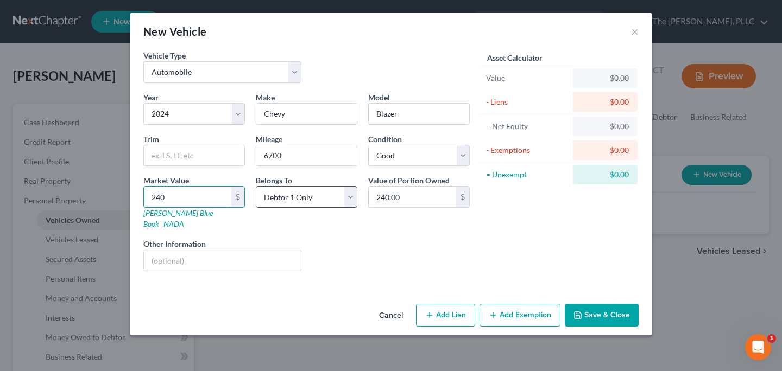
type input "2400"
type input "2,400.00"
type input "2,4000"
type input "24,000.00"
type input "24,000"
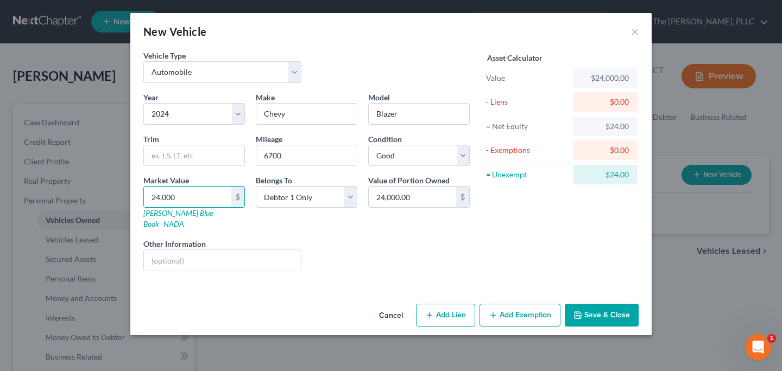
click at [609, 304] on button "Save & Close" at bounding box center [601, 315] width 74 height 23
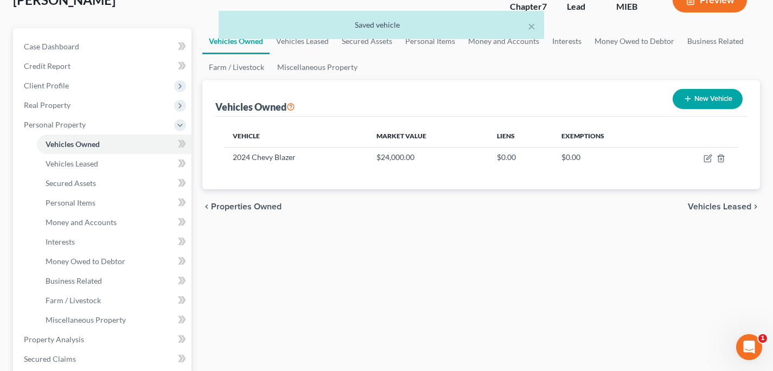
scroll to position [97, 0]
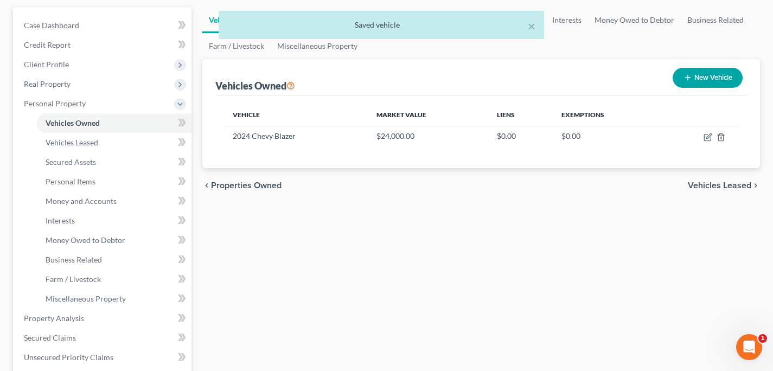
click at [85, 41] on div "× Saved vehicle" at bounding box center [381, 28] width 773 height 34
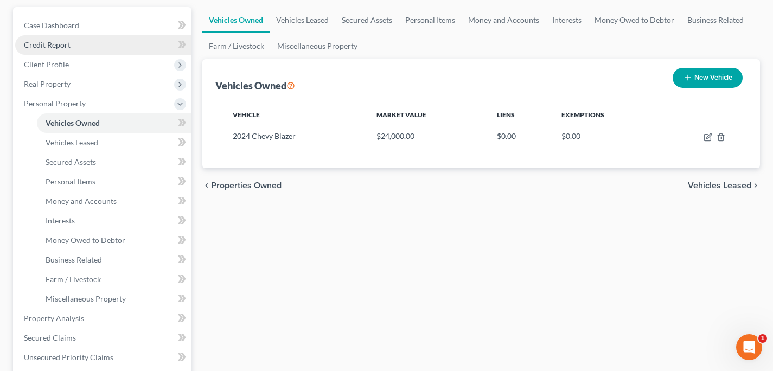
click at [49, 42] on span "Credit Report" at bounding box center [47, 44] width 47 height 9
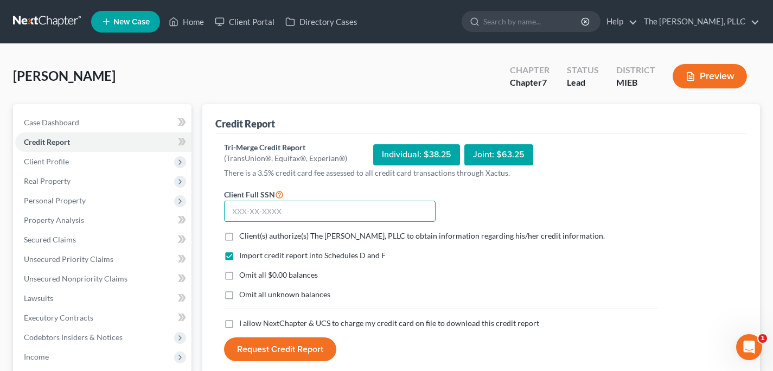
click at [344, 203] on input "text" at bounding box center [330, 212] width 212 height 22
